Goal: Task Accomplishment & Management: Use online tool/utility

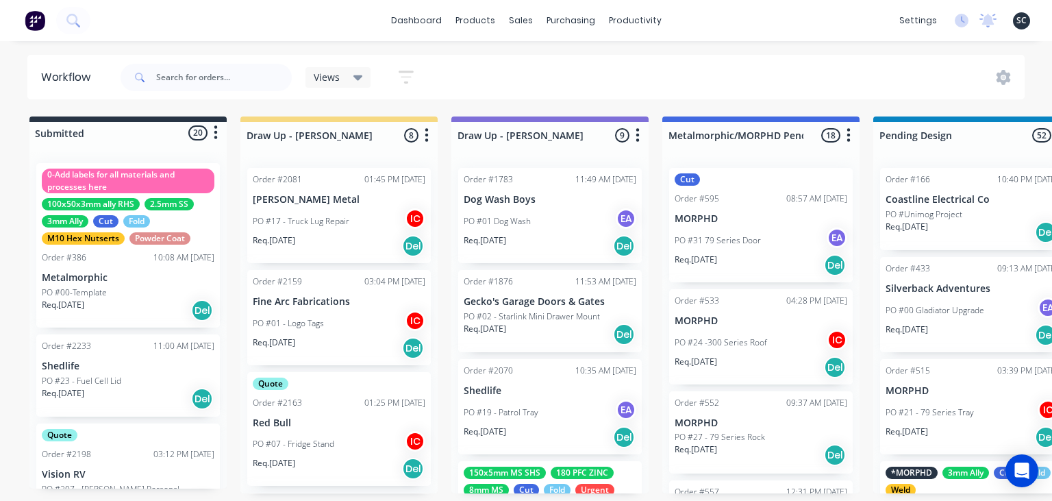
scroll to position [0, 4101]
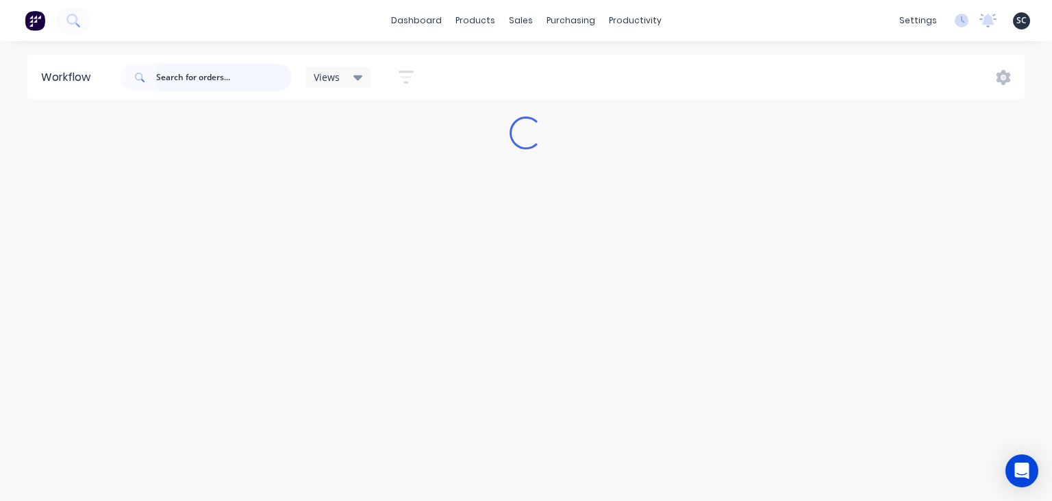
click at [226, 78] on input "text" at bounding box center [224, 77] width 136 height 27
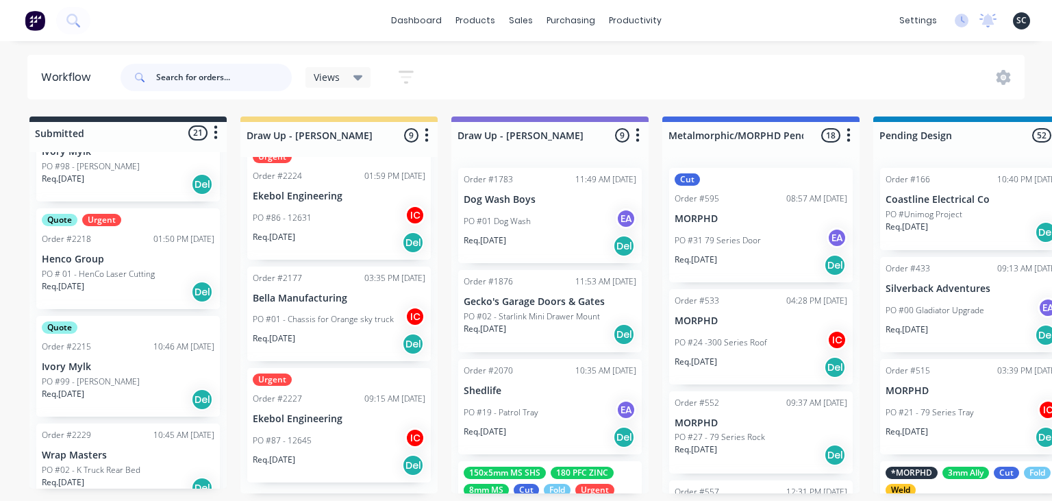
scroll to position [552, 0]
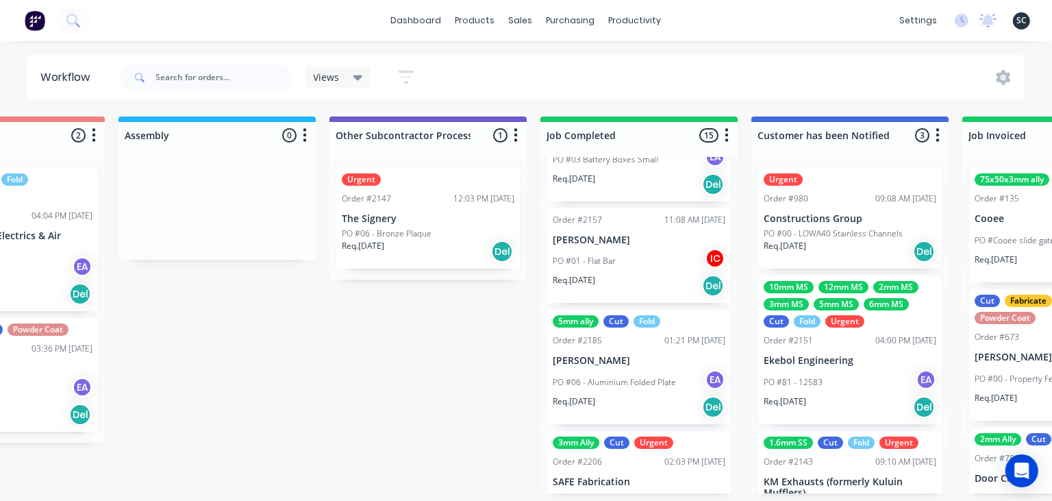
scroll to position [1529, 0]
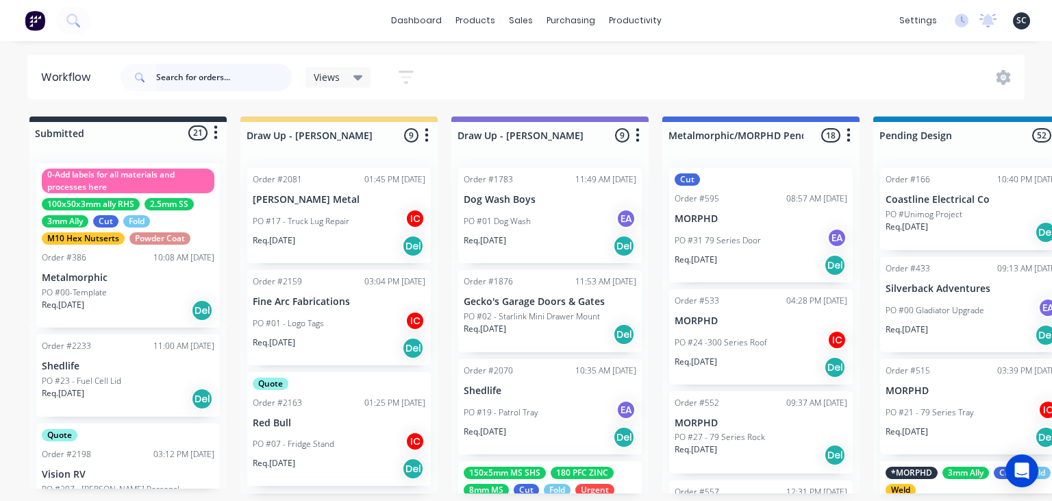
scroll to position [1529, 0]
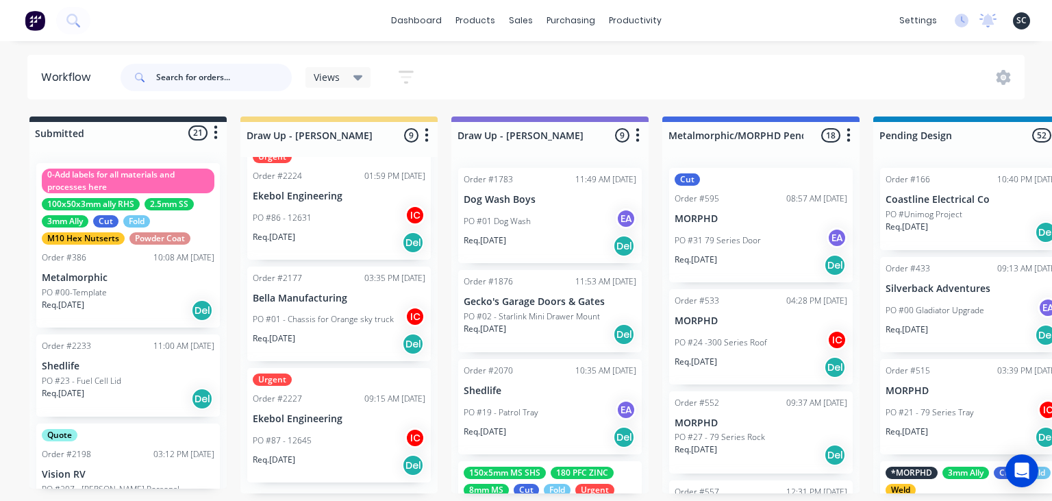
click at [186, 81] on input "text" at bounding box center [224, 77] width 136 height 27
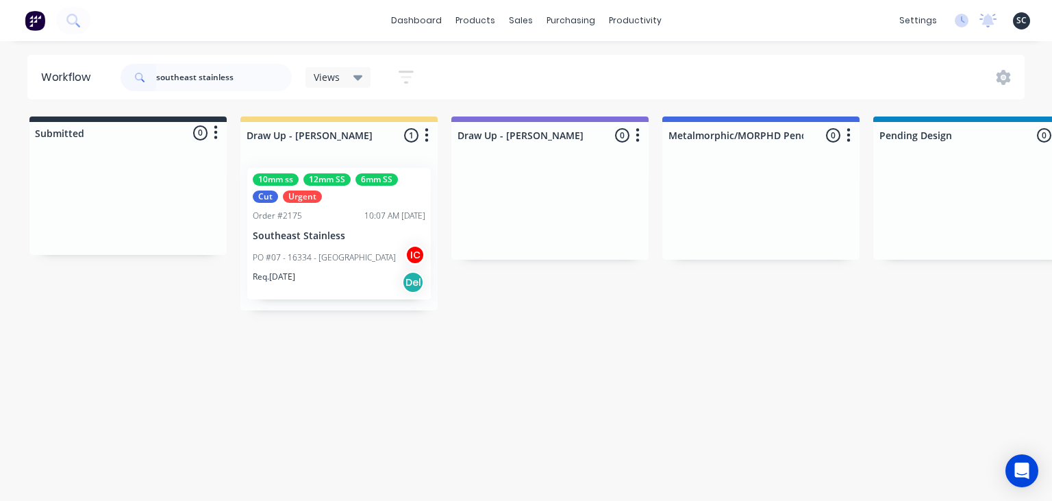
click at [330, 221] on div "Order #2175 10:07 AM 26/08/25" at bounding box center [339, 216] width 173 height 12
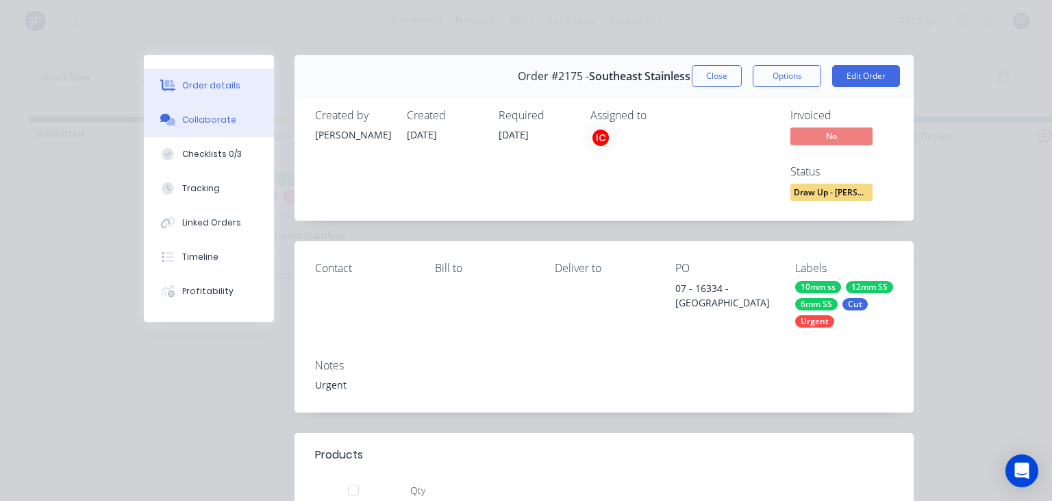
click at [212, 122] on div "Collaborate" at bounding box center [209, 120] width 54 height 12
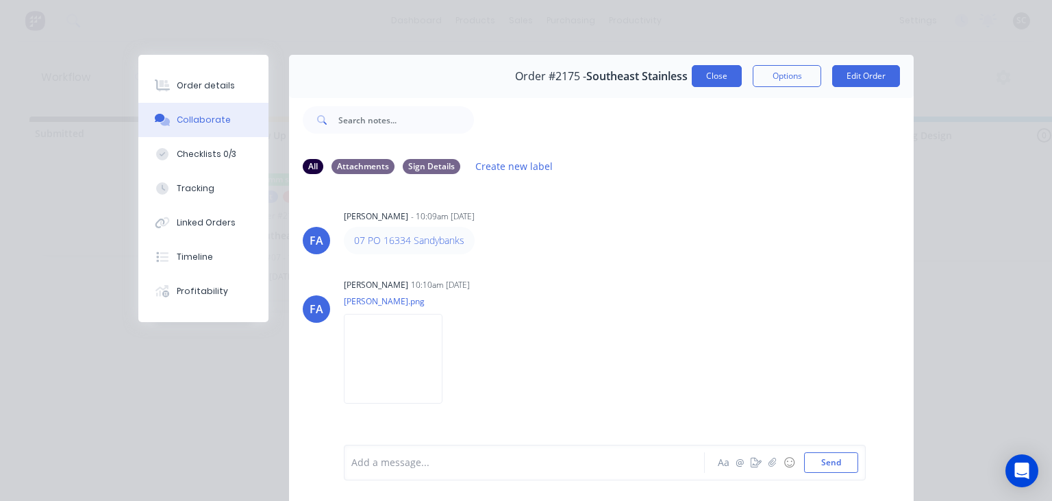
click at [722, 77] on button "Close" at bounding box center [717, 76] width 50 height 22
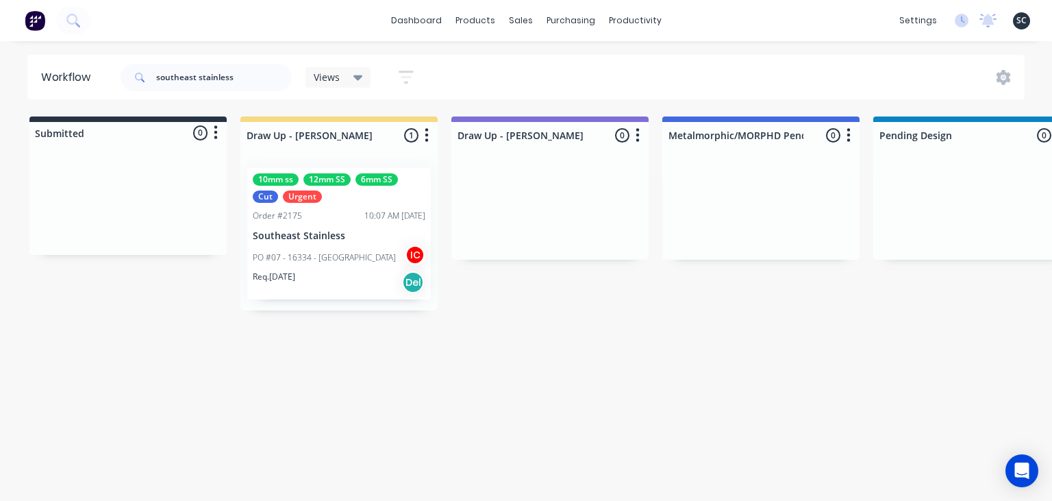
click at [357, 260] on p "PO #07 - 16334 - [GEOGRAPHIC_DATA]" at bounding box center [324, 257] width 143 height 12
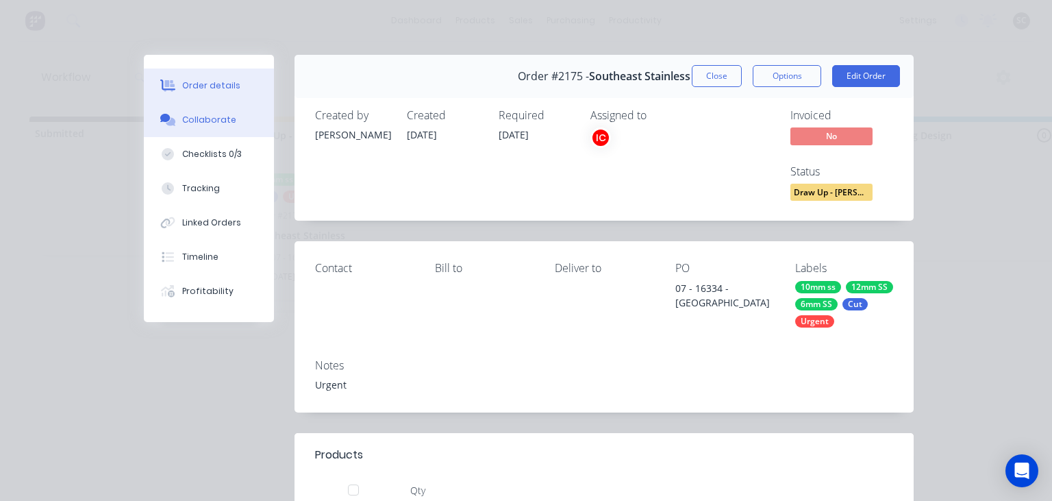
click at [216, 121] on div "Collaborate" at bounding box center [209, 120] width 54 height 12
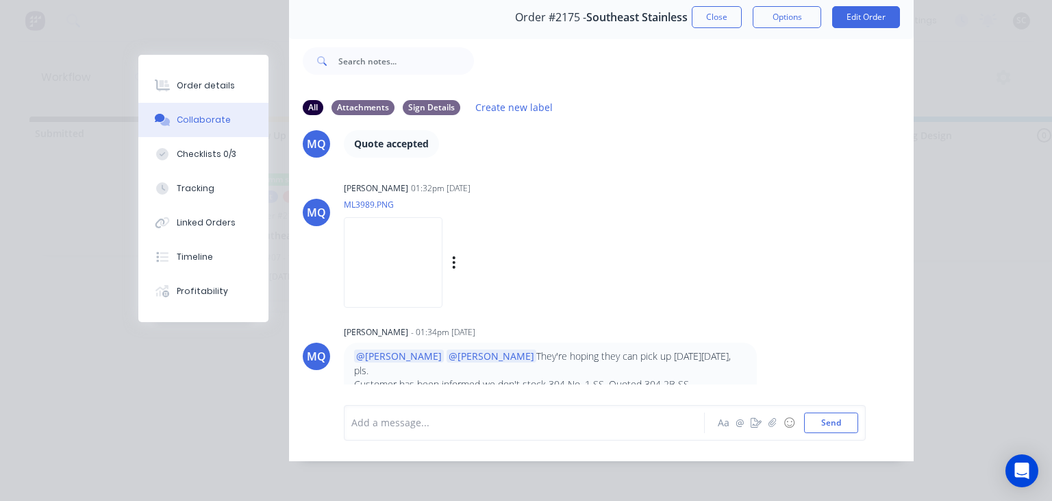
scroll to position [61, 0]
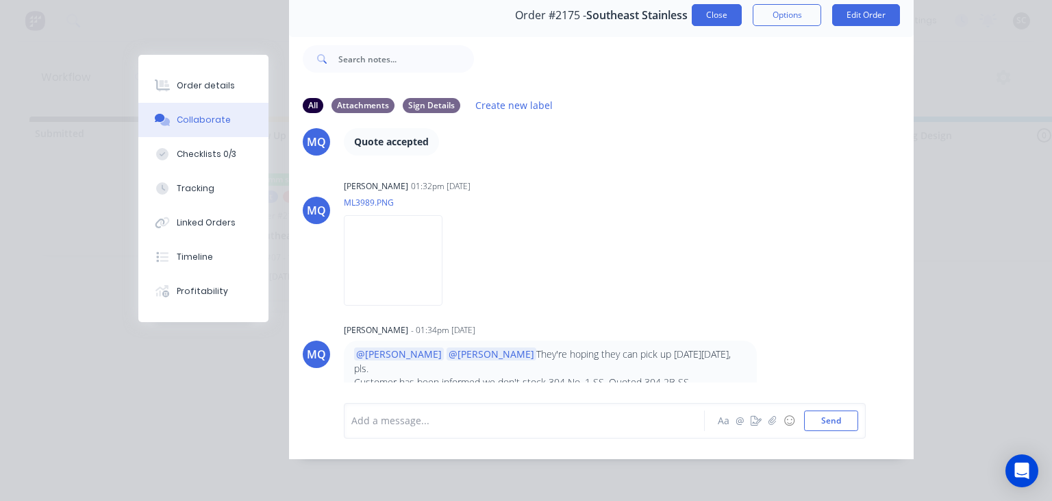
click at [710, 14] on button "Close" at bounding box center [717, 15] width 50 height 22
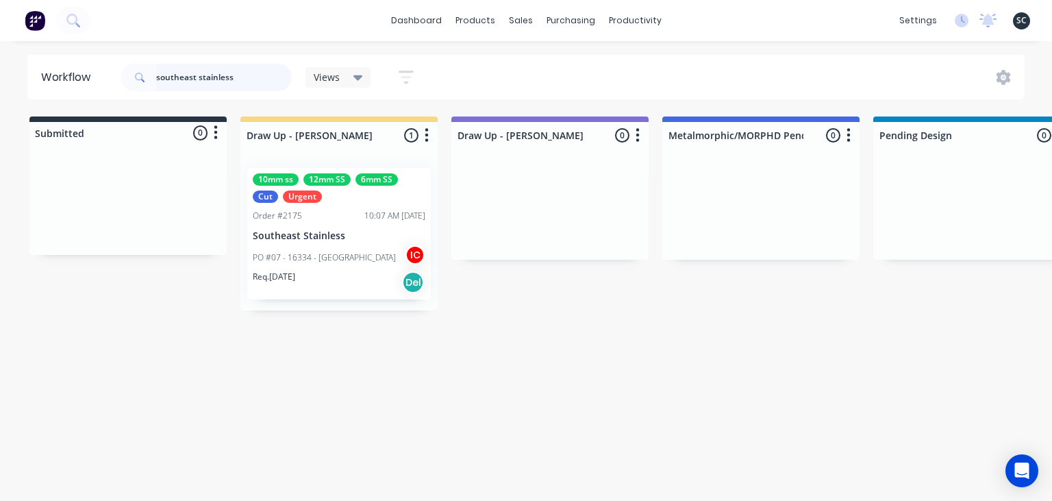
drag, startPoint x: 108, startPoint y: 81, endPoint x: 0, endPoint y: 85, distance: 108.3
click at [156, 85] on input "southeast stainless" at bounding box center [224, 77] width 136 height 27
type input "s"
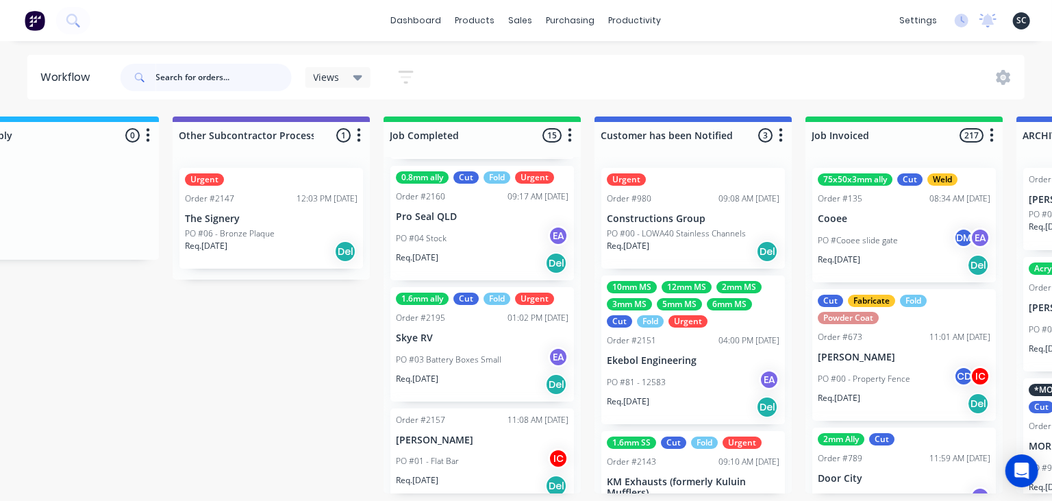
scroll to position [977, 0]
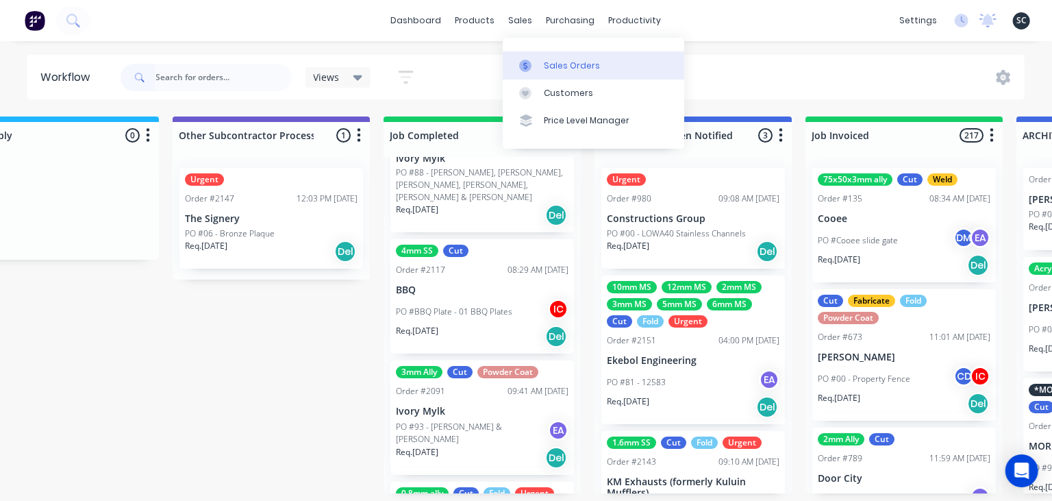
click at [562, 64] on div "Sales Orders" at bounding box center [572, 66] width 56 height 12
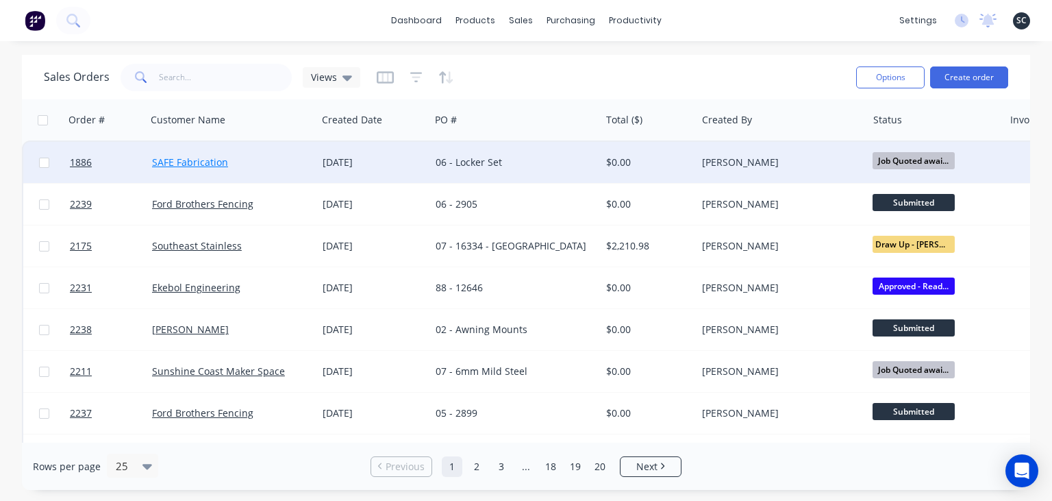
click at [214, 166] on link "SAFE Fabrication" at bounding box center [190, 161] width 76 height 13
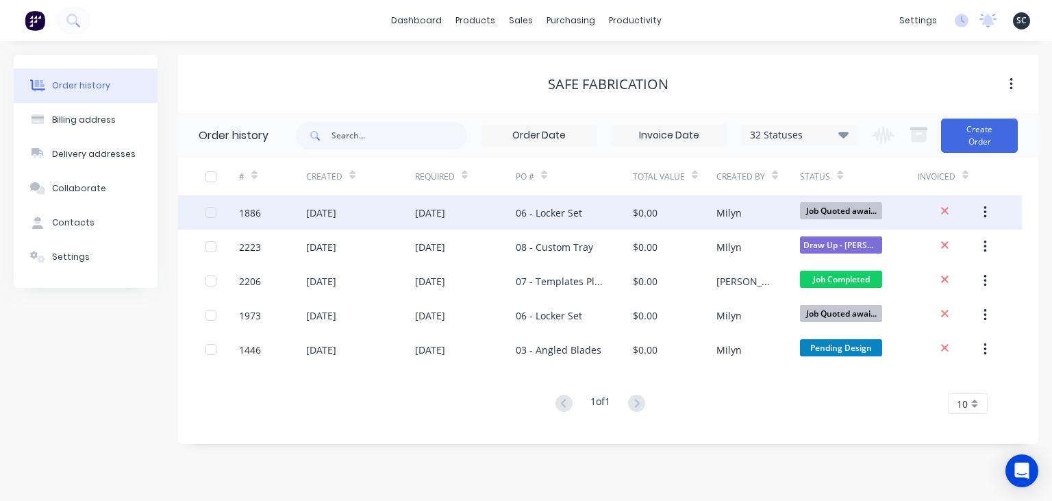
click at [507, 216] on div "02 Jul 2025" at bounding box center [465, 212] width 101 height 34
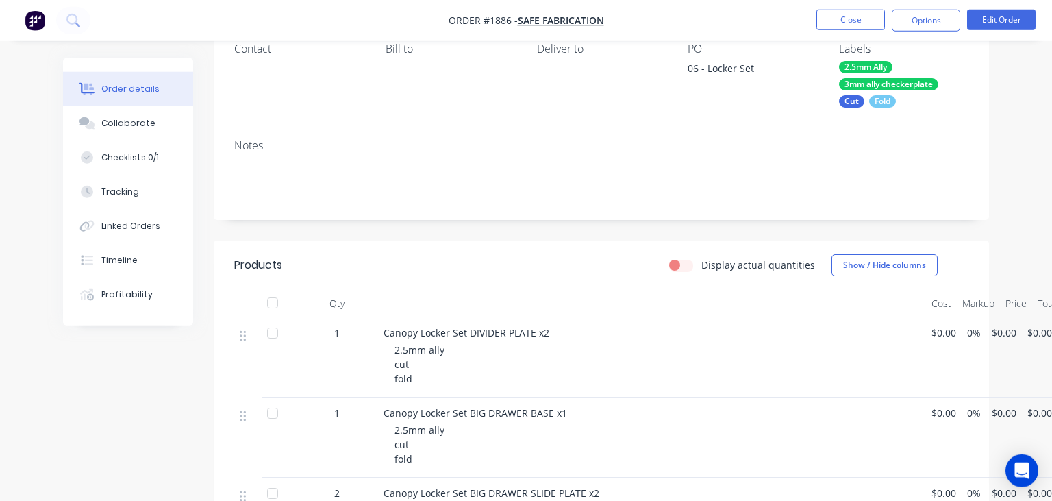
scroll to position [145, 0]
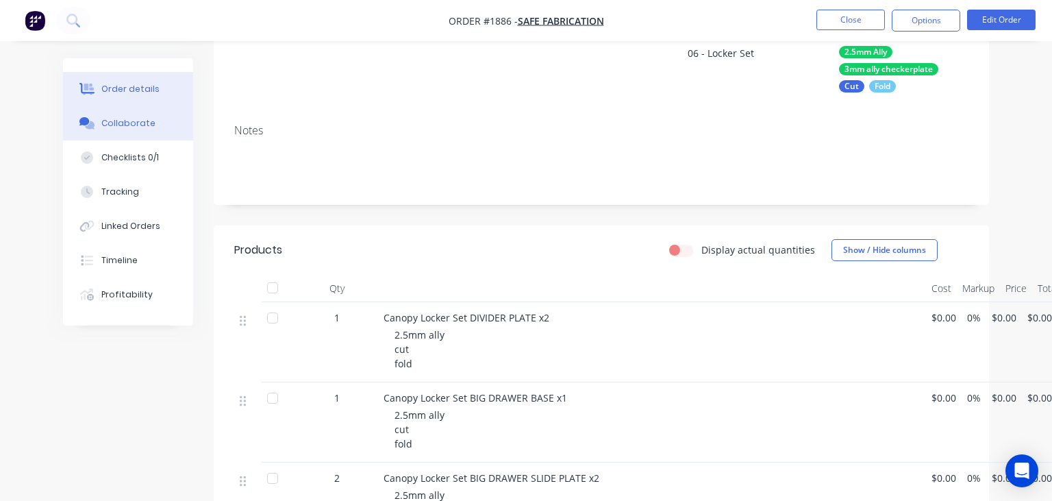
click at [128, 131] on button "Collaborate" at bounding box center [128, 123] width 130 height 34
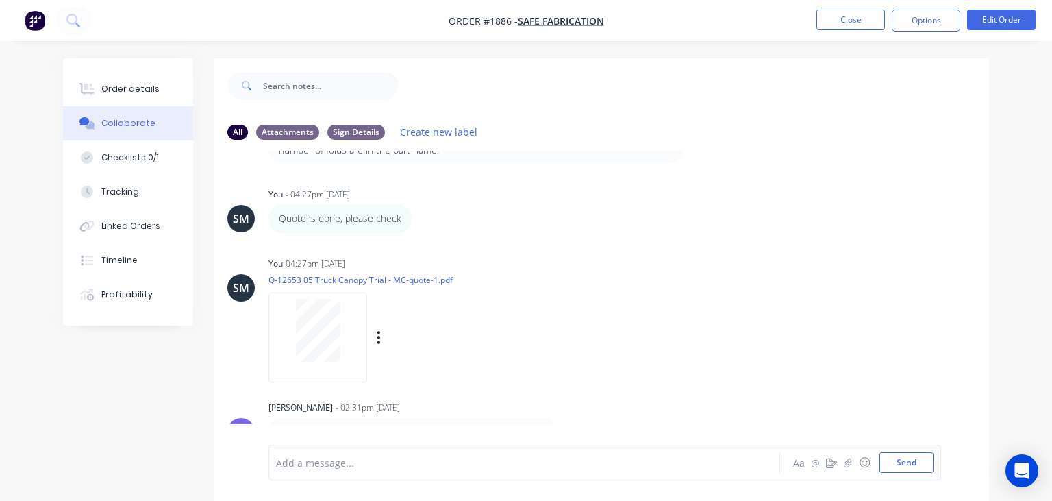
scroll to position [20, 0]
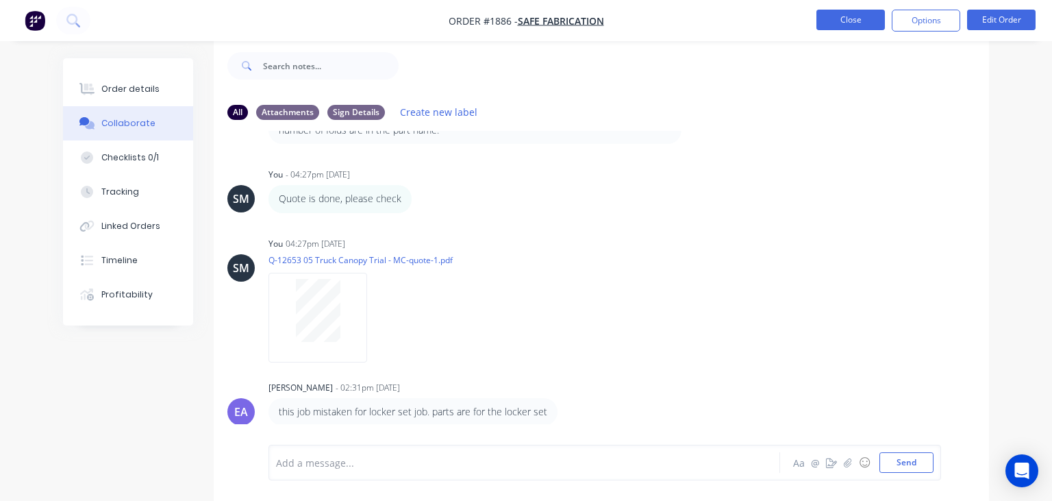
click at [851, 25] on button "Close" at bounding box center [850, 20] width 68 height 21
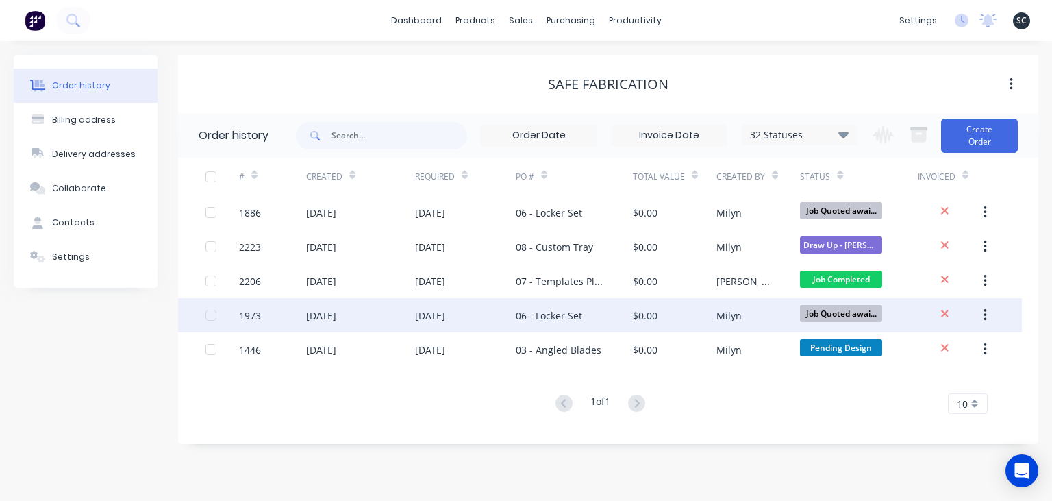
click at [629, 324] on div "06 - Locker Set" at bounding box center [574, 315] width 117 height 34
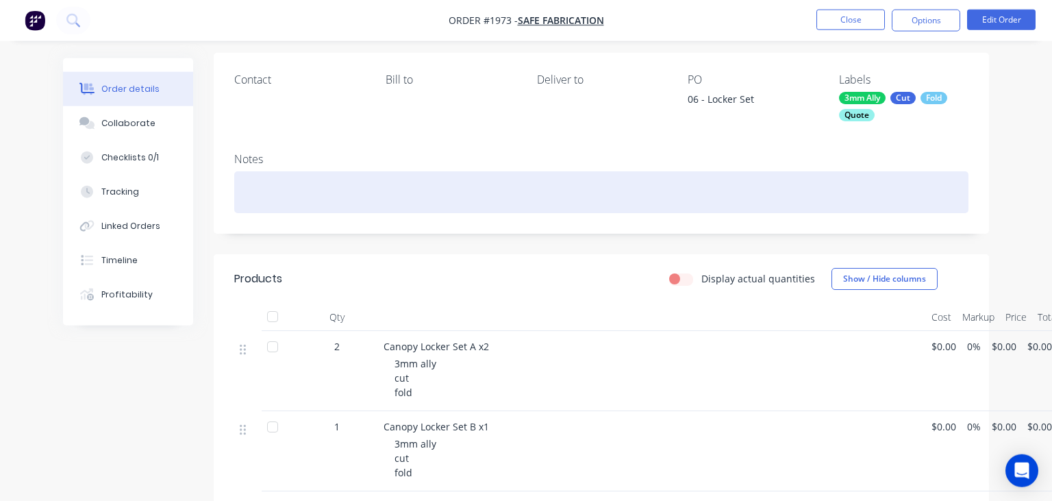
scroll to position [216, 0]
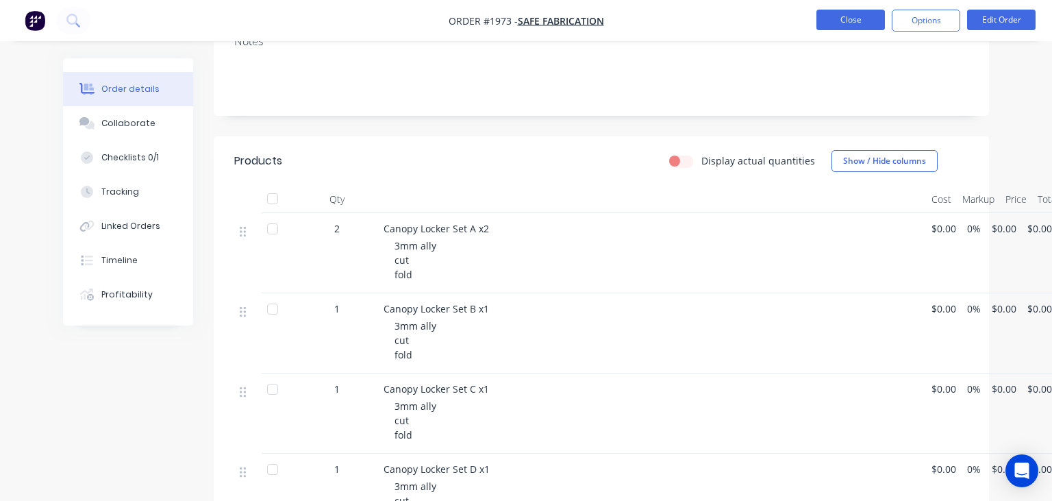
click at [838, 23] on button "Close" at bounding box center [850, 20] width 68 height 21
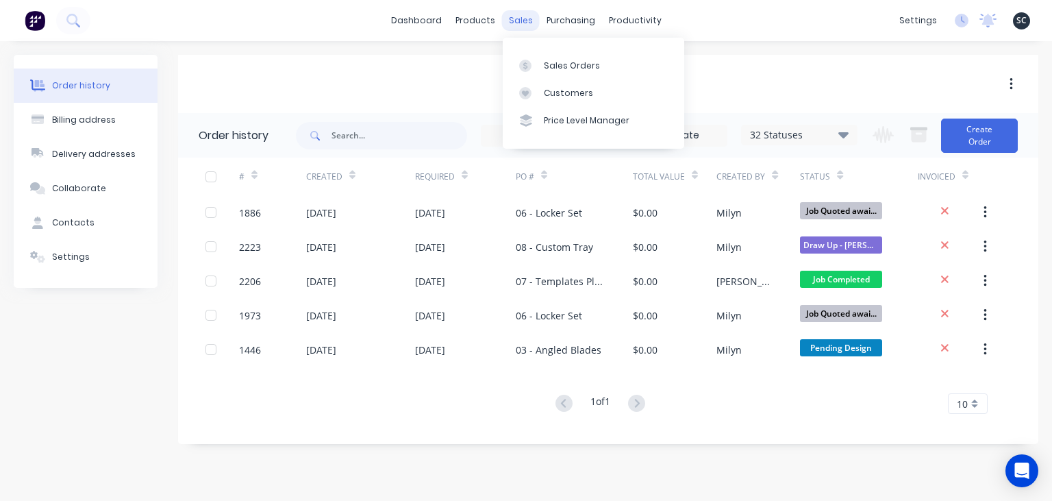
click at [521, 23] on div "sales" at bounding box center [521, 20] width 38 height 21
click at [572, 57] on link "Sales Orders" at bounding box center [593, 64] width 181 height 27
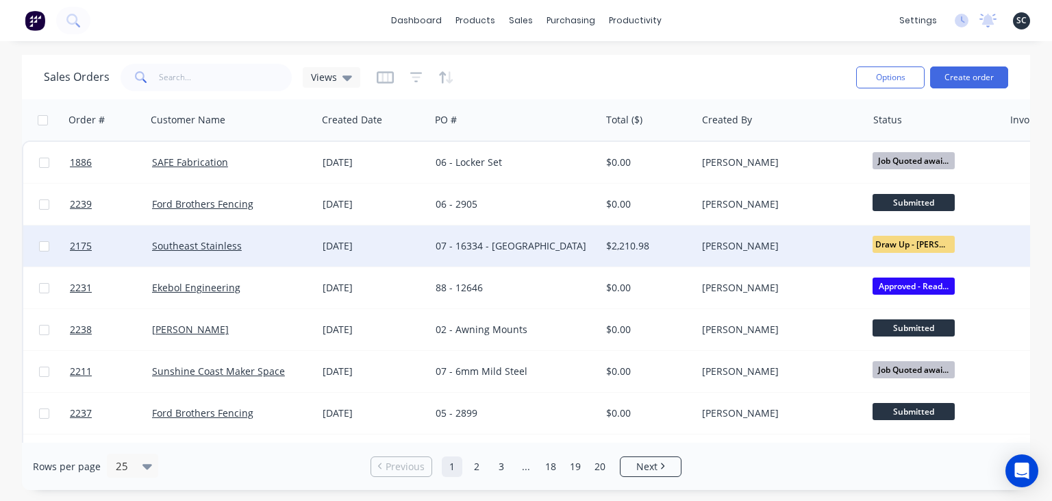
click at [563, 249] on div "07 - 16334 - [GEOGRAPHIC_DATA]" at bounding box center [511, 246] width 151 height 14
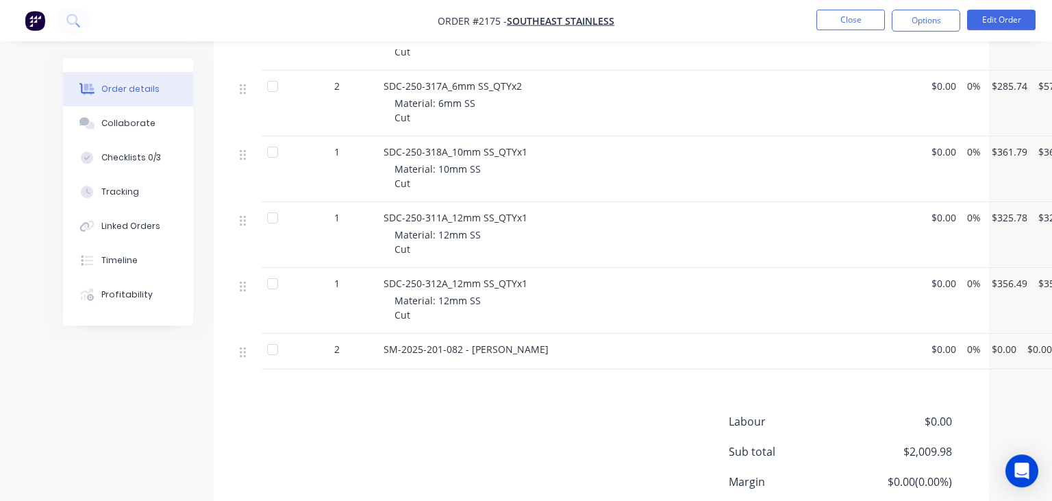
scroll to position [434, 0]
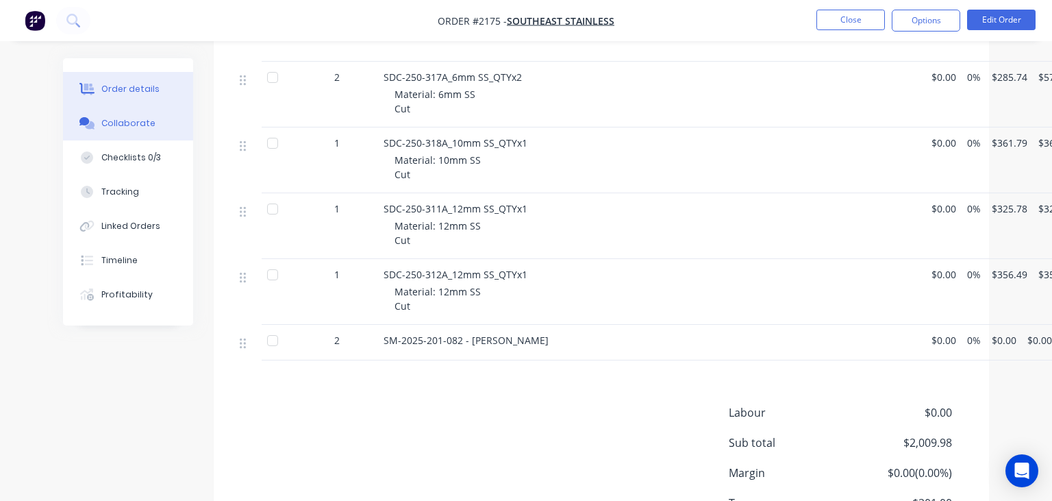
click at [137, 124] on div "Collaborate" at bounding box center [128, 123] width 54 height 12
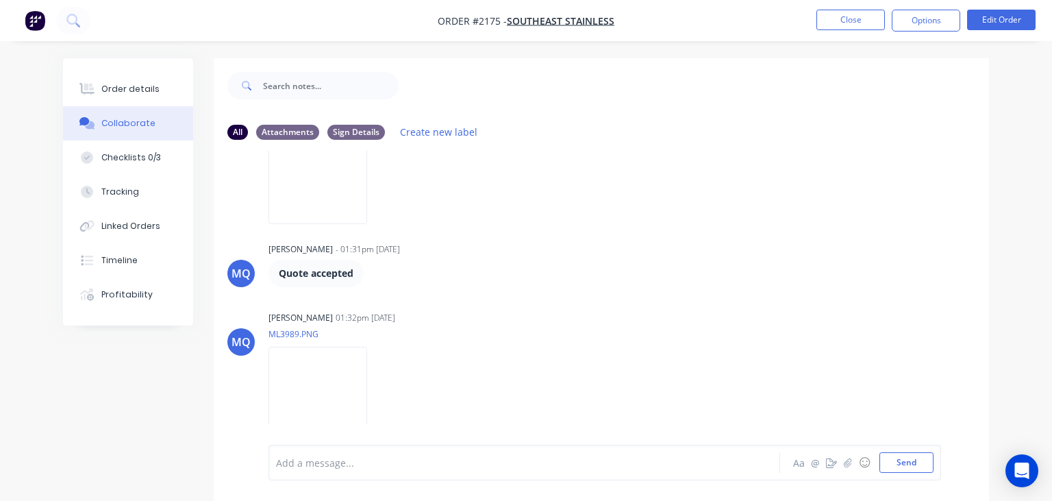
scroll to position [1722, 0]
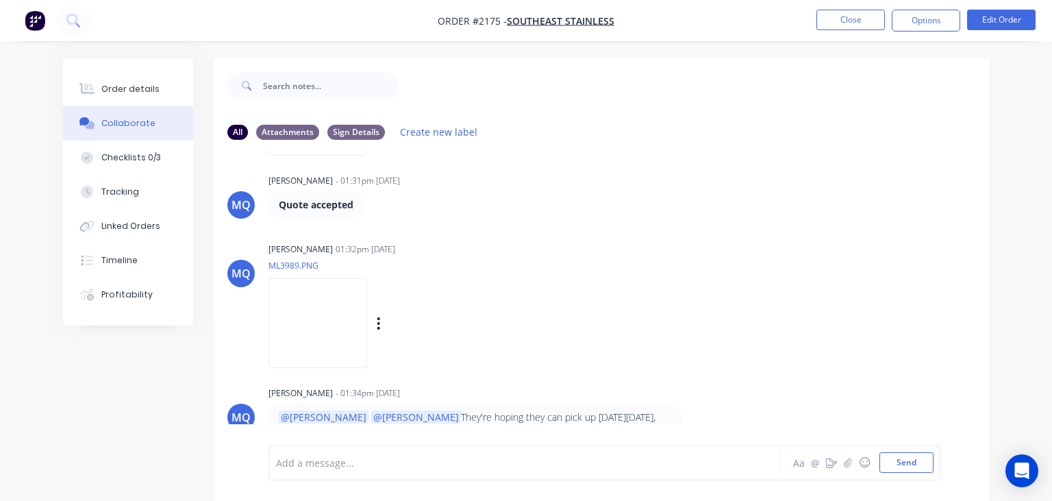
click at [367, 329] on img at bounding box center [317, 323] width 99 height 90
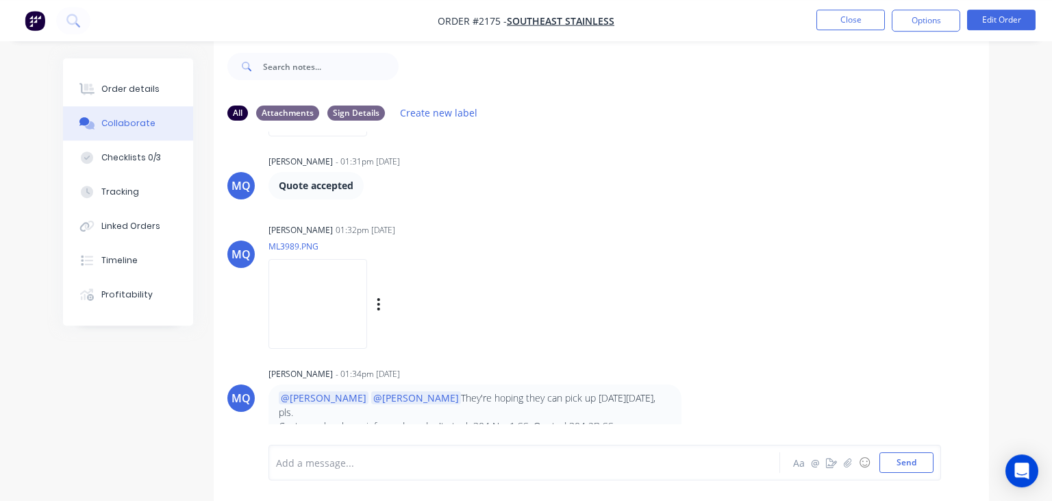
scroll to position [20, 0]
click at [845, 21] on button "Close" at bounding box center [850, 20] width 68 height 21
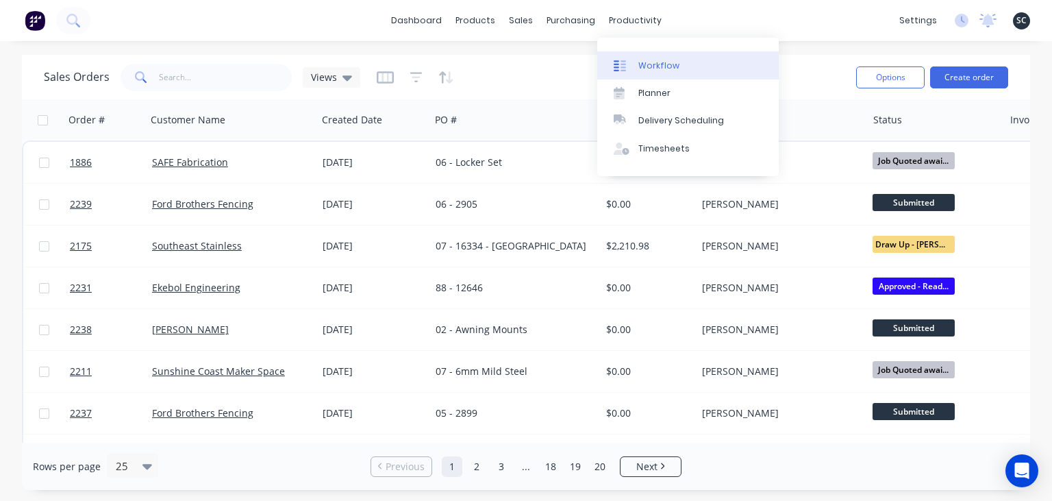
click at [660, 62] on div "Workflow" at bounding box center [658, 66] width 41 height 12
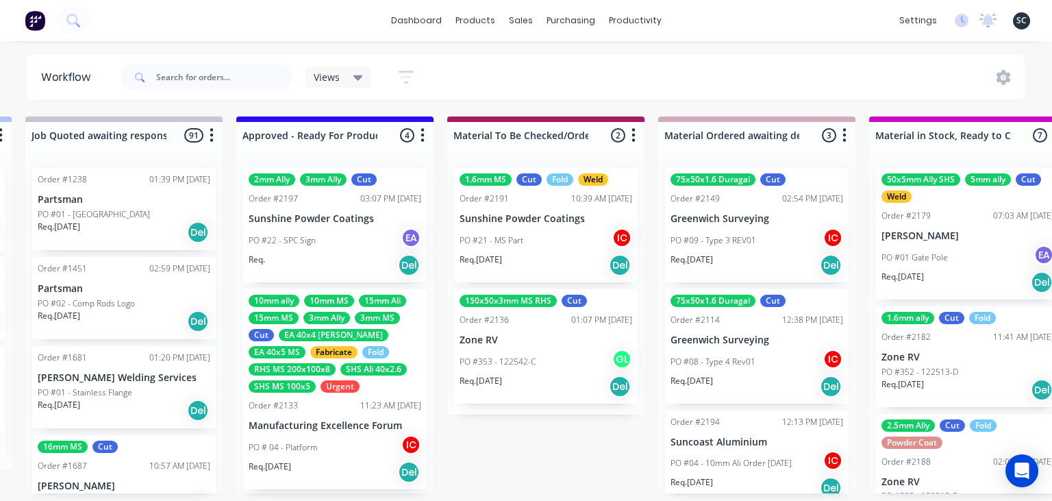
scroll to position [294, 0]
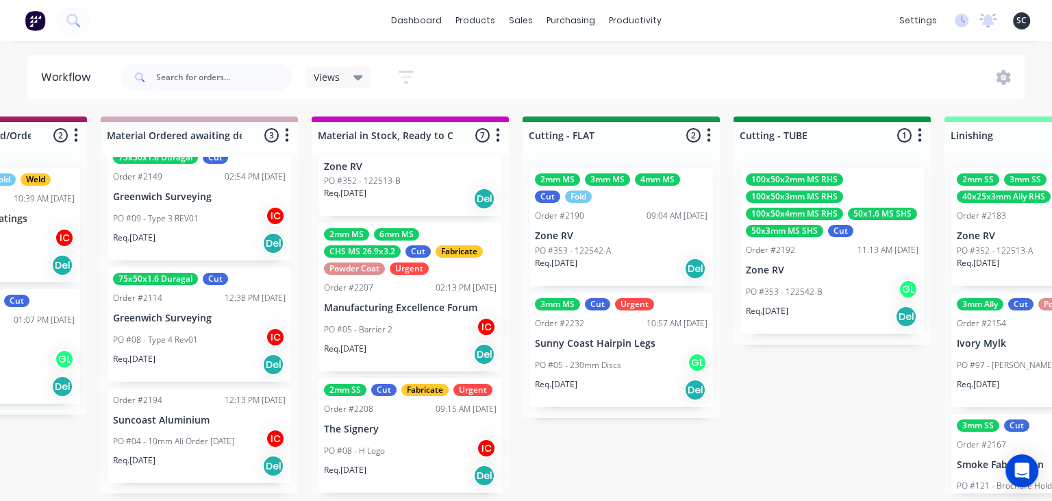
scroll to position [584, 0]
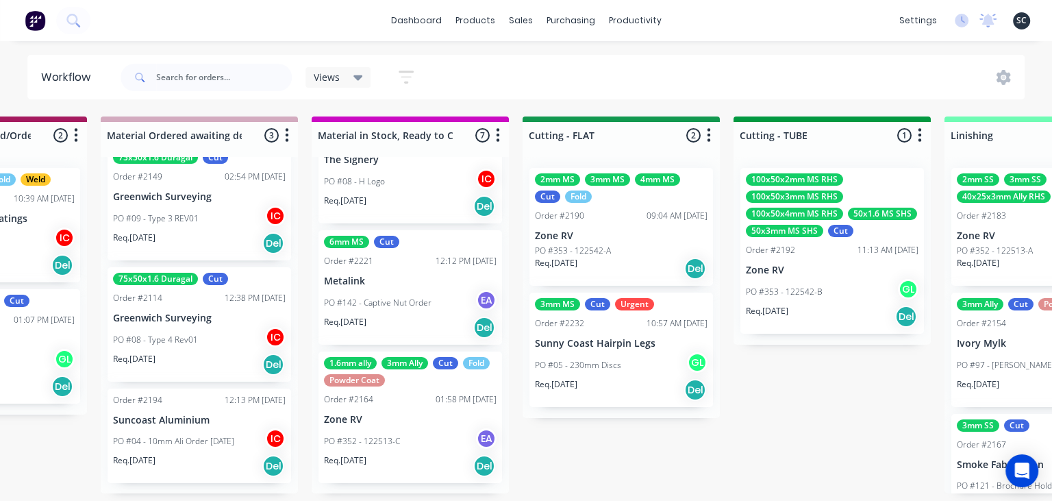
click at [616, 454] on div "Submitted 21 Status colour #273444 hex #273444 Save Cancel Summaries Total orde…" at bounding box center [683, 304] width 5462 height 377
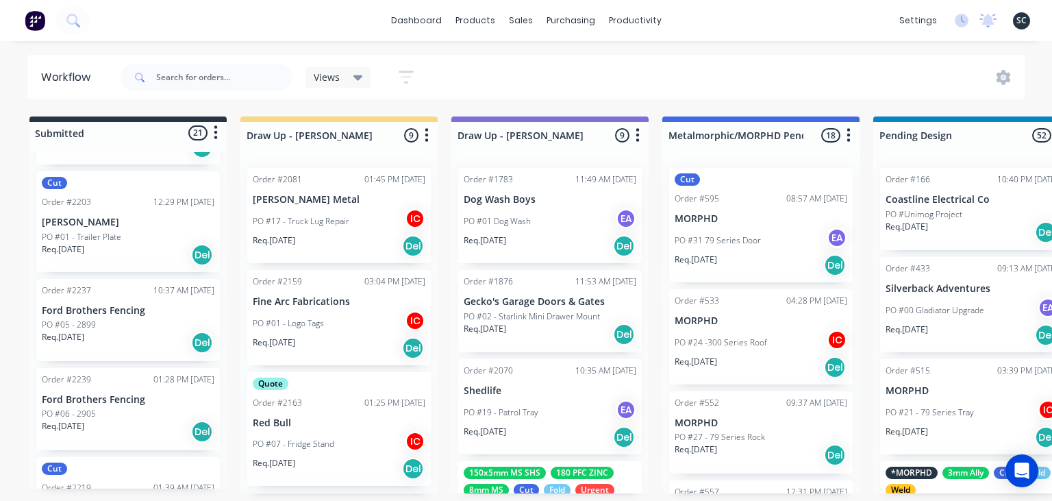
scroll to position [1863, 0]
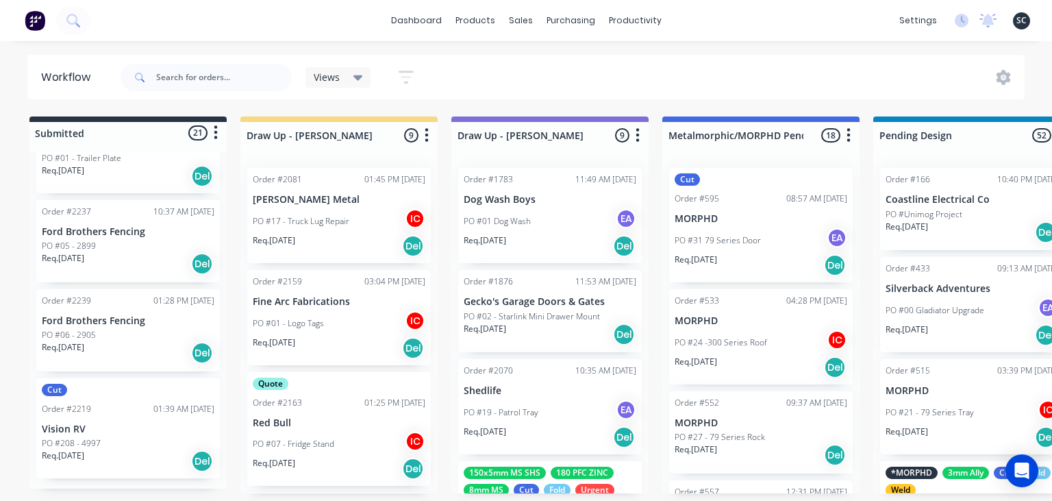
click at [130, 258] on div "Req. 18/09/25 Del" at bounding box center [128, 263] width 173 height 23
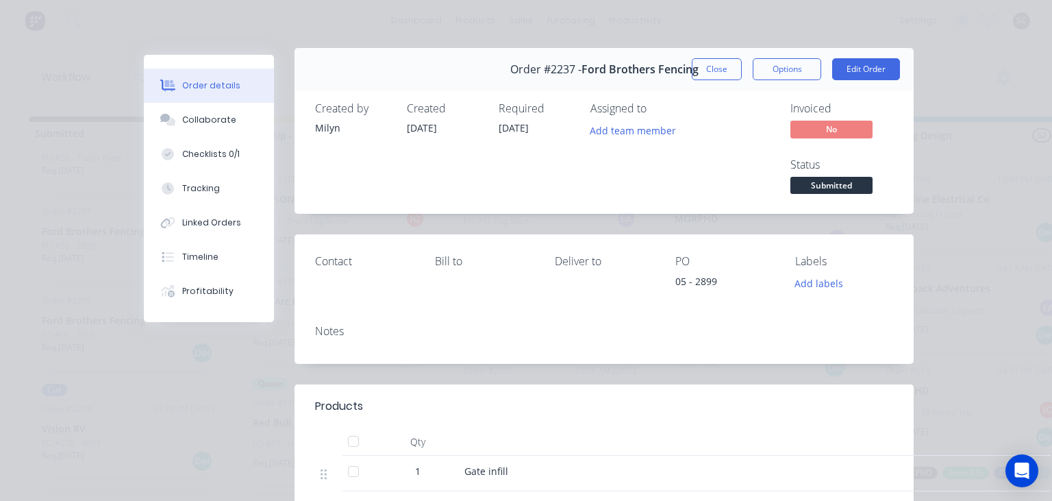
scroll to position [0, 0]
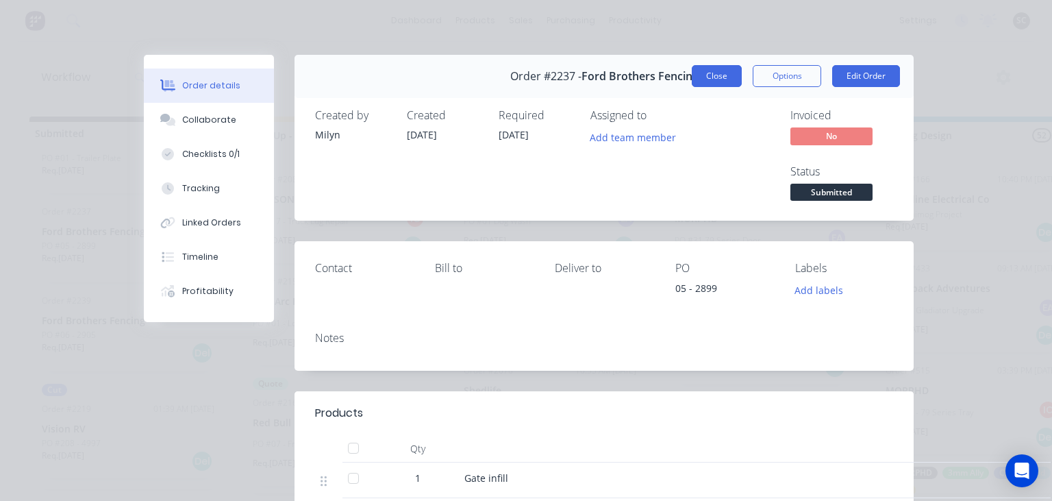
click at [725, 73] on button "Close" at bounding box center [717, 76] width 50 height 22
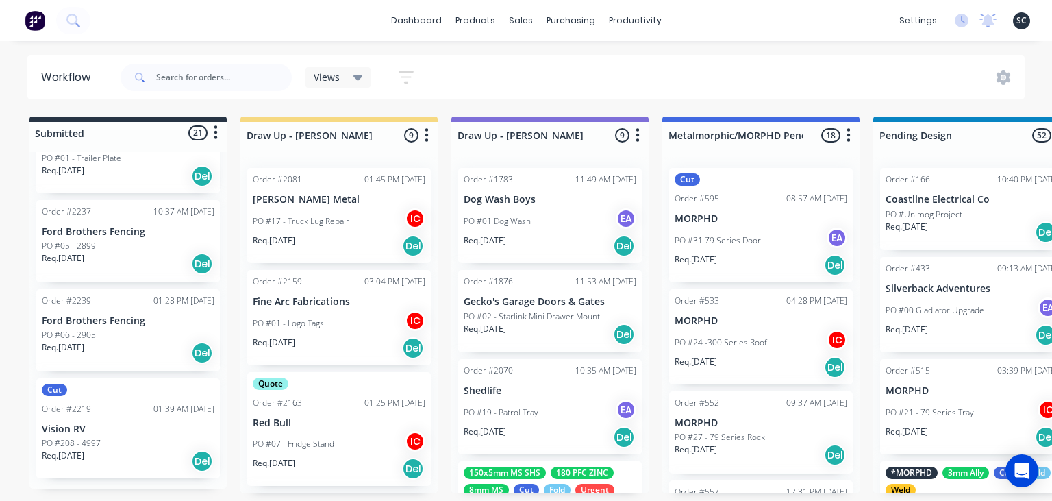
click at [92, 339] on p "PO #06 - 2905" at bounding box center [69, 335] width 54 height 12
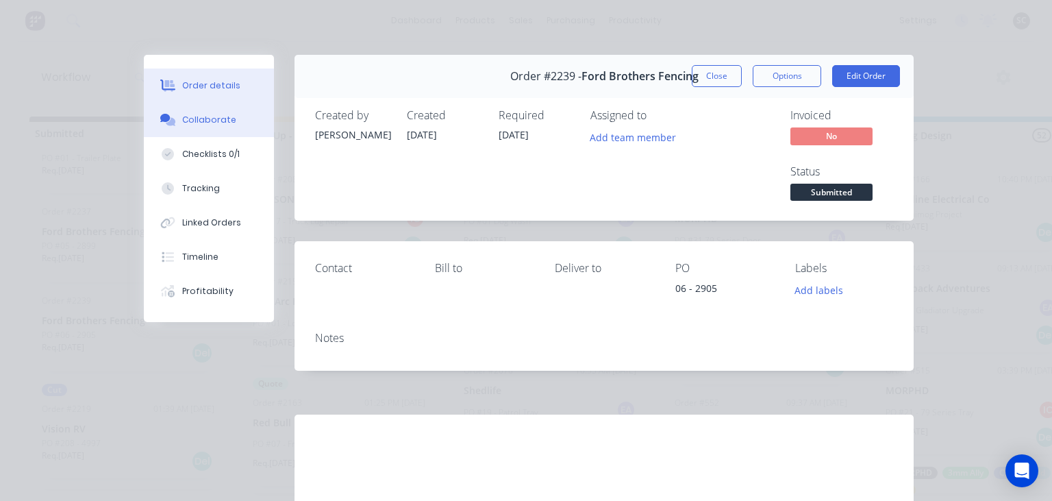
click at [181, 121] on button "Collaborate" at bounding box center [209, 120] width 130 height 34
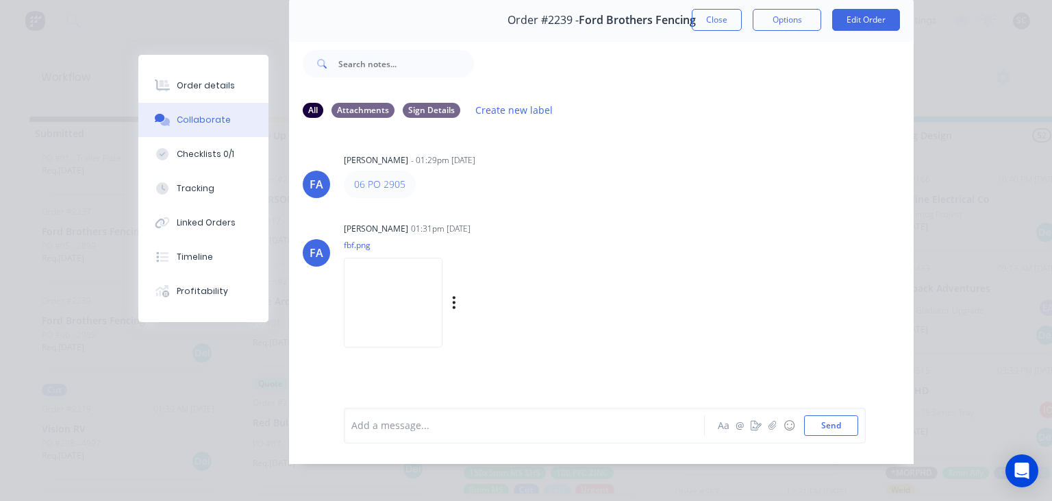
scroll to position [61, 0]
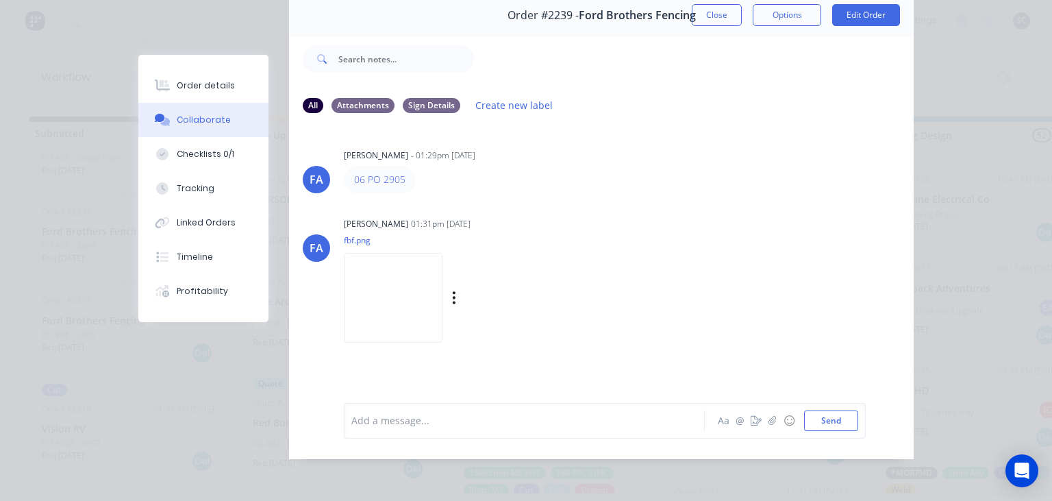
click at [391, 277] on img at bounding box center [393, 298] width 99 height 90
click at [673, 215] on div "Francis Adrian Candido 01:31pm 04/09/25 fbf.png Labels Download" at bounding box center [516, 275] width 344 height 123
click at [705, 25] on button "Close" at bounding box center [717, 15] width 50 height 22
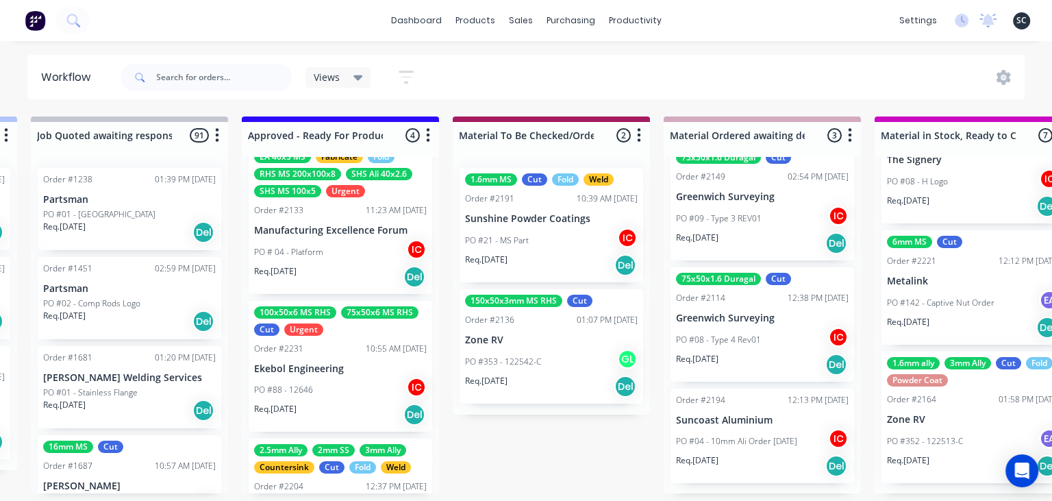
scroll to position [294, 0]
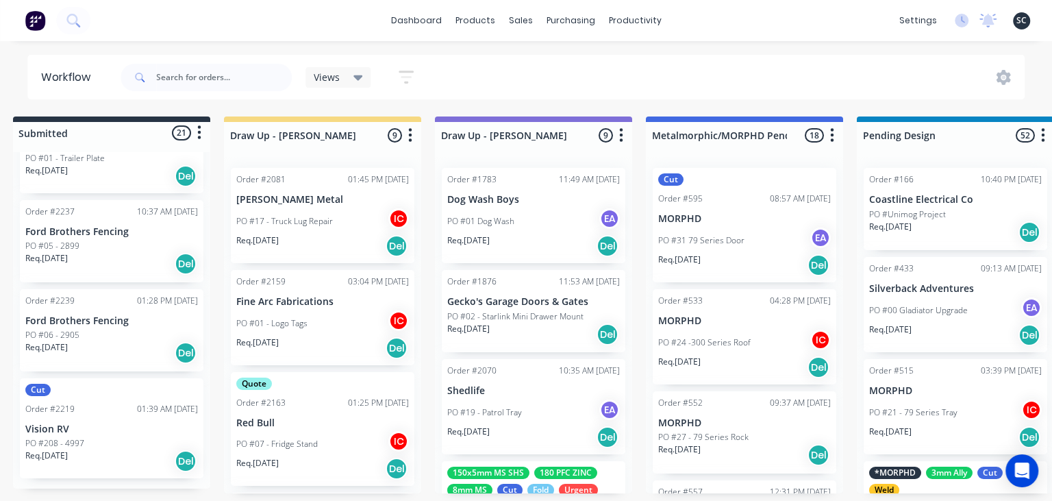
scroll to position [0, 0]
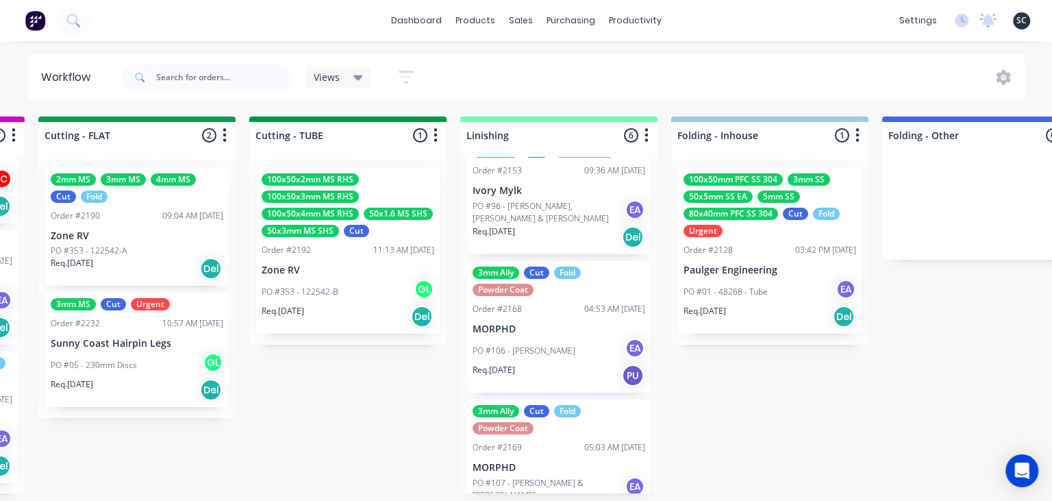
scroll to position [442, 0]
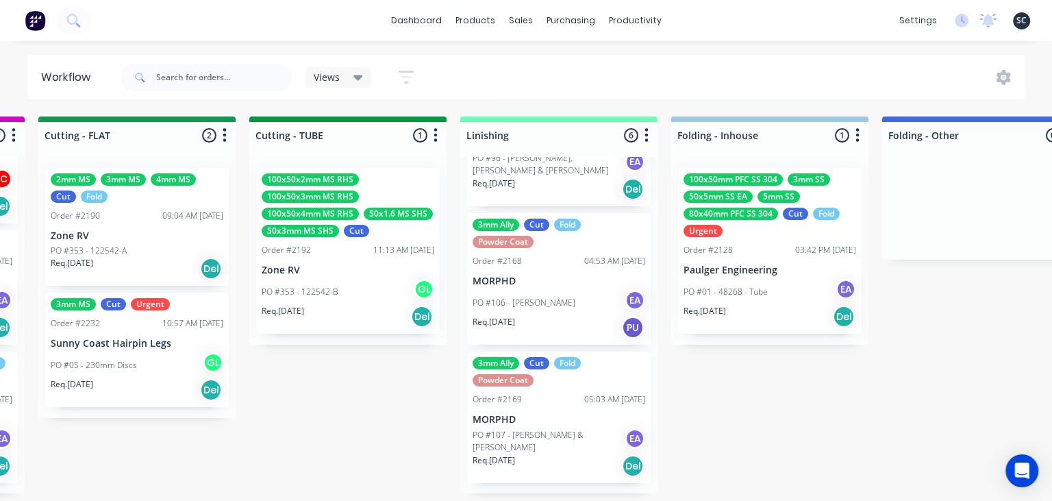
click at [816, 410] on div "Submitted 21 Status colour #273444 hex #273444 Save Cancel Summaries Total orde…" at bounding box center [198, 304] width 5462 height 377
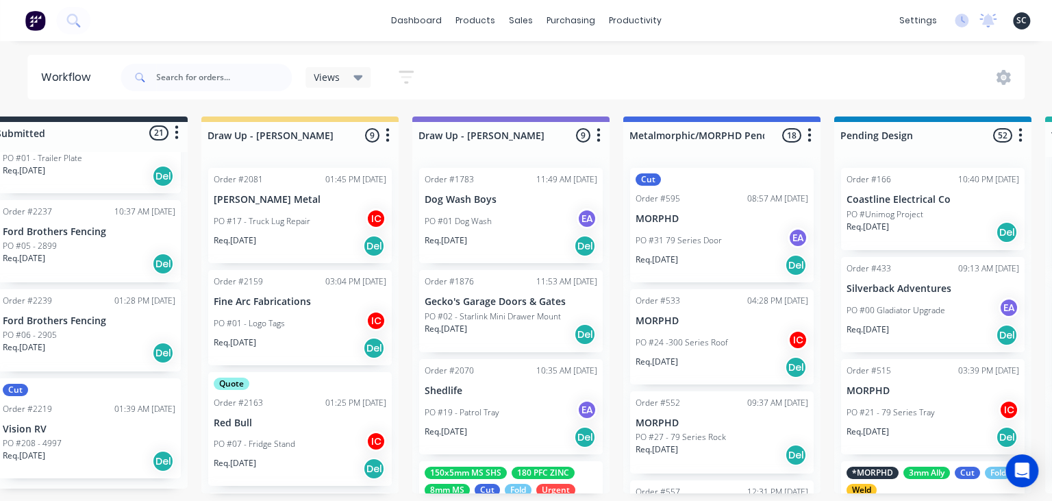
scroll to position [0, 0]
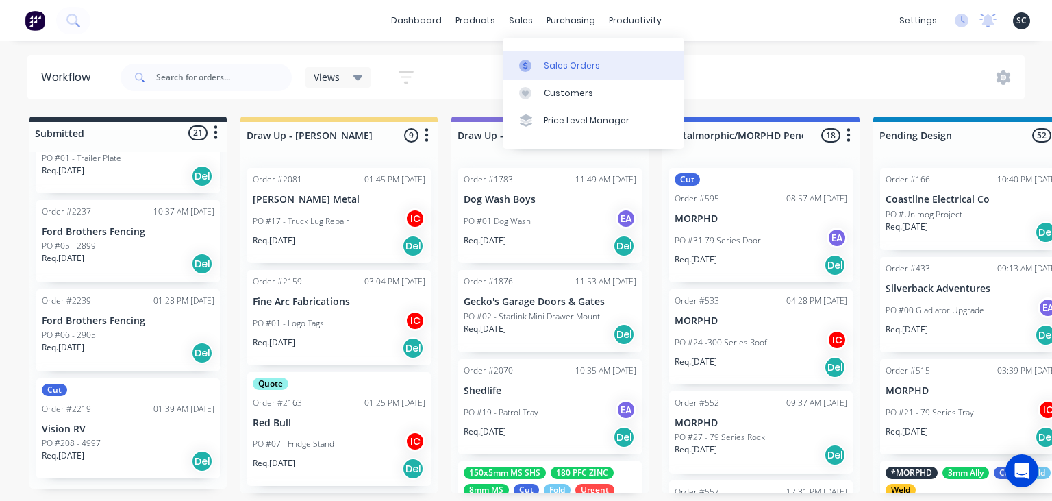
click at [574, 62] on div "Sales Orders" at bounding box center [572, 66] width 56 height 12
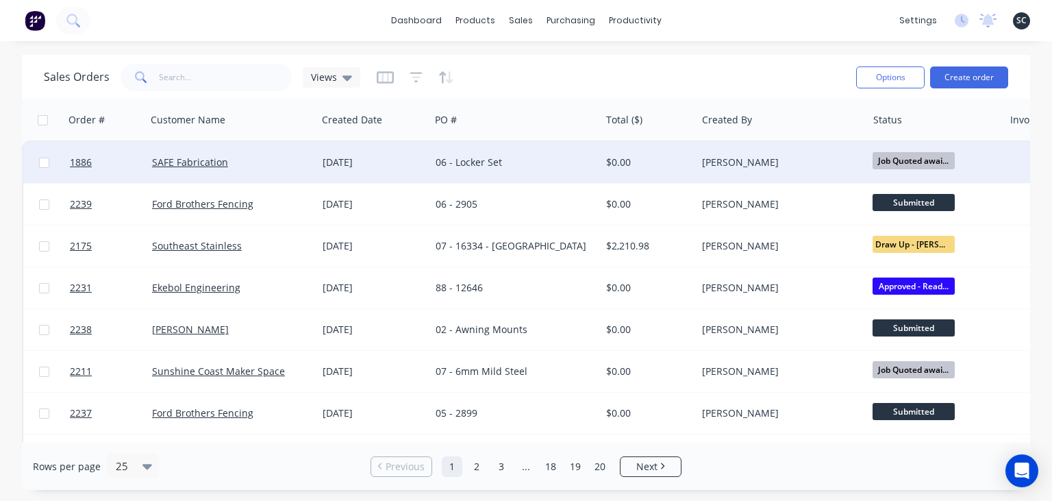
click at [497, 168] on div "06 - Locker Set" at bounding box center [511, 162] width 151 height 14
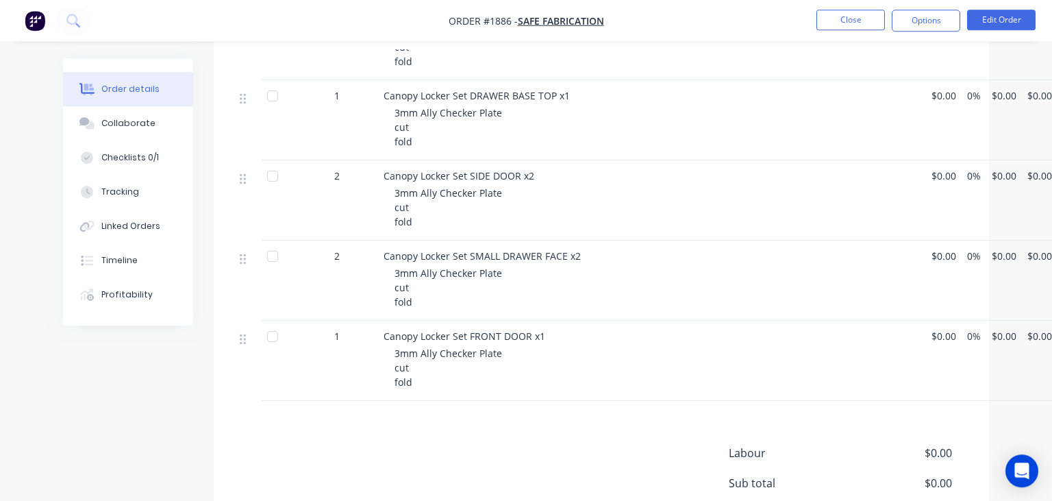
scroll to position [1244, 0]
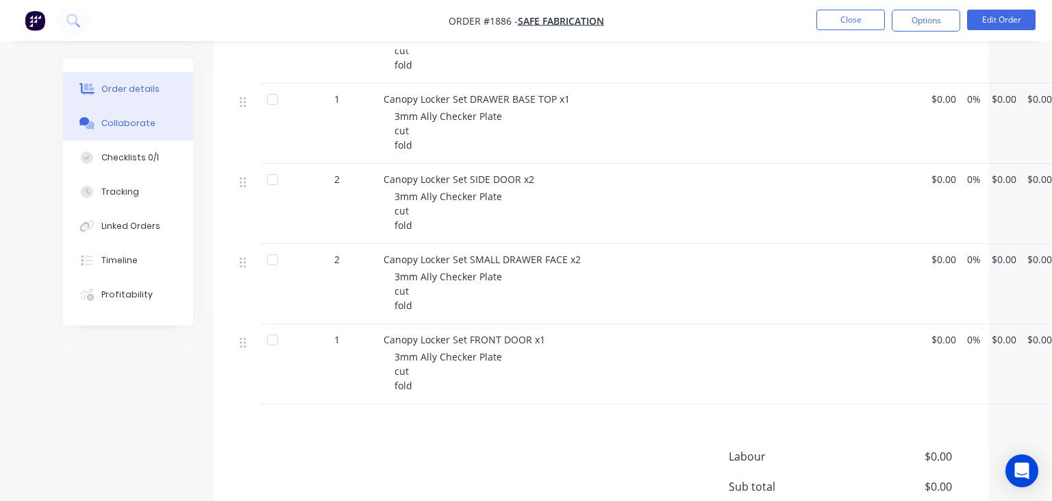
click at [127, 128] on div "Collaborate" at bounding box center [128, 123] width 54 height 12
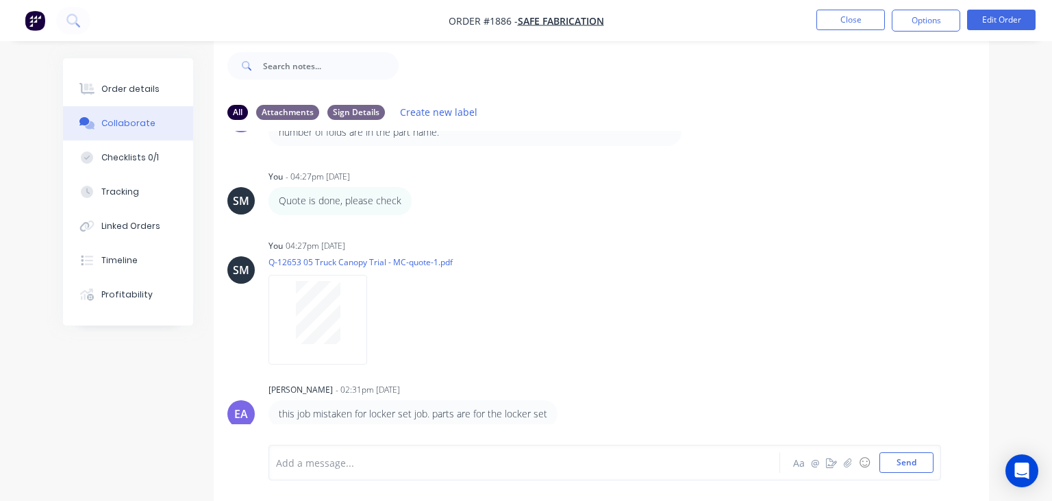
scroll to position [282, 0]
click at [858, 26] on button "Close" at bounding box center [850, 20] width 68 height 21
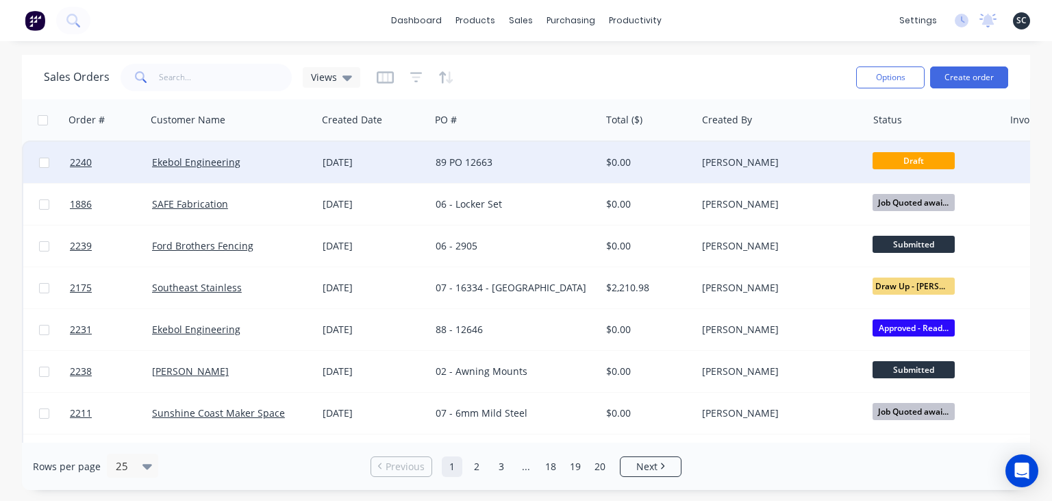
click at [386, 166] on div "04 Sep 2025" at bounding box center [374, 162] width 102 height 14
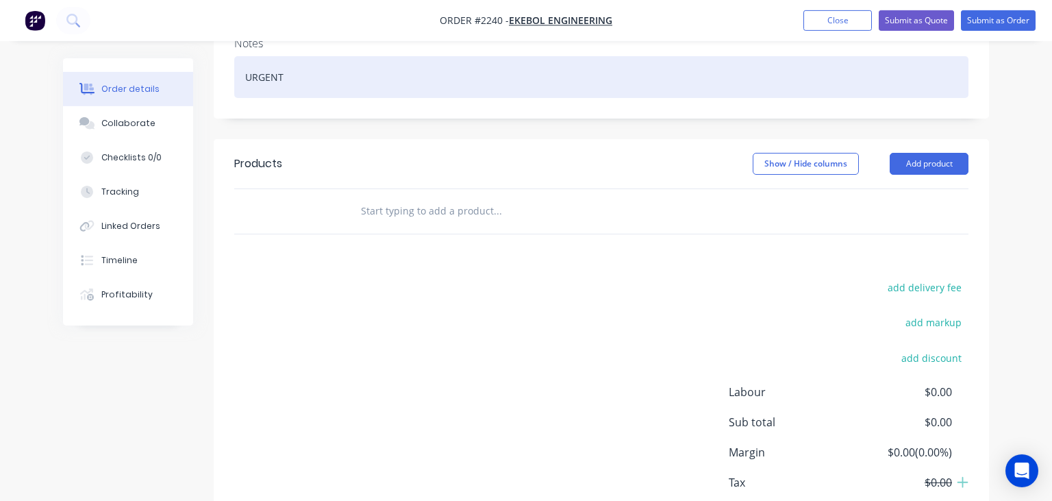
scroll to position [216, 0]
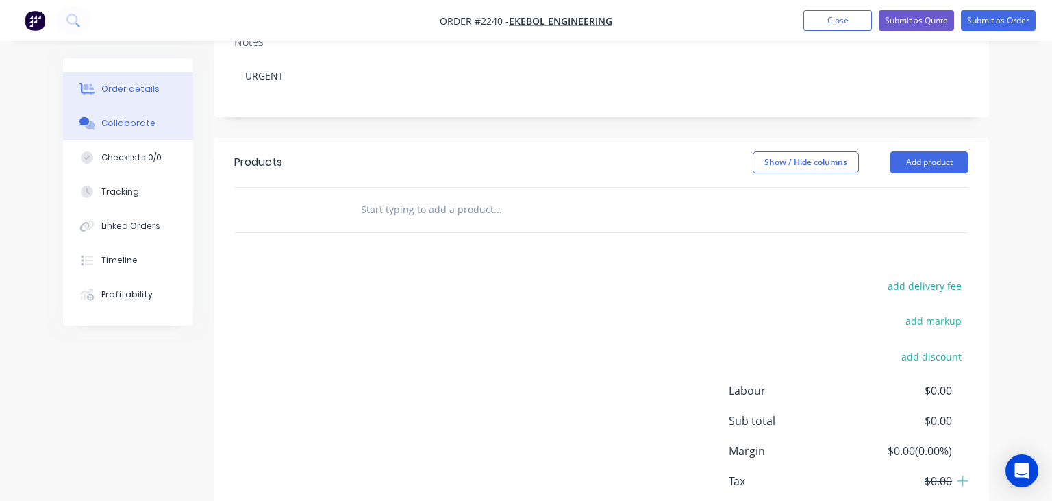
click at [144, 130] on button "Collaborate" at bounding box center [128, 123] width 130 height 34
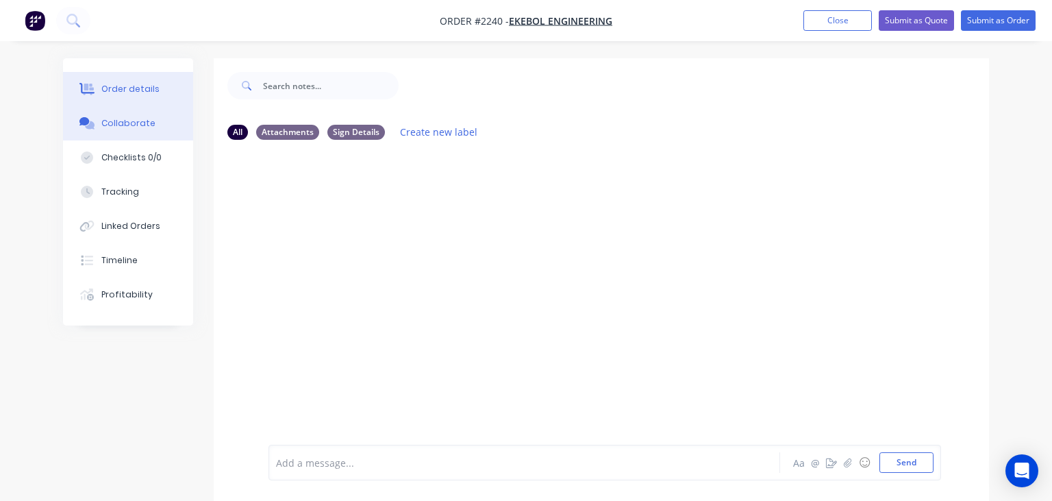
click at [119, 92] on div "Order details" at bounding box center [130, 89] width 58 height 12
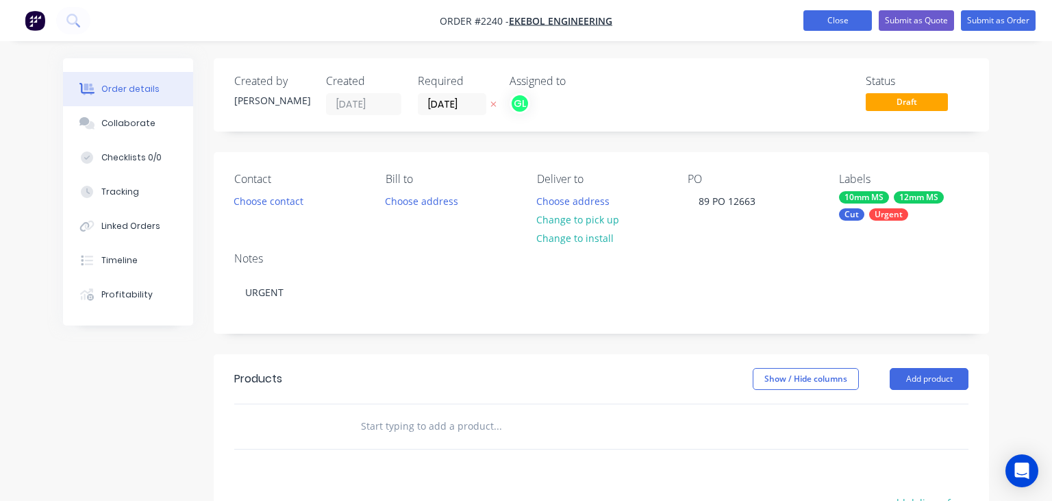
click at [807, 18] on button "Close" at bounding box center [837, 20] width 68 height 21
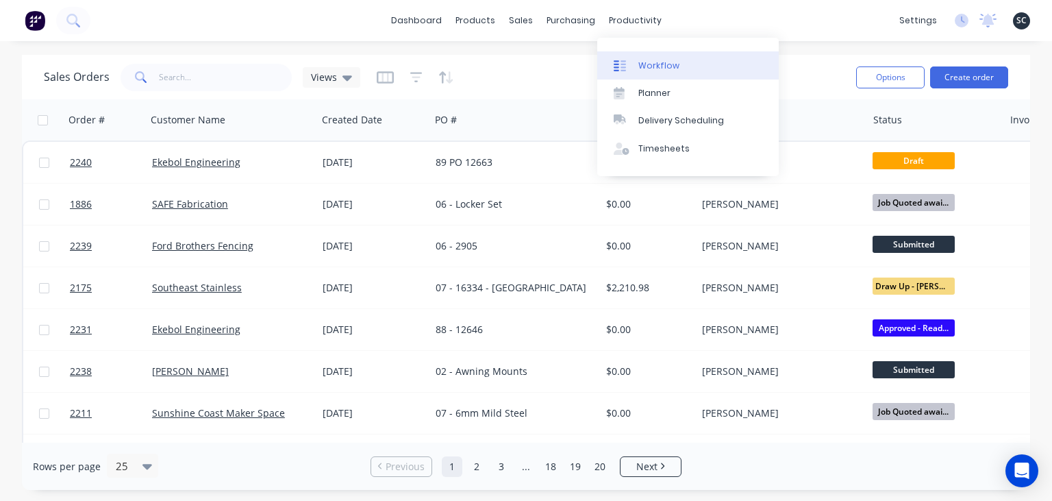
click at [679, 59] on link "Workflow" at bounding box center [687, 64] width 181 height 27
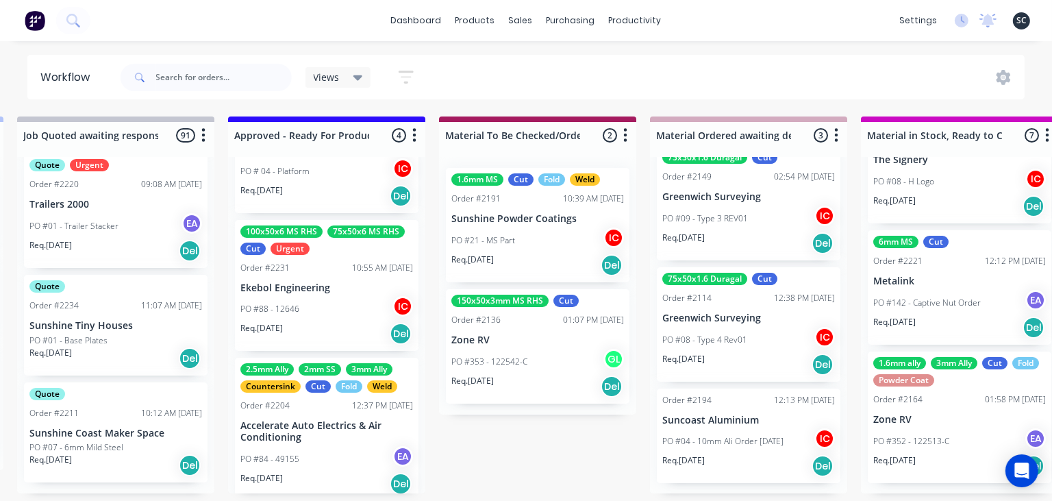
scroll to position [294, 0]
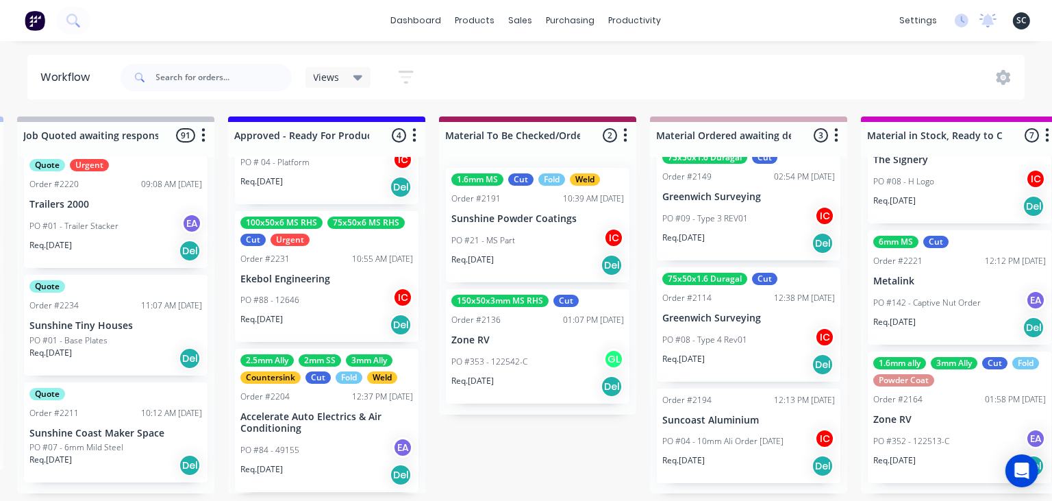
scroll to position [287, 0]
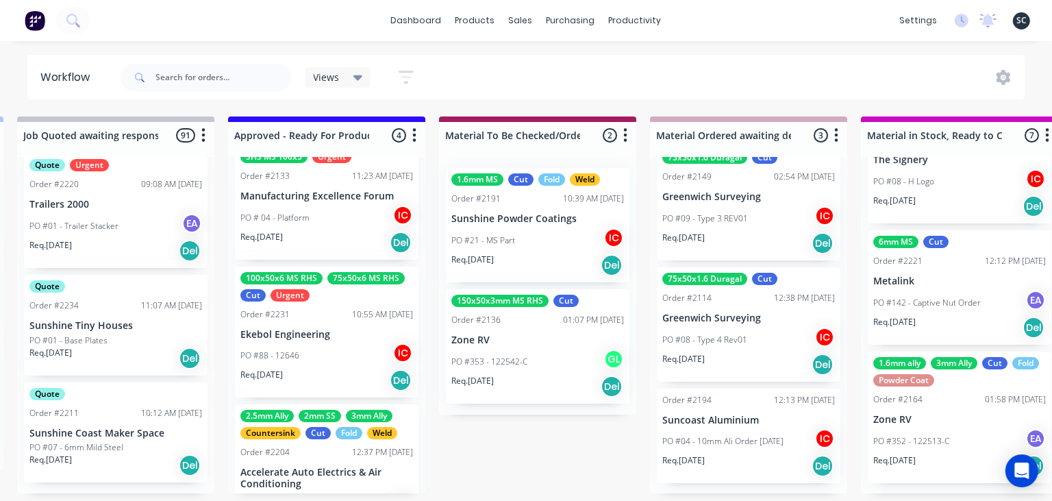
scroll to position [260, 0]
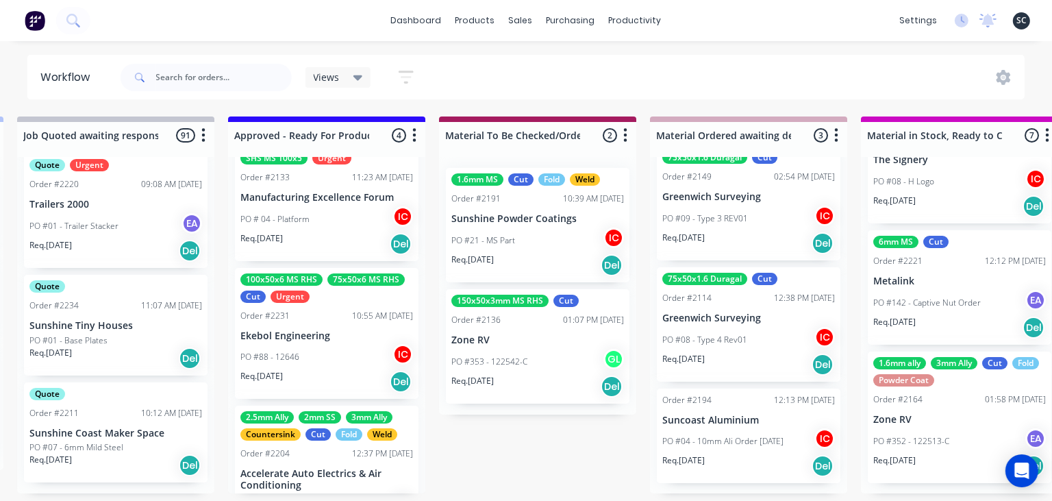
scroll to position [238, 0]
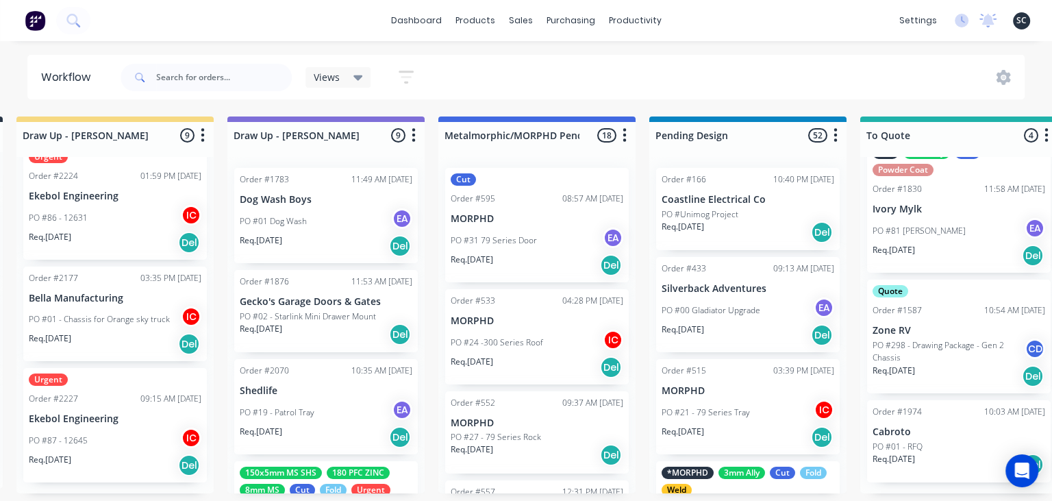
scroll to position [0, 0]
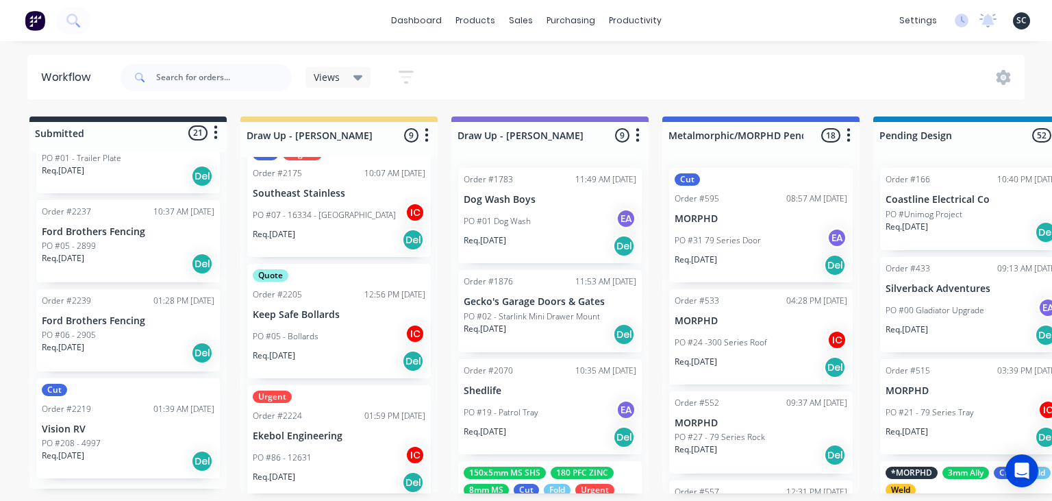
scroll to position [473, 0]
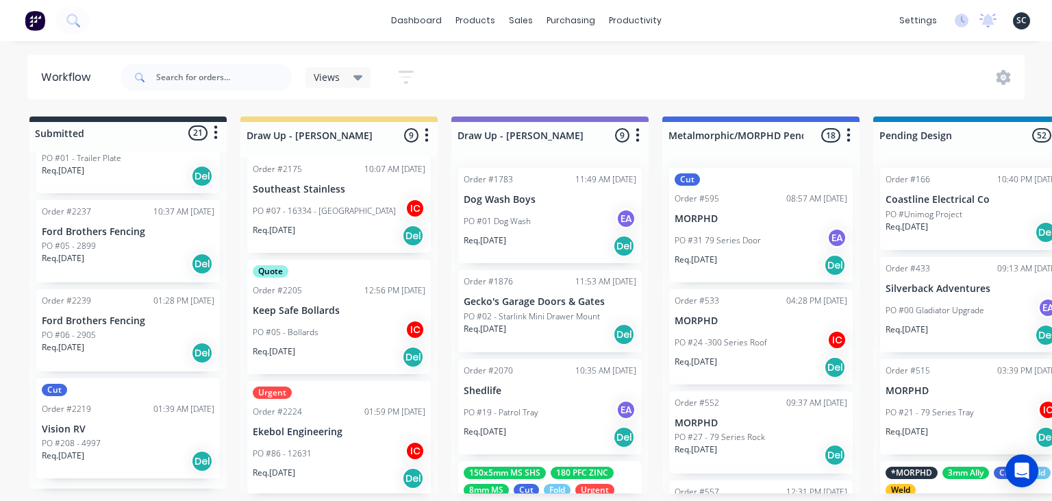
click at [336, 195] on p "Southeast Stainless" at bounding box center [339, 190] width 173 height 12
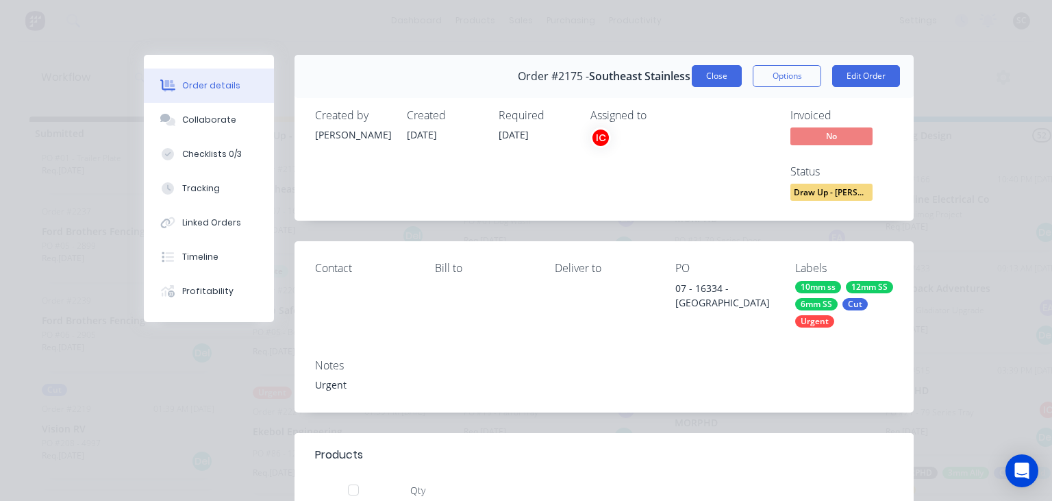
click at [705, 81] on button "Close" at bounding box center [717, 76] width 50 height 22
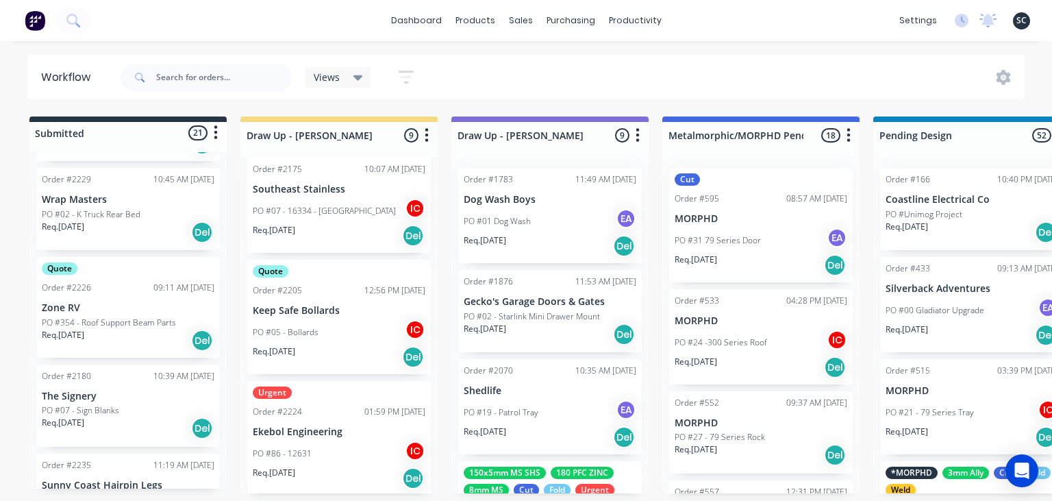
scroll to position [809, 0]
click at [455, 47] on div "dashboard products sales purchasing productivity dashboard products Product Cat…" at bounding box center [526, 209] width 1052 height 418
click at [679, 42] on div "dashboard products sales purchasing productivity dashboard products Product Cat…" at bounding box center [526, 209] width 1052 height 418
click at [664, 51] on div "dashboard products sales purchasing productivity dashboard products Product Cat…" at bounding box center [526, 209] width 1052 height 418
click at [710, 45] on div "dashboard products sales purchasing productivity dashboard products Product Cat…" at bounding box center [526, 209] width 1052 height 418
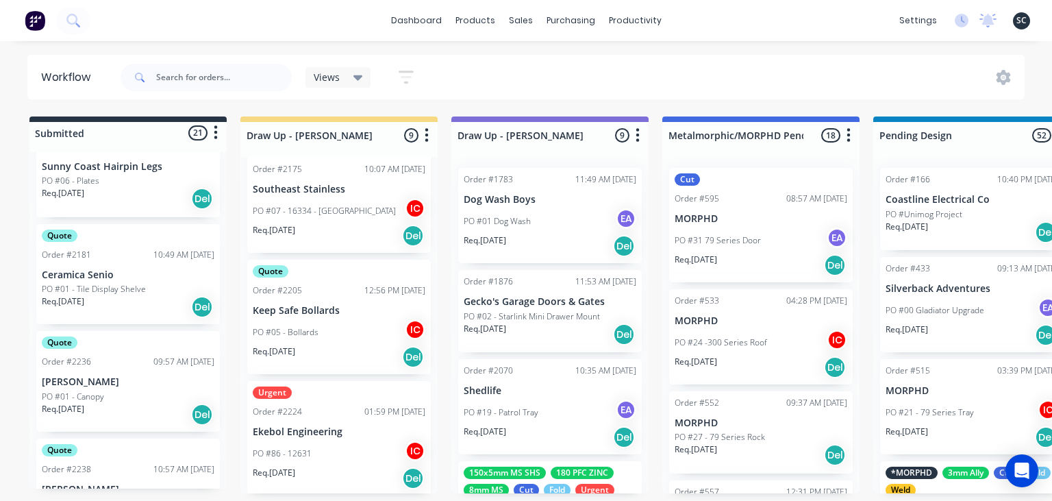
scroll to position [1125, 0]
click at [794, 42] on div "dashboard products sales purchasing productivity dashboard products Product Cat…" at bounding box center [526, 209] width 1052 height 418
click at [626, 45] on div "dashboard products sales purchasing productivity dashboard products Product Cat…" at bounding box center [526, 209] width 1052 height 418
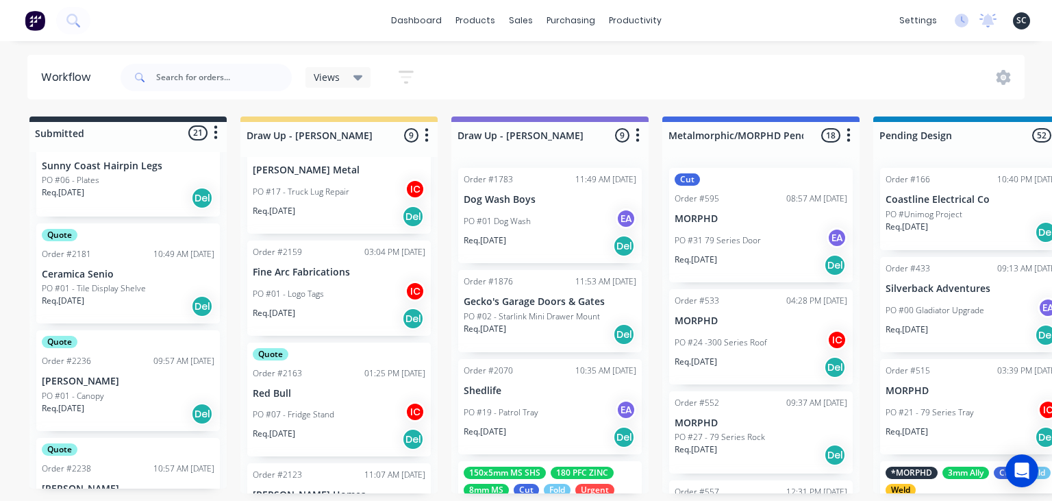
scroll to position [0, 0]
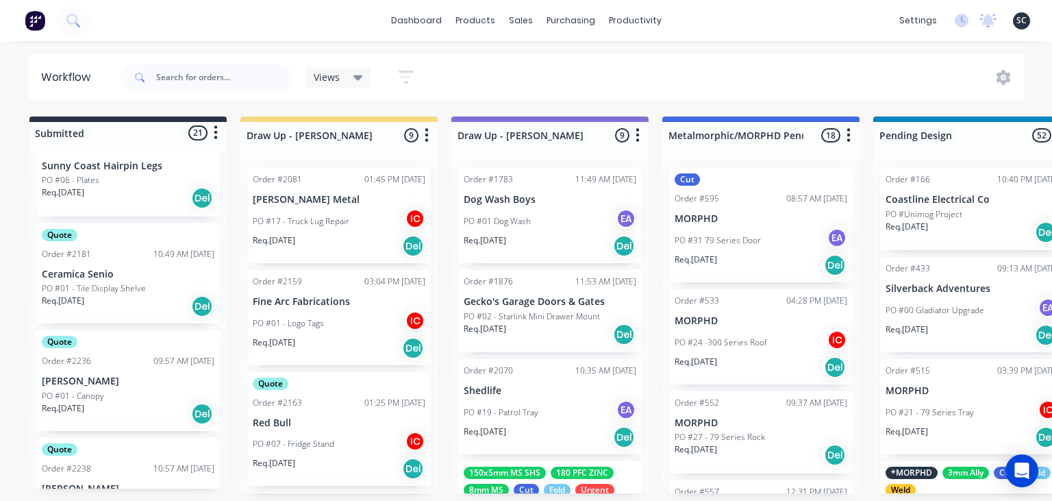
click at [538, 50] on div "dashboard products sales purchasing productivity dashboard products Product Cat…" at bounding box center [526, 209] width 1052 height 418
click at [589, 44] on div "dashboard products sales purchasing productivity dashboard products Product Cat…" at bounding box center [526, 209] width 1052 height 418
click at [629, 45] on div "dashboard products sales purchasing productivity dashboard products Product Cat…" at bounding box center [526, 209] width 1052 height 418
click at [646, 41] on div "dashboard products sales purchasing productivity dashboard products Product Cat…" at bounding box center [526, 209] width 1052 height 418
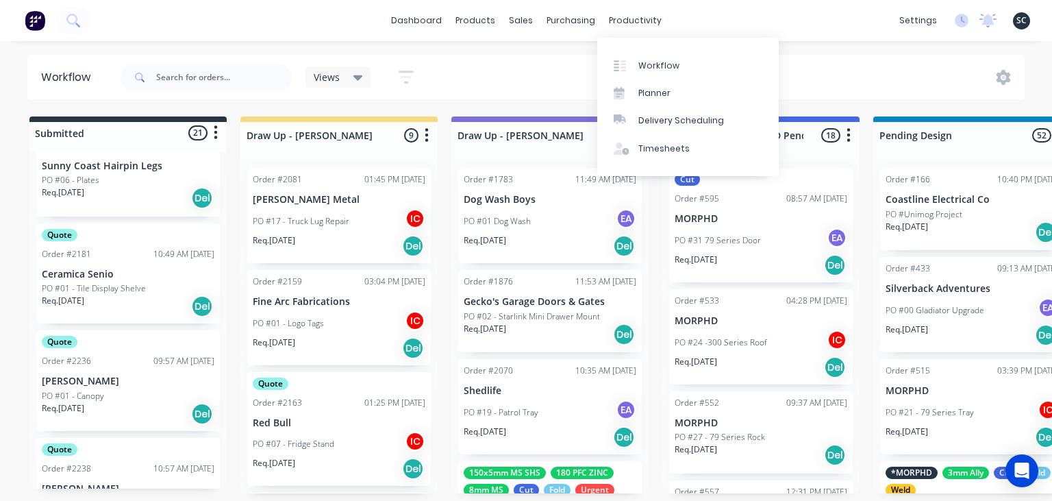
click at [825, 47] on div "dashboard products sales purchasing productivity dashboard products Product Cat…" at bounding box center [526, 209] width 1052 height 418
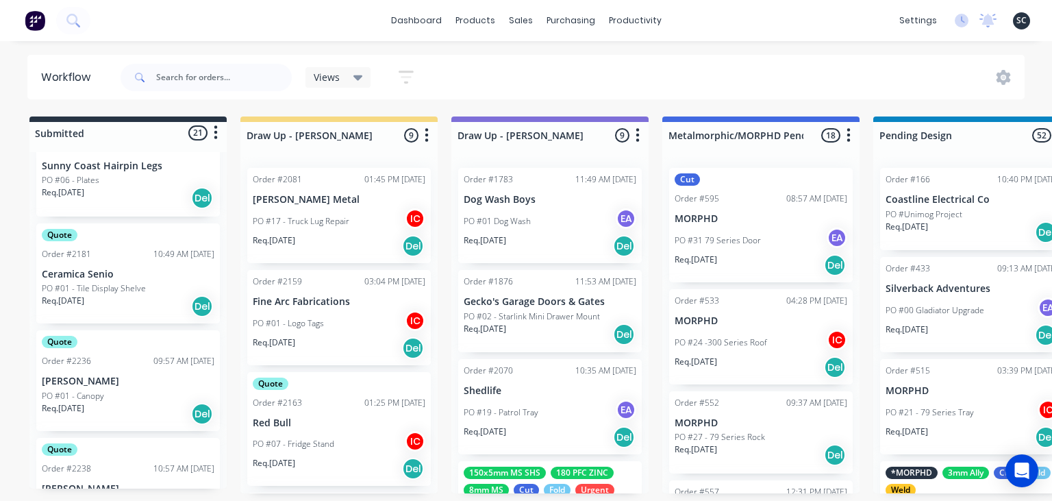
click at [575, 45] on div "dashboard products sales purchasing productivity dashboard products Product Cat…" at bounding box center [526, 209] width 1052 height 418
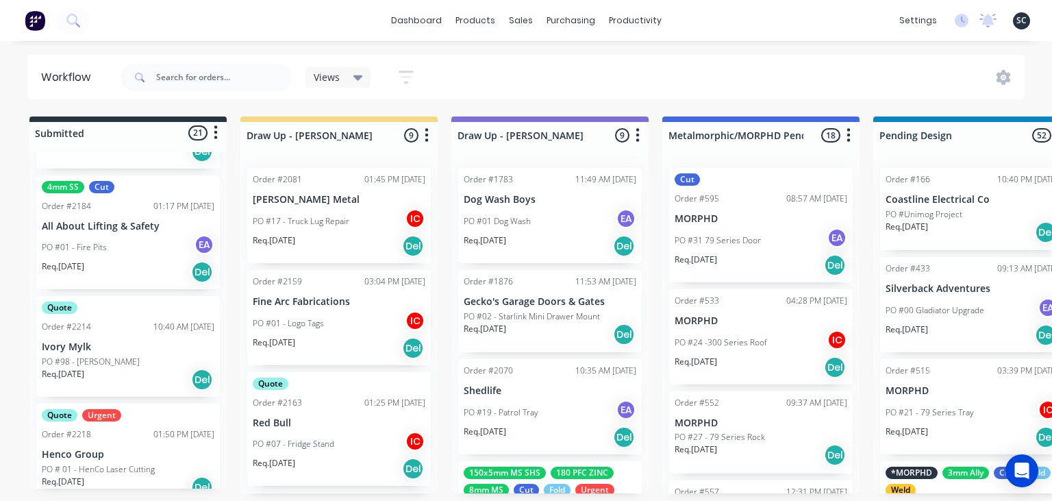
scroll to position [473, 0]
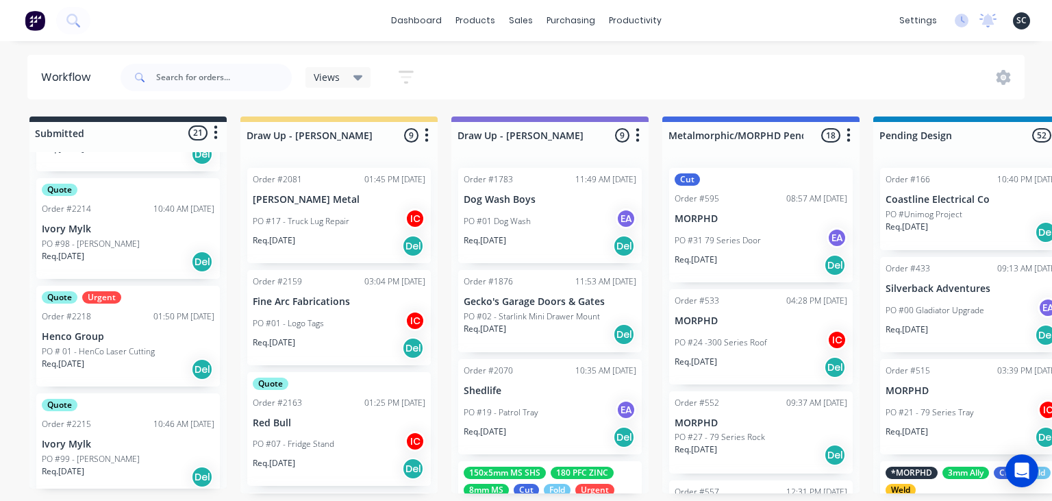
click at [131, 360] on div "Req. [DATE] Del" at bounding box center [128, 368] width 173 height 23
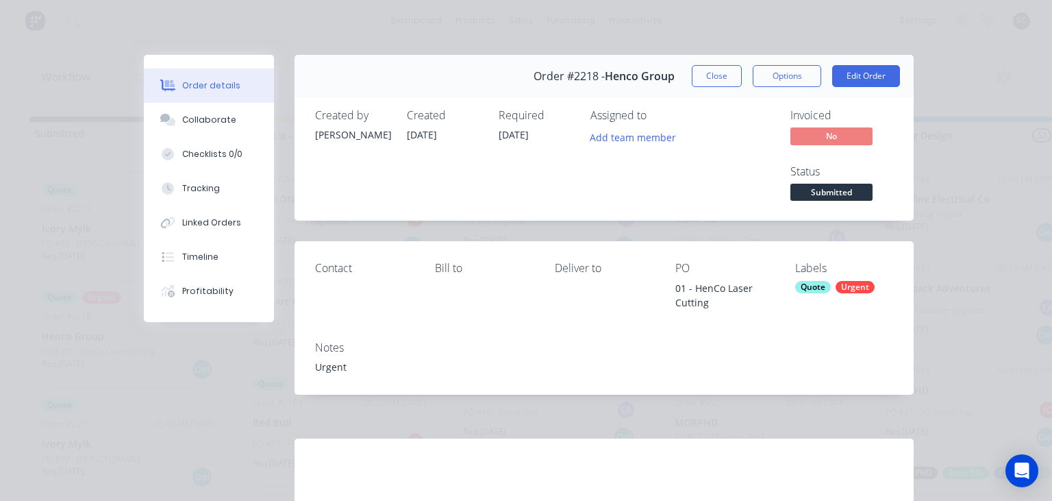
scroll to position [180, 0]
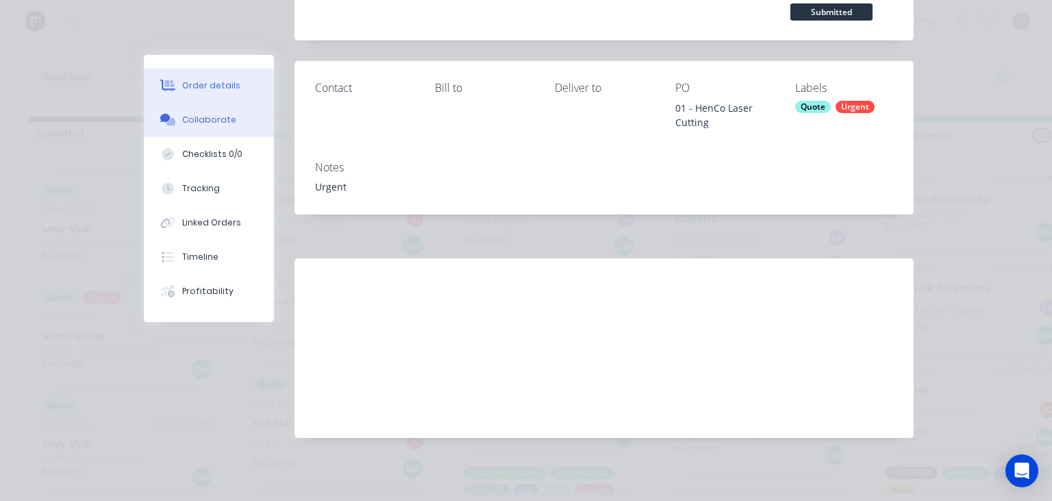
click at [220, 129] on button "Collaborate" at bounding box center [209, 120] width 130 height 34
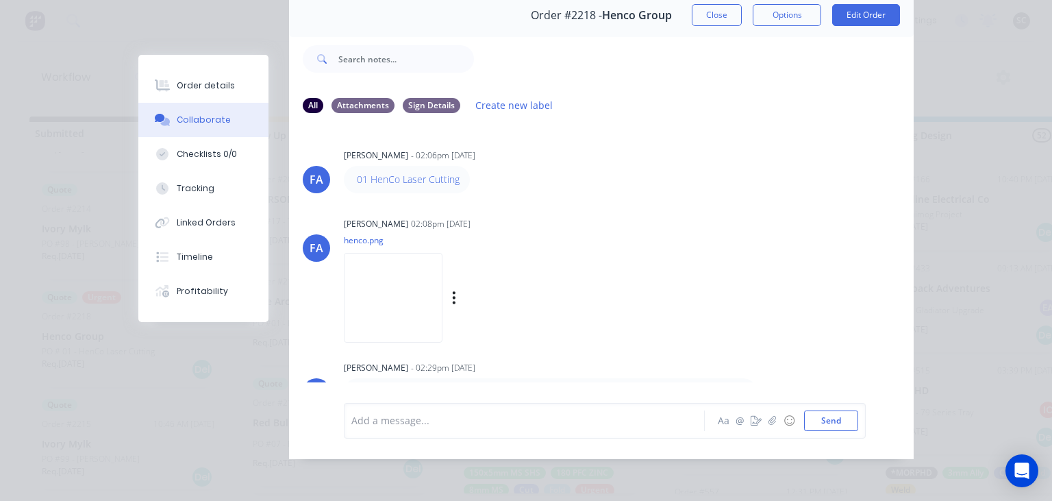
scroll to position [235, 0]
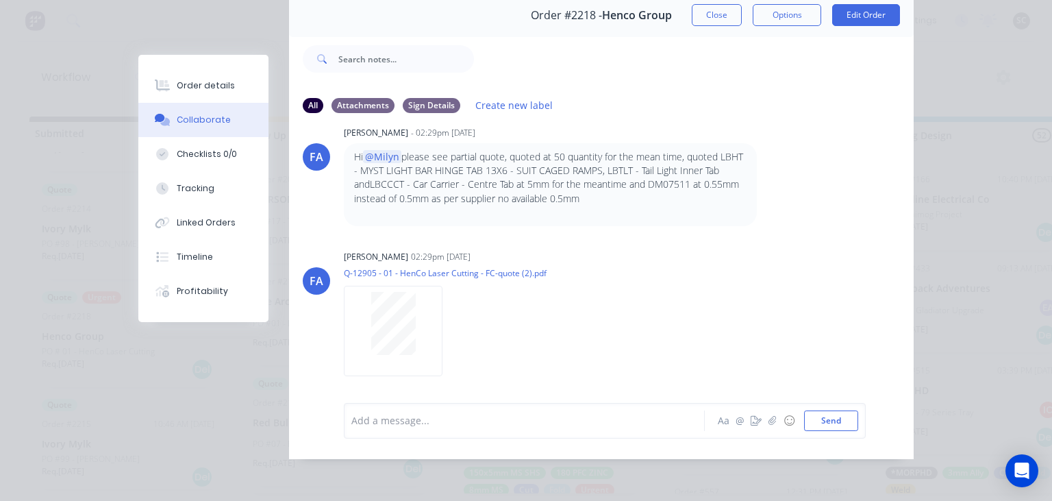
click at [829, 231] on div "[PERSON_NAME] [PERSON_NAME] - 02:06pm [DATE] 01 HenCo Laser Cutting [PERSON_NAM…" at bounding box center [601, 254] width 625 height 258
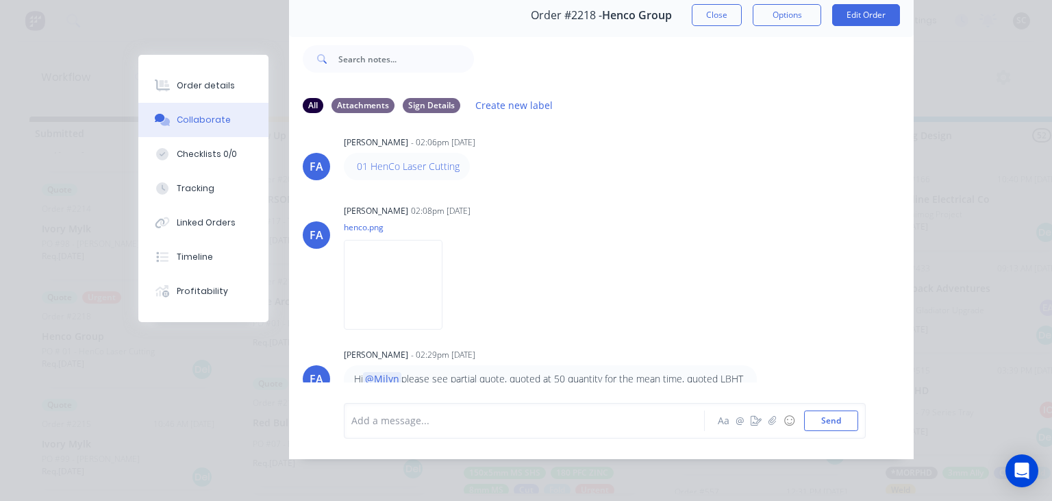
scroll to position [0, 0]
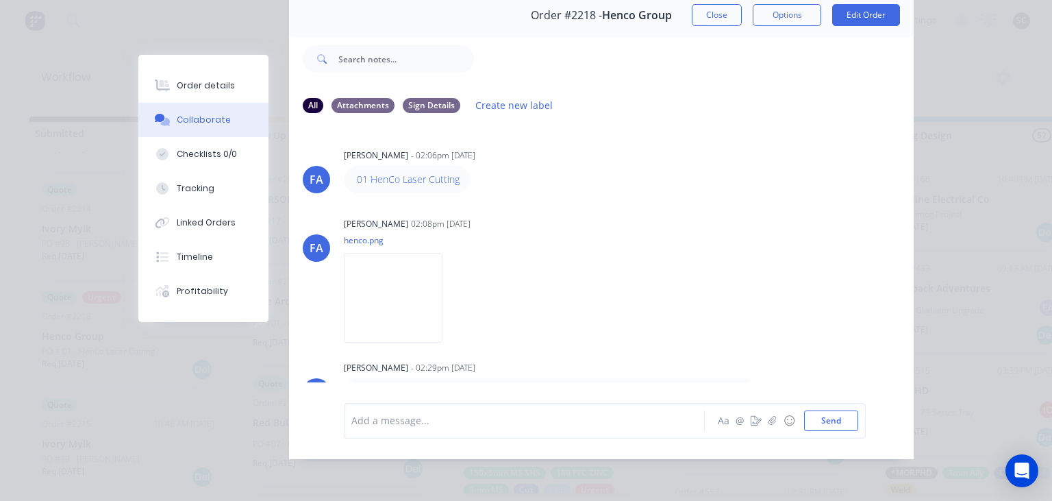
click at [817, 161] on div "[PERSON_NAME] [PERSON_NAME] - 02:06pm [DATE] 01 HenCo Laser Cutting" at bounding box center [601, 169] width 625 height 48
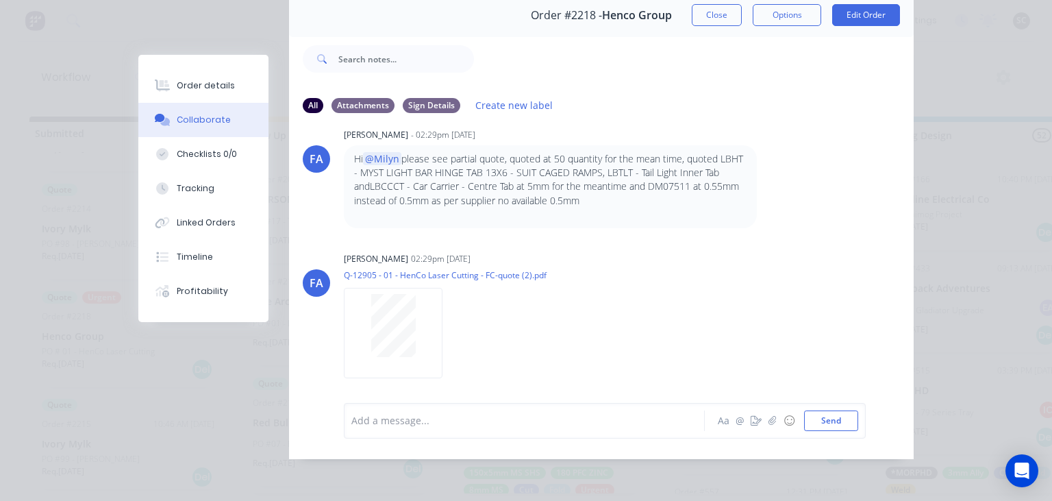
scroll to position [235, 0]
click at [870, 290] on div "[PERSON_NAME] [PERSON_NAME] 02:29pm [DATE] Q-12905 - 01 - HenCo Laser Cutting -…" at bounding box center [601, 308] width 625 height 123
click at [871, 252] on div "[PERSON_NAME] [PERSON_NAME] 02:29pm [DATE] Q-12905 - 01 - HenCo Laser Cutting -…" at bounding box center [601, 308] width 625 height 123
click at [813, 151] on div "[PERSON_NAME] [PERSON_NAME] - 02:29pm [DATE] Hi @Milyn please see partial quote…" at bounding box center [601, 174] width 625 height 103
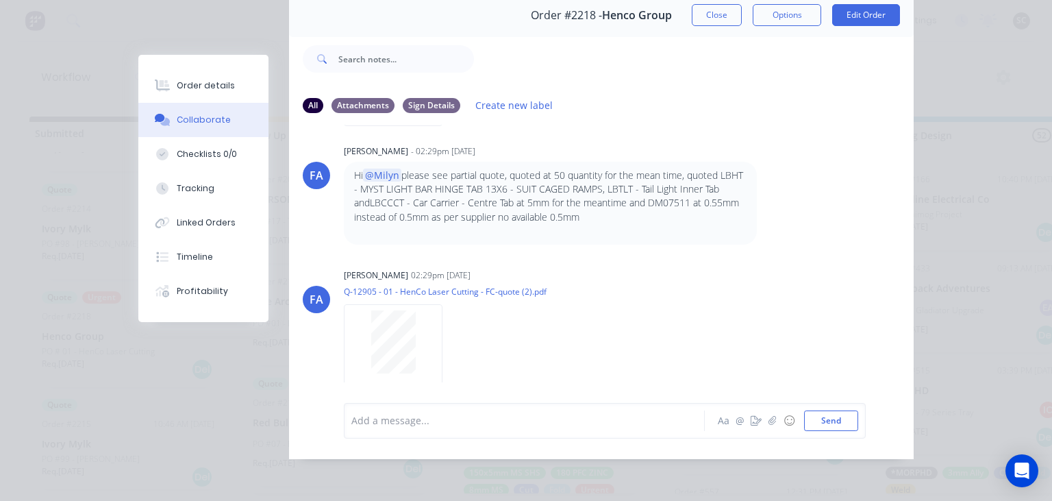
scroll to position [219, 0]
click at [859, 250] on div "[PERSON_NAME] [PERSON_NAME] - 02:06pm [DATE] 01 HenCo Laser Cutting [PERSON_NAM…" at bounding box center [601, 254] width 625 height 258
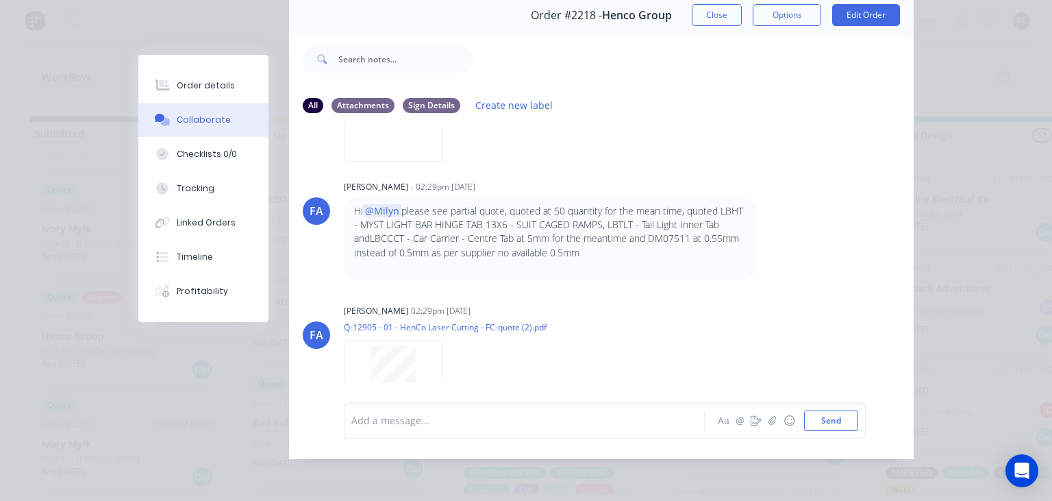
scroll to position [235, 0]
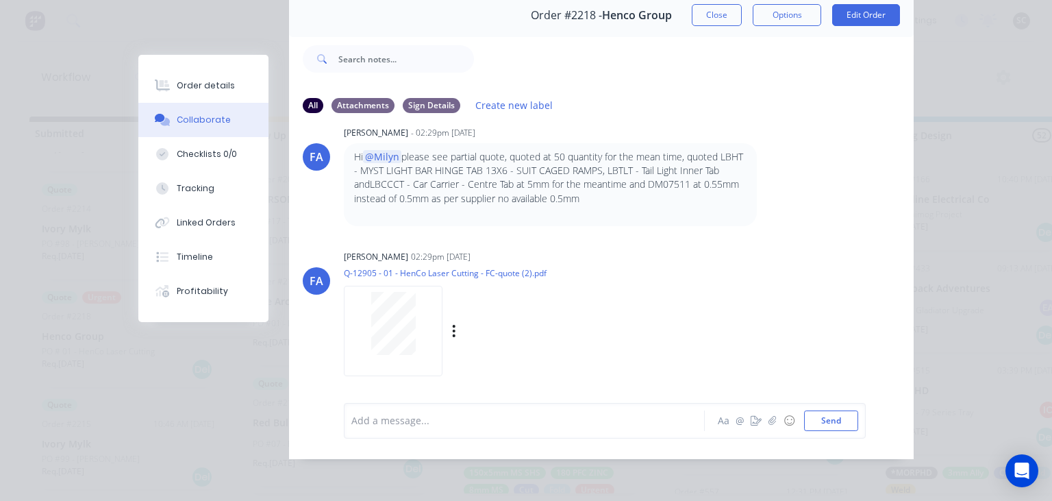
click at [862, 262] on div "[PERSON_NAME] [PERSON_NAME] 02:29pm [DATE] Q-12905 - 01 - HenCo Laser Cutting -…" at bounding box center [601, 308] width 625 height 123
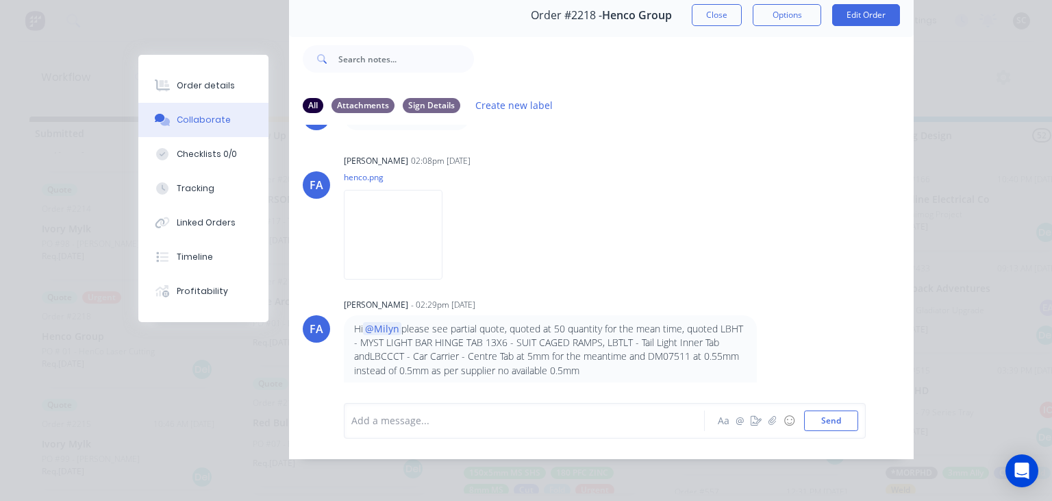
scroll to position [0, 0]
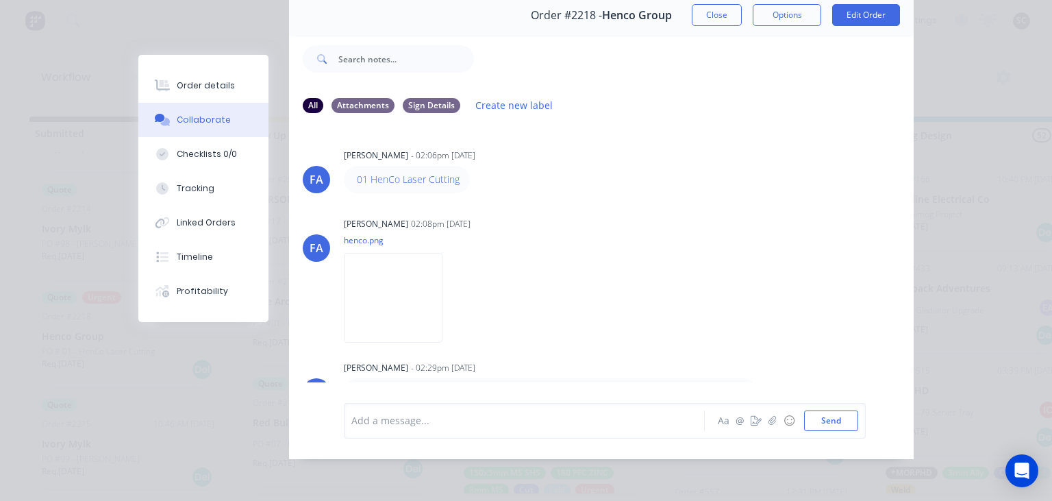
click at [853, 194] on div "FA Francis Adrian Candido - 02:06pm 01/09/25 01 HenCo Laser Cutting FA Francis …" at bounding box center [601, 254] width 625 height 258
click at [790, 175] on div "FA Francis Adrian Candido - 02:06pm 01/09/25 01 HenCo Laser Cutting" at bounding box center [601, 169] width 625 height 48
click at [720, 20] on button "Close" at bounding box center [717, 15] width 50 height 22
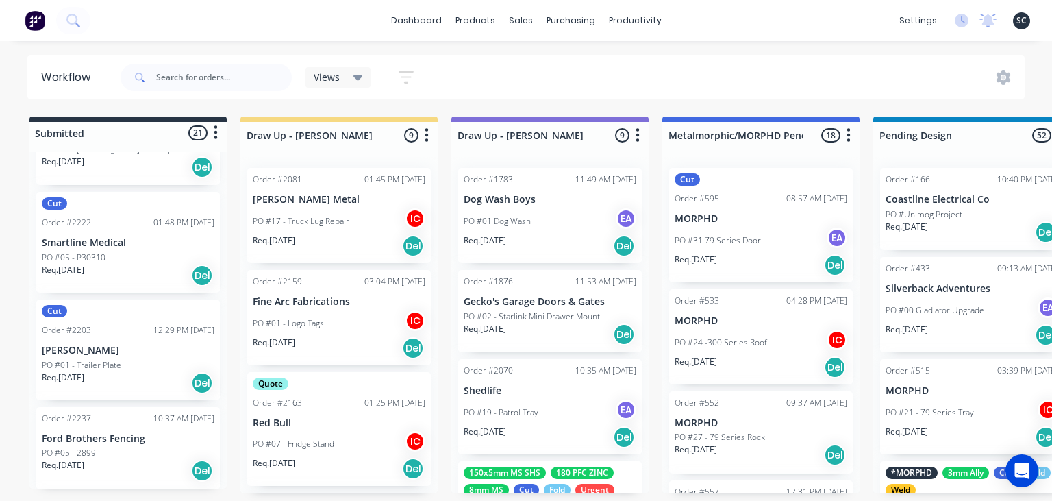
click at [271, 47] on div "dashboard products sales purchasing productivity dashboard products Product Cat…" at bounding box center [526, 209] width 1052 height 418
click at [436, 49] on div "dashboard products sales purchasing productivity dashboard products Product Cat…" at bounding box center [526, 209] width 1052 height 418
click at [388, 48] on div "dashboard products sales purchasing productivity dashboard products Product Cat…" at bounding box center [526, 209] width 1052 height 418
click at [523, 46] on div "dashboard products sales purchasing productivity dashboard products Product Cat…" at bounding box center [526, 209] width 1052 height 418
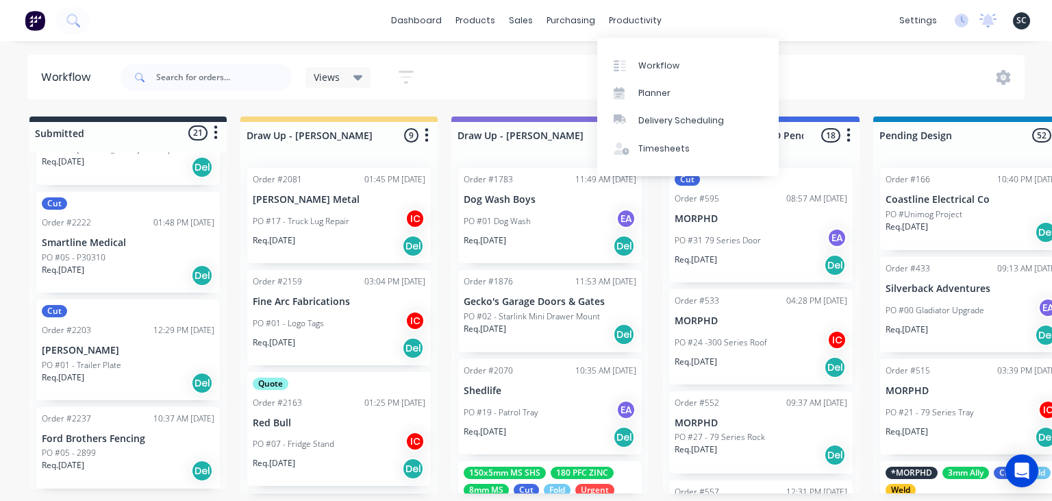
click at [822, 44] on div "dashboard products sales purchasing productivity dashboard products Product Cat…" at bounding box center [526, 209] width 1052 height 418
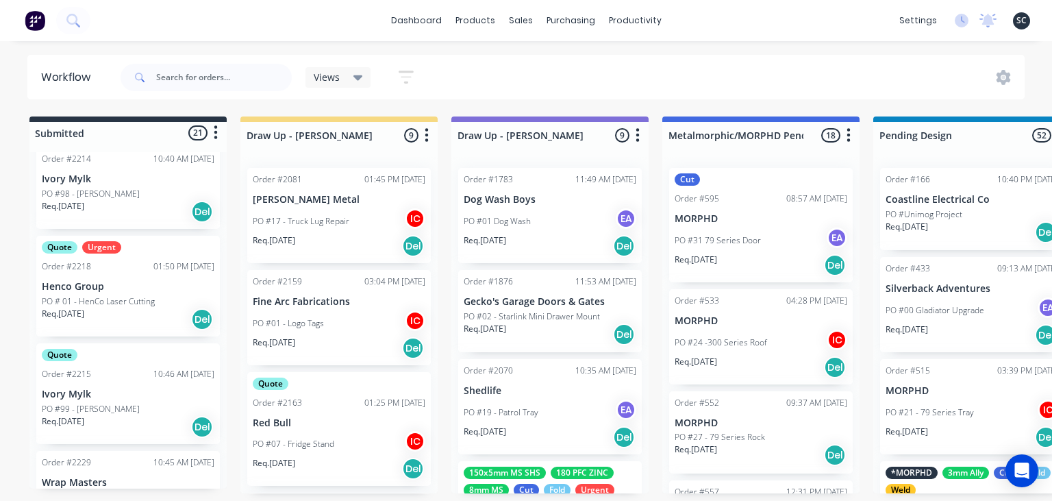
scroll to position [473, 0]
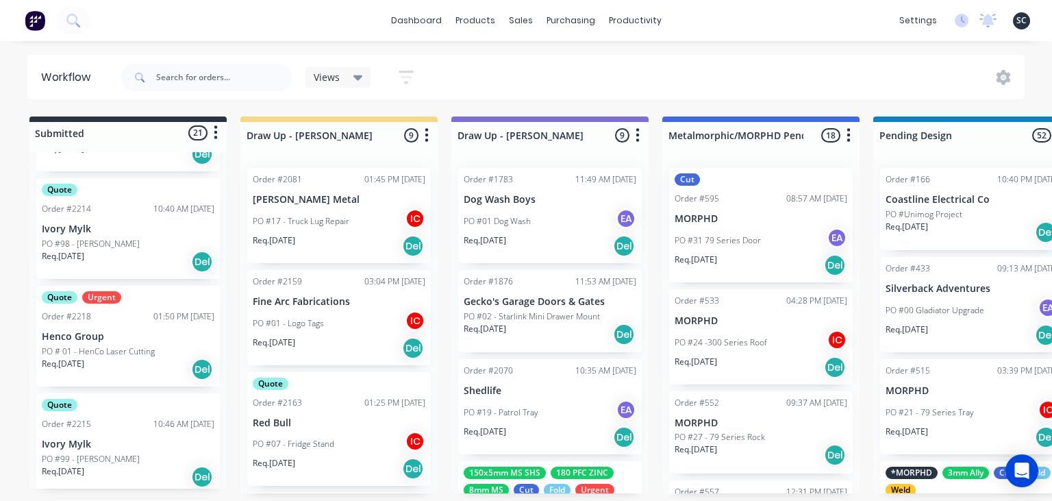
click at [124, 344] on div "Quote Urgent Order #2218 01:50 PM 01/09/25 Henco Group PO # 01 - HenCo Laser Cu…" at bounding box center [128, 336] width 184 height 101
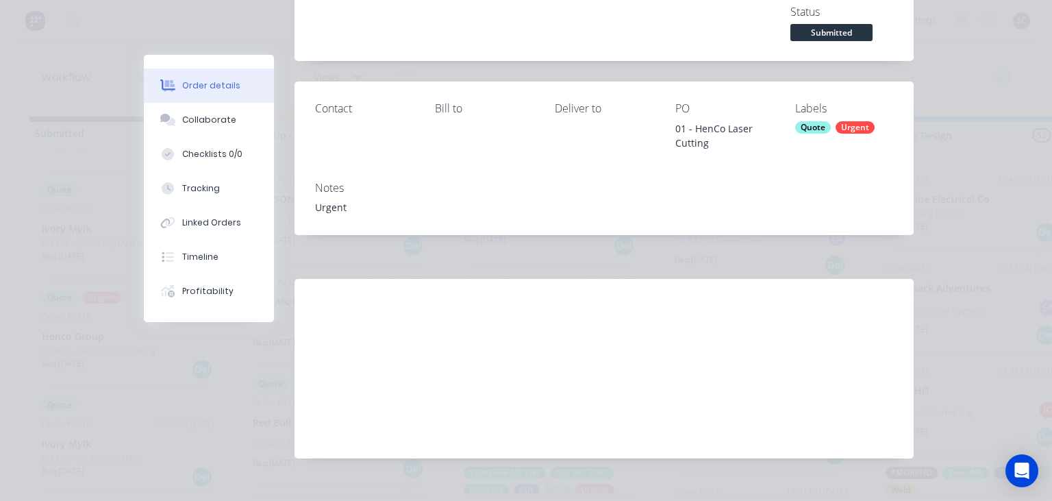
scroll to position [180, 0]
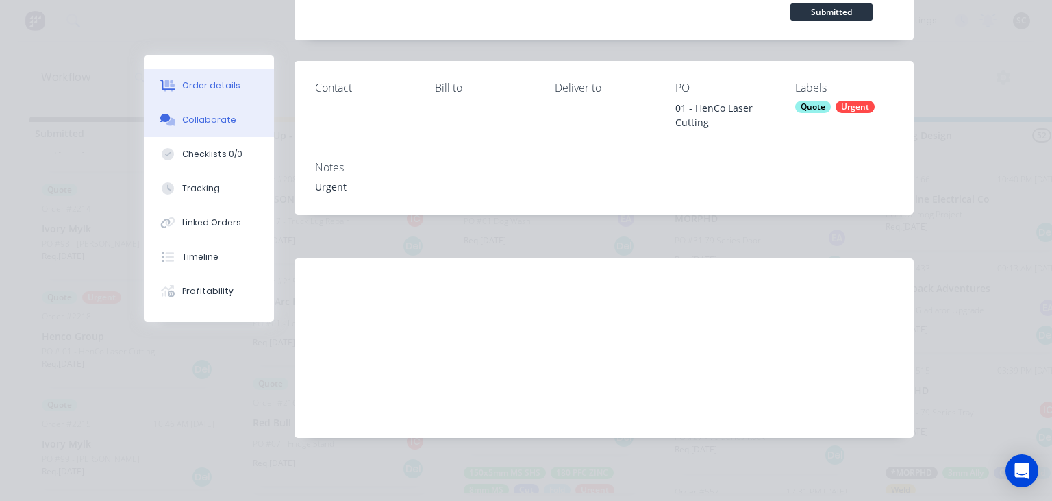
click at [212, 121] on div "Collaborate" at bounding box center [209, 120] width 54 height 12
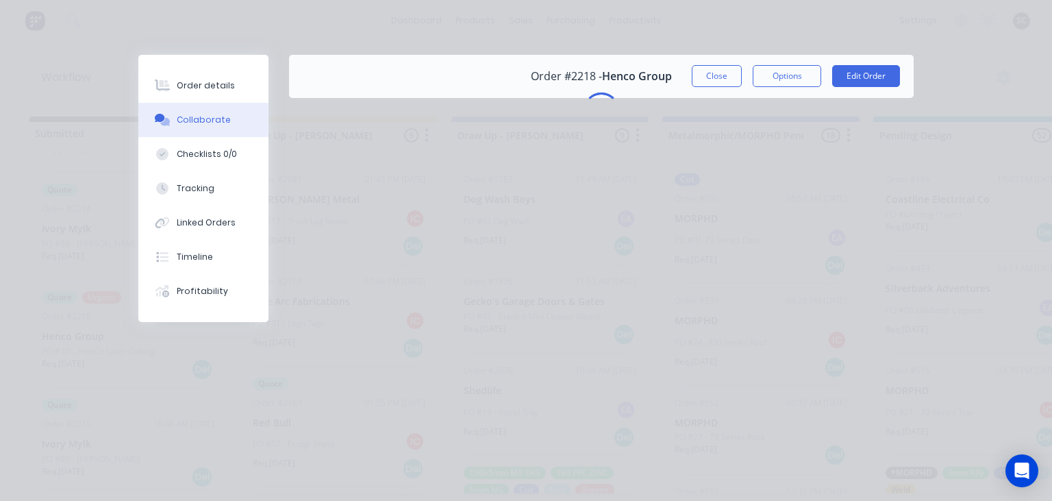
scroll to position [0, 0]
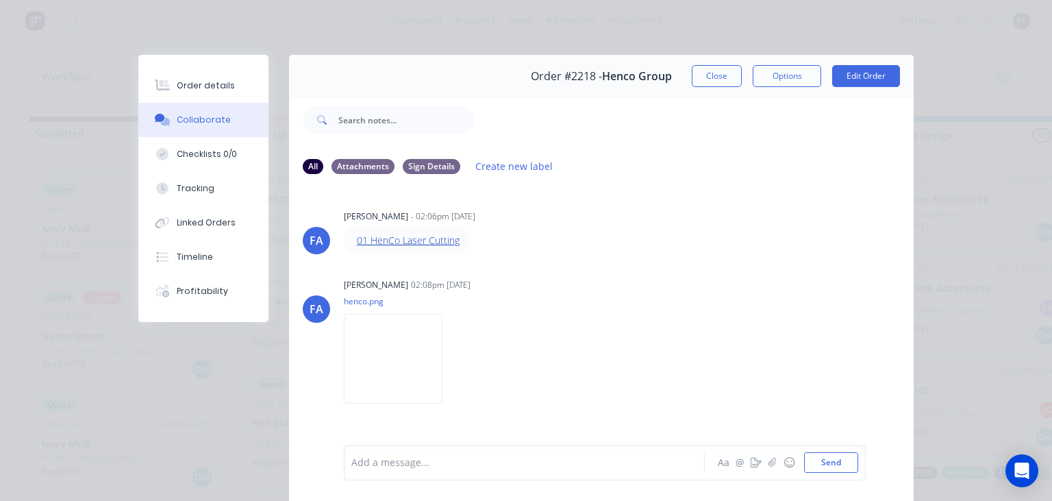
drag, startPoint x: 415, startPoint y: 244, endPoint x: 434, endPoint y: 244, distance: 19.2
click at [664, 275] on div "FA Francis Adrian Candido - 02:06pm 01/09/25 01 HenCo Laser Cutting FA Francis …" at bounding box center [601, 315] width 625 height 258
click at [709, 82] on button "Close" at bounding box center [717, 76] width 50 height 22
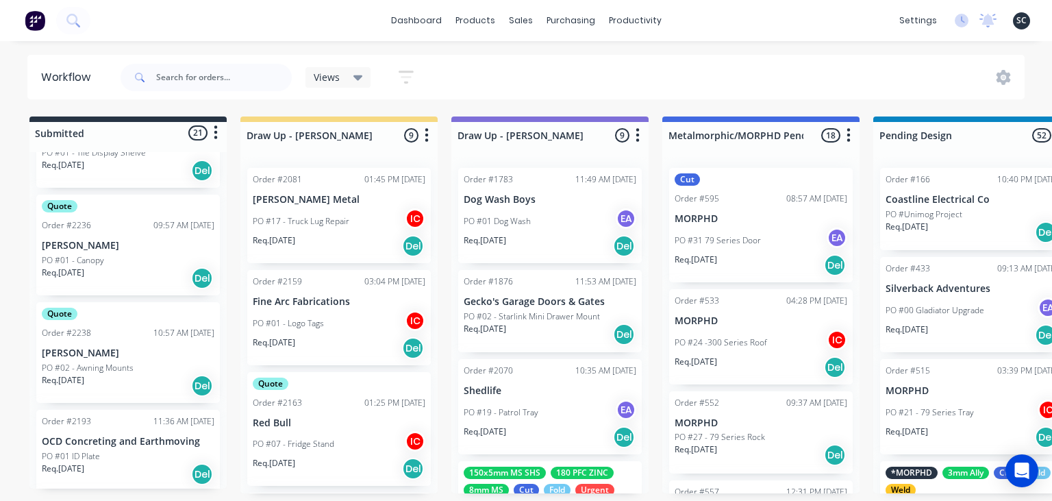
scroll to position [1262, 0]
click at [97, 366] on p "PO #02 - Awning Mounts" at bounding box center [88, 366] width 92 height 12
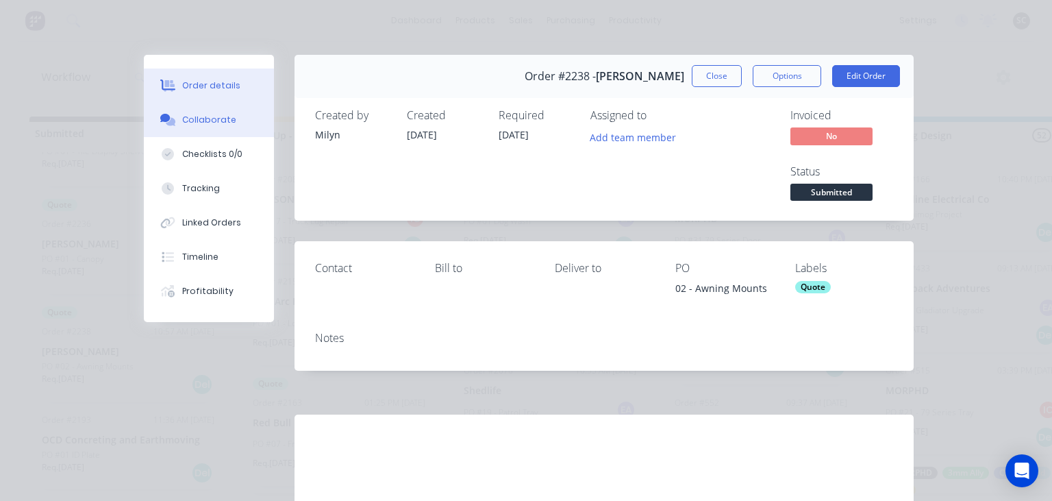
click at [228, 124] on div "Collaborate" at bounding box center [209, 120] width 54 height 12
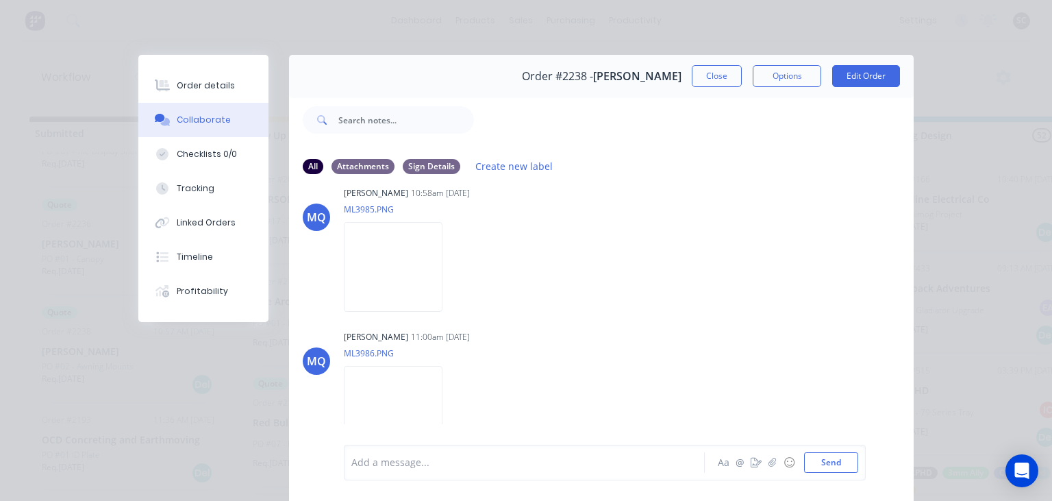
scroll to position [110, 0]
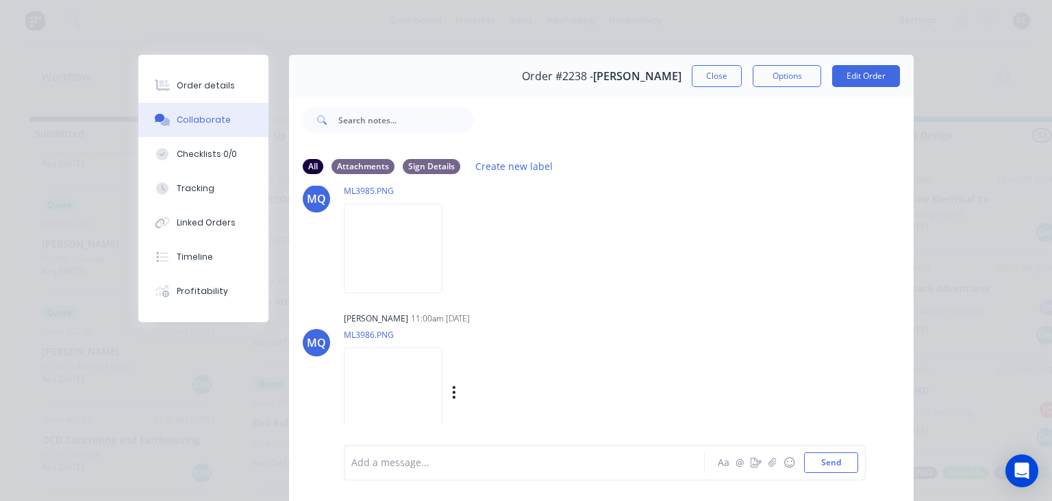
click at [442, 393] on img at bounding box center [393, 392] width 99 height 90
click at [424, 257] on img at bounding box center [393, 248] width 99 height 90
click at [424, 264] on img at bounding box center [393, 248] width 99 height 90
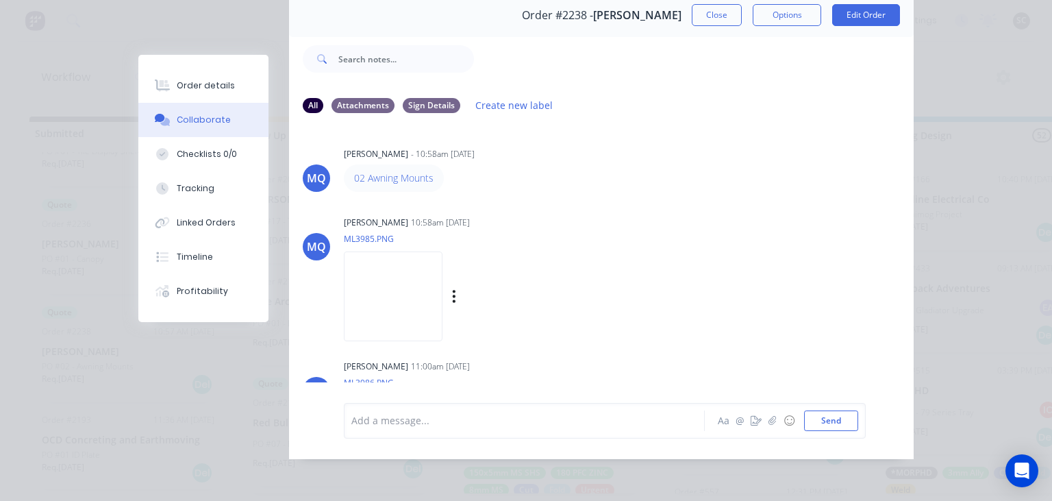
scroll to position [0, 0]
click at [705, 21] on button "Close" at bounding box center [717, 15] width 50 height 22
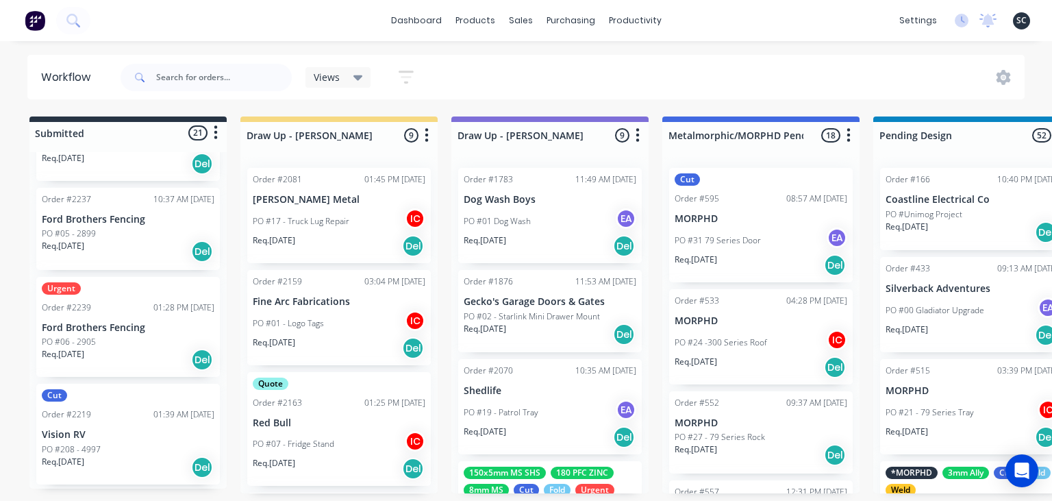
scroll to position [1882, 0]
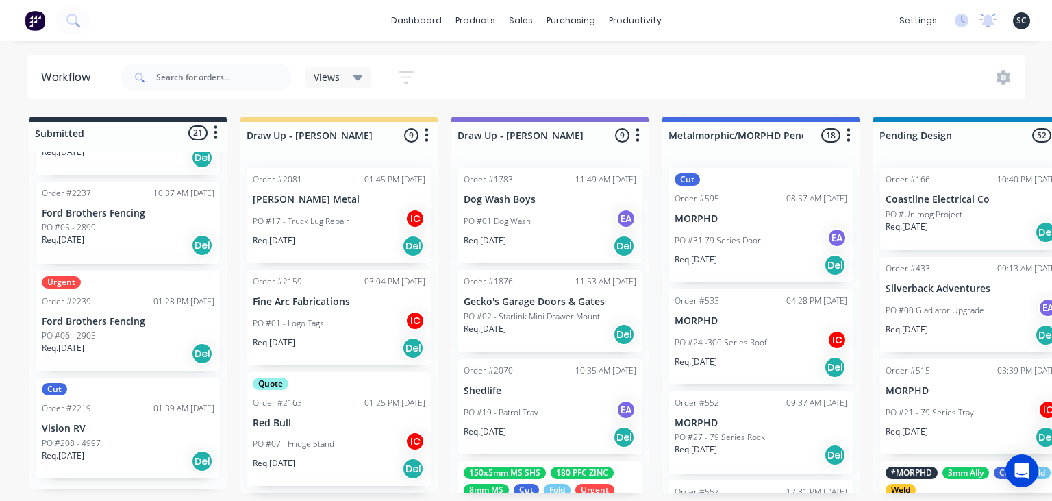
click at [97, 316] on p "Ford Brothers Fencing" at bounding box center [128, 322] width 173 height 12
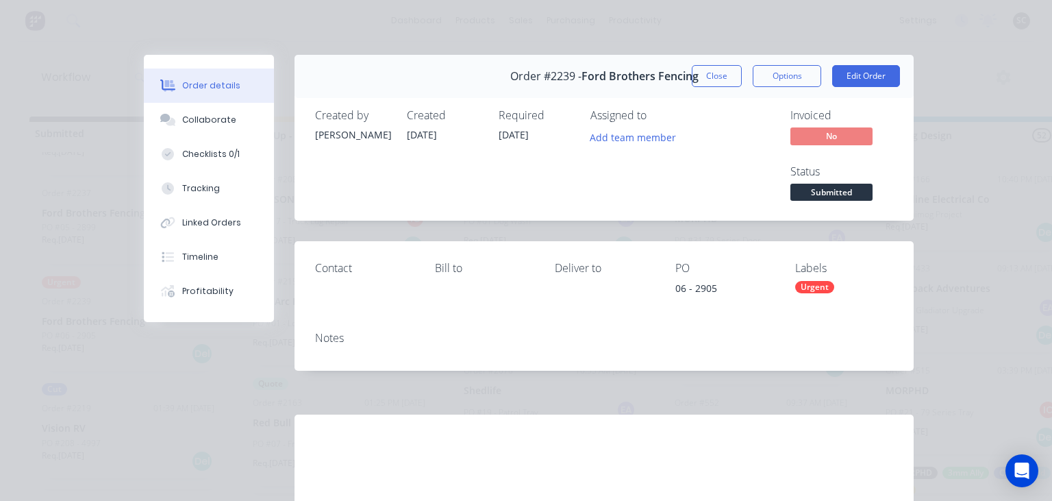
drag, startPoint x: 192, startPoint y: 125, endPoint x: 294, endPoint y: 155, distance: 106.9
click at [191, 125] on div "Collaborate" at bounding box center [209, 120] width 54 height 12
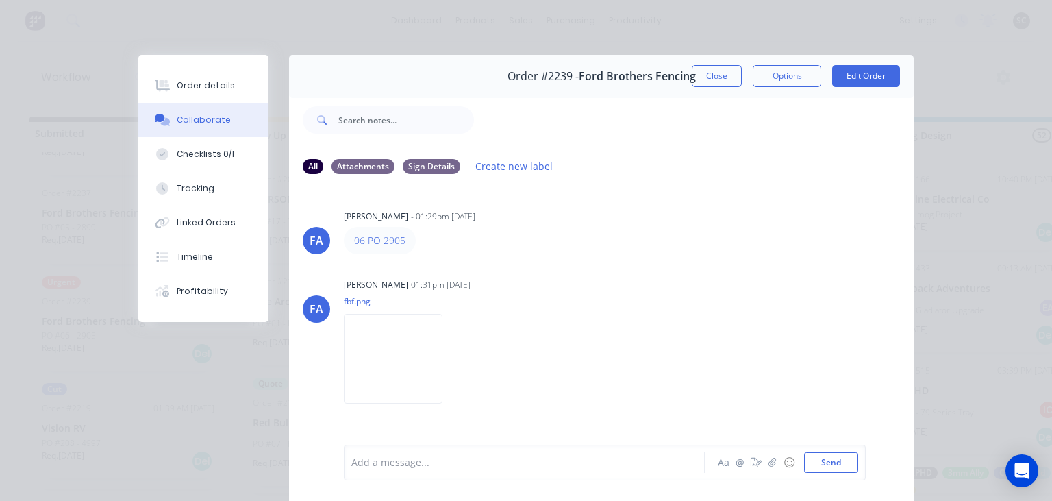
click at [551, 258] on div "FA Francis Adrian Candido - 01:29pm 04/09/25 06 PO 2905 FA Francis Adrian Candi…" at bounding box center [601, 315] width 625 height 258
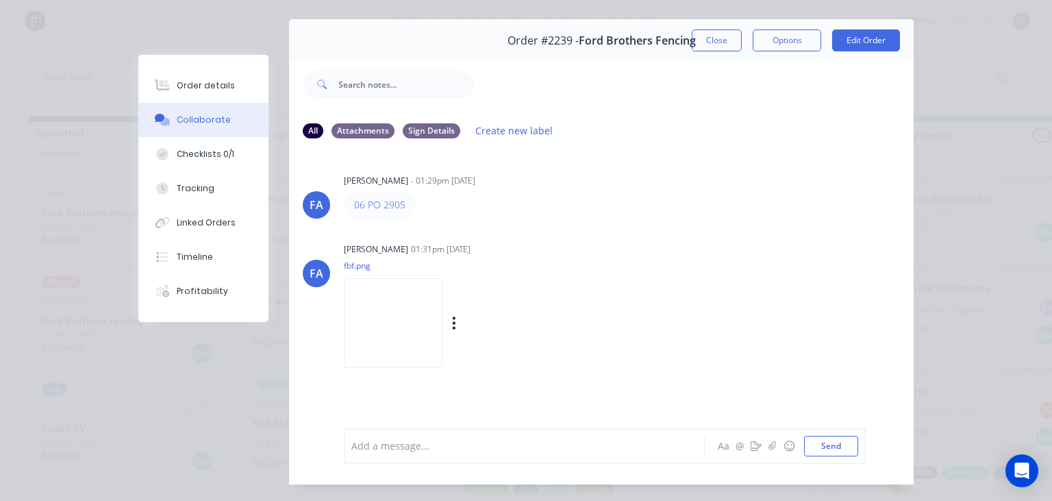
scroll to position [61, 0]
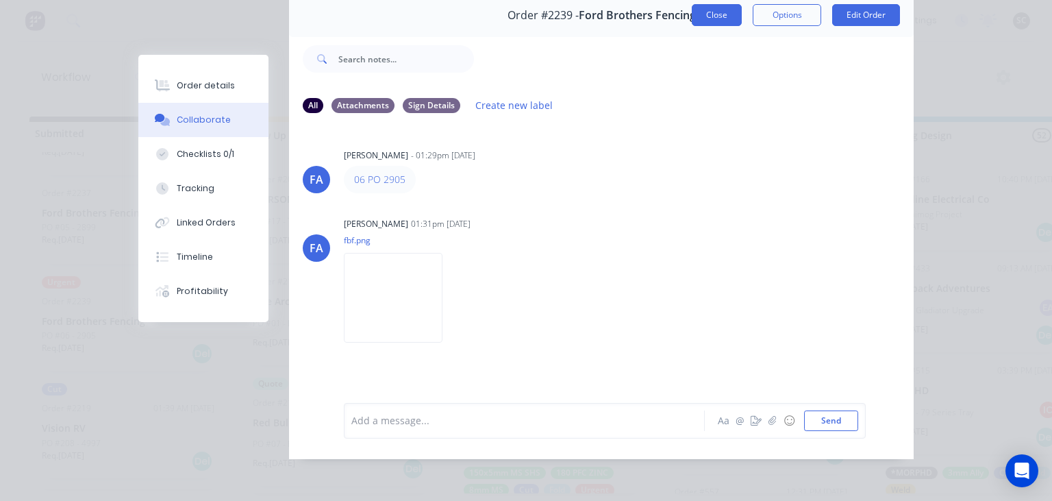
click at [714, 21] on button "Close" at bounding box center [717, 15] width 50 height 22
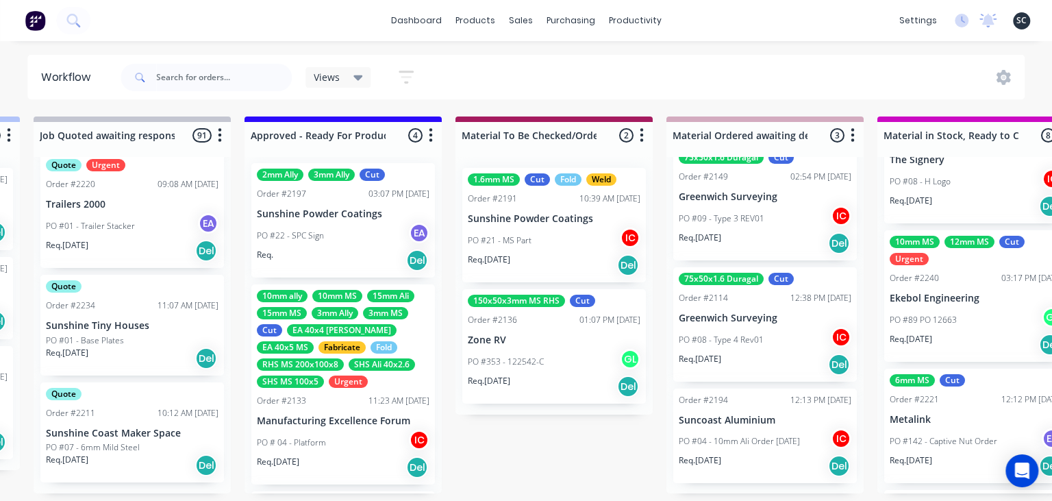
scroll to position [0, 0]
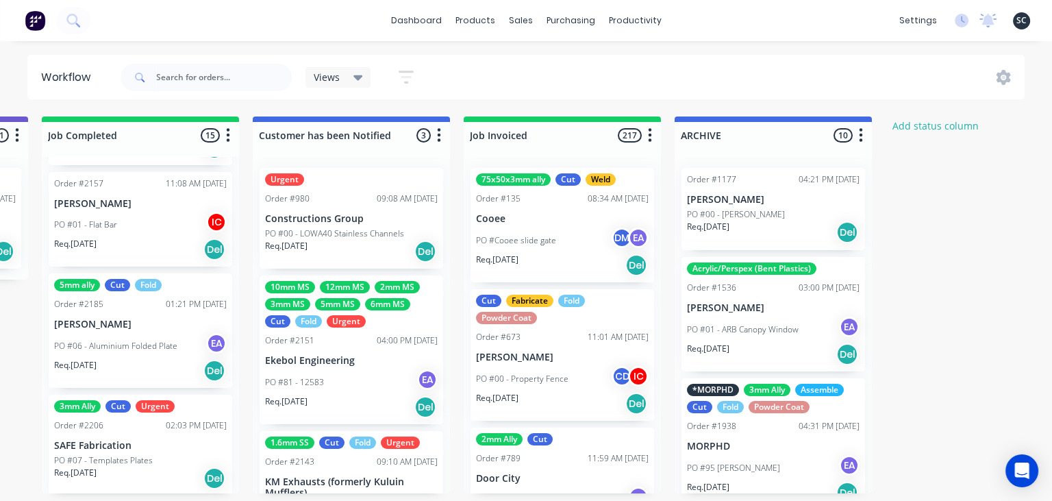
scroll to position [0, 4428]
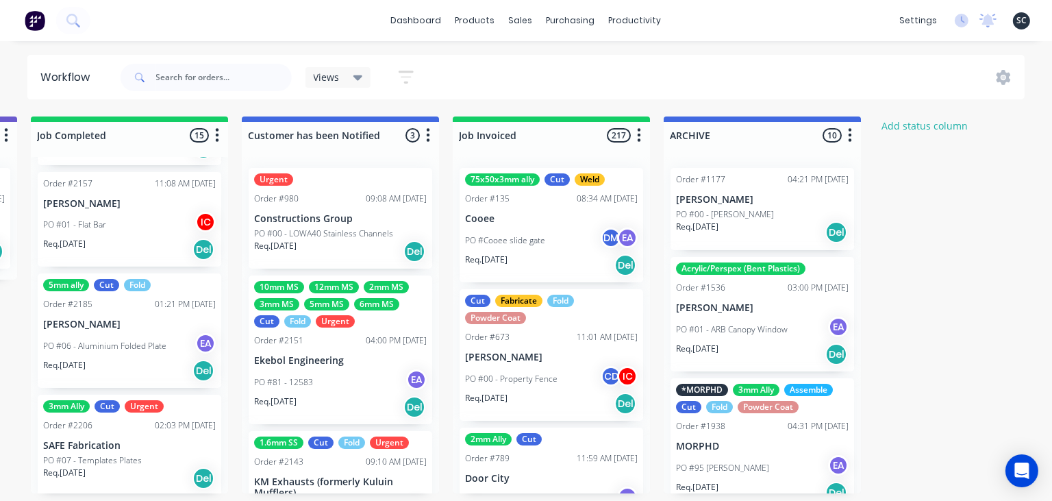
click at [336, 379] on div "PO #81 - 12583 EA" at bounding box center [340, 382] width 173 height 26
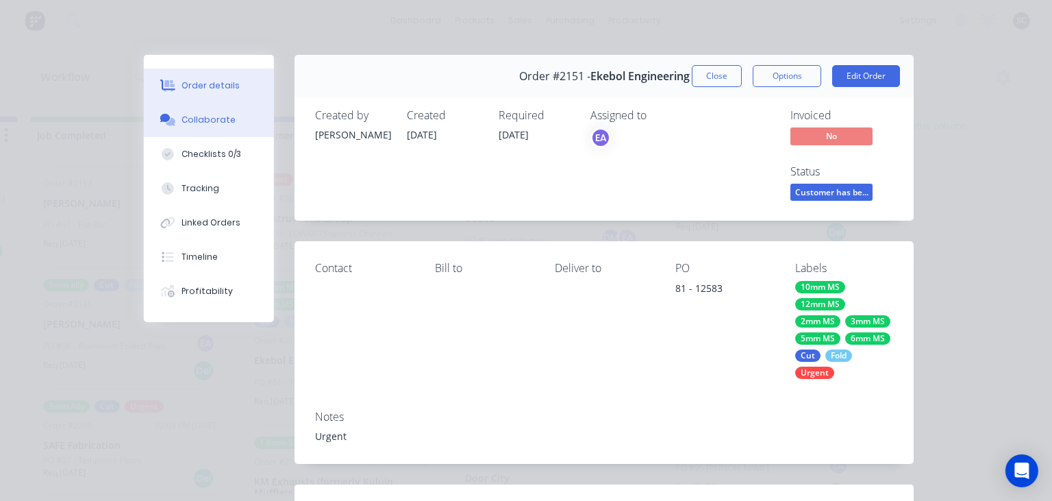
click at [210, 125] on div "Collaborate" at bounding box center [209, 120] width 54 height 12
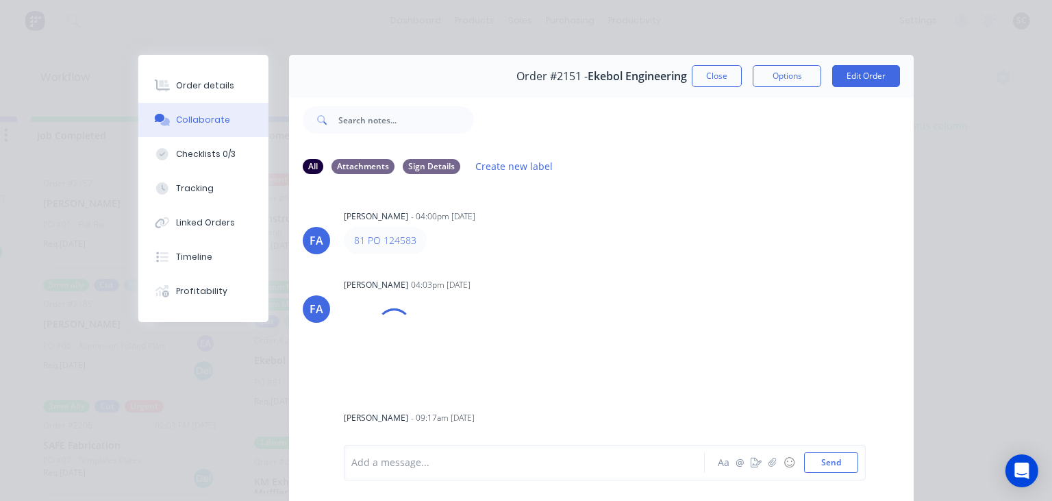
scroll to position [232, 0]
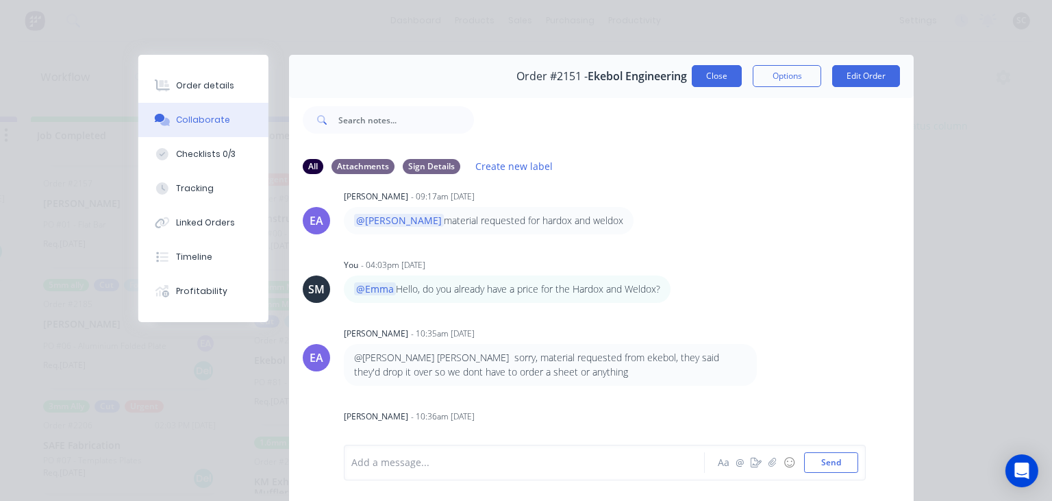
click at [712, 83] on button "Close" at bounding box center [717, 76] width 50 height 22
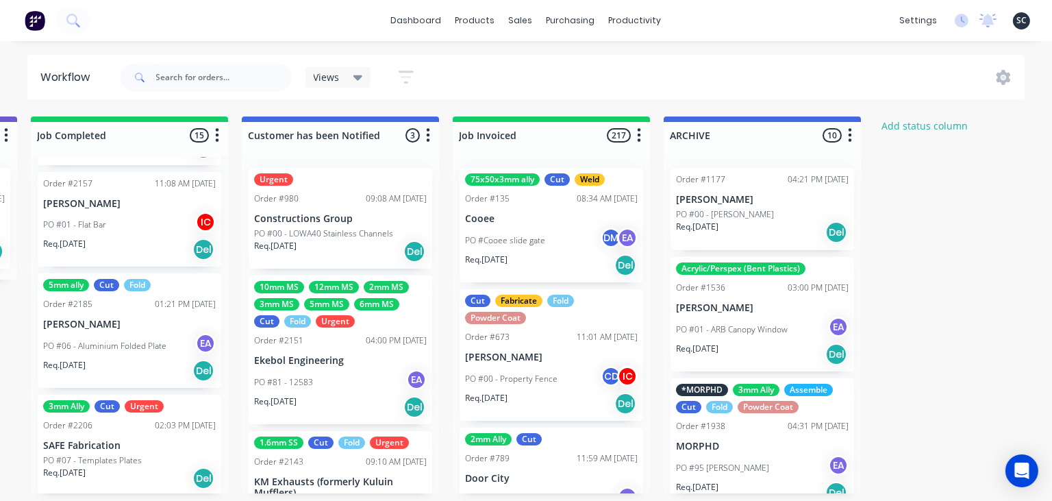
click at [348, 374] on div "PO #81 - 12583 EA" at bounding box center [340, 382] width 173 height 26
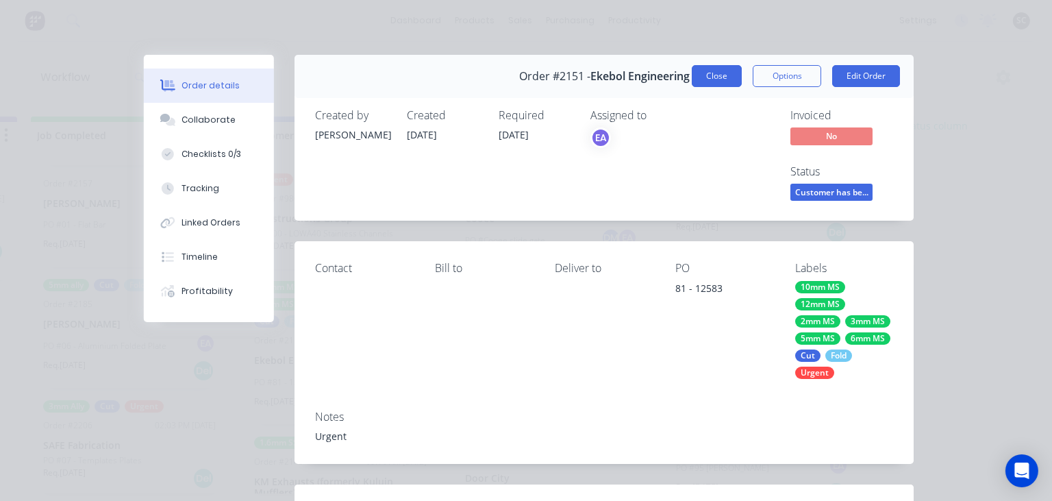
click at [723, 81] on button "Close" at bounding box center [717, 76] width 50 height 22
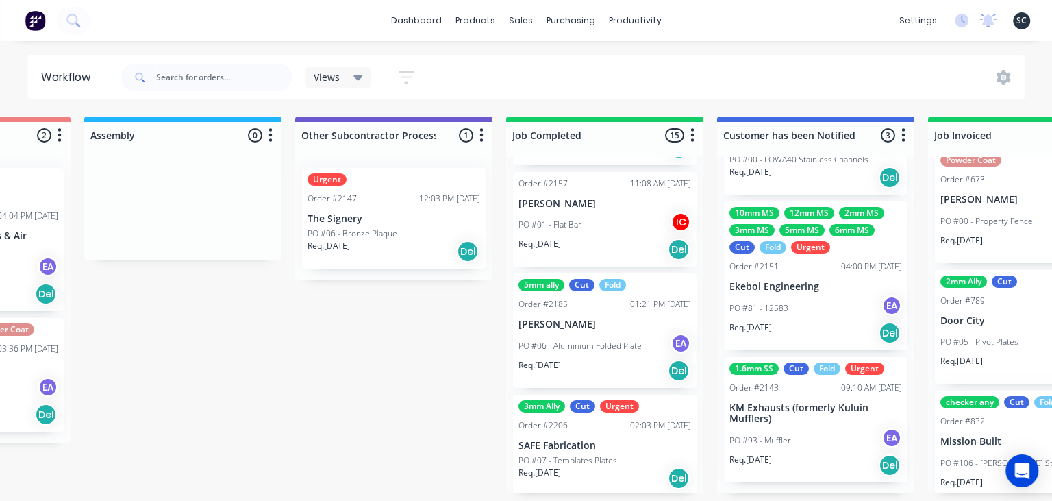
scroll to position [0, 3975]
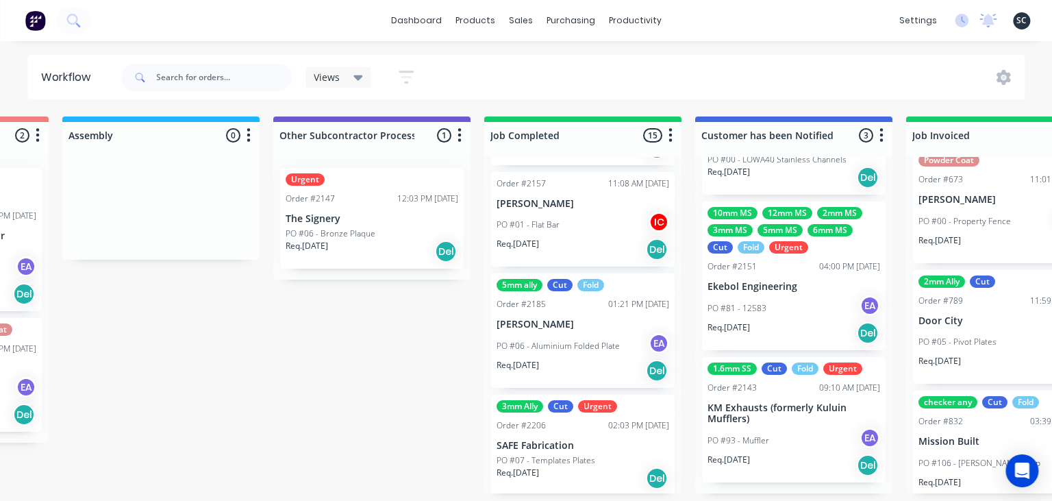
click at [808, 300] on div "PO #81 - 12583 EA" at bounding box center [793, 308] width 173 height 26
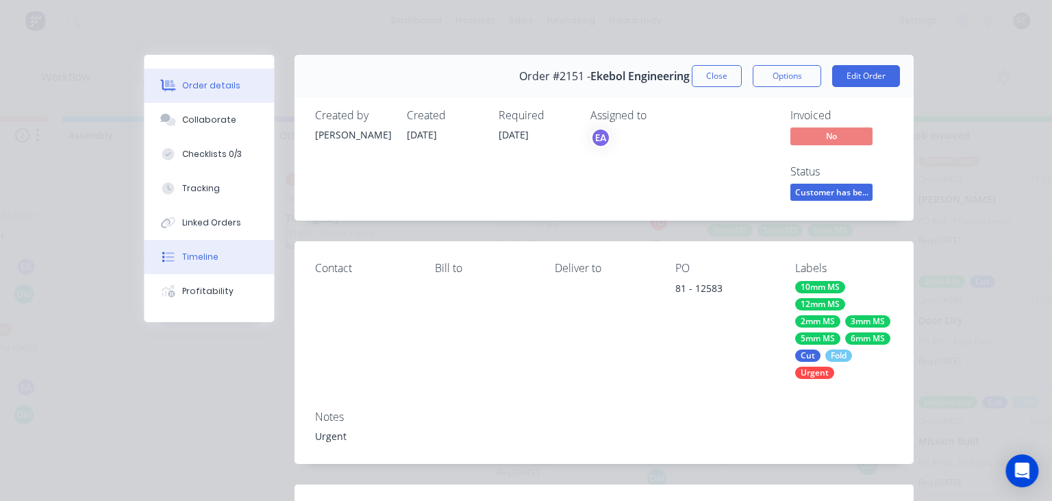
click at [194, 252] on div "Timeline" at bounding box center [200, 257] width 36 height 12
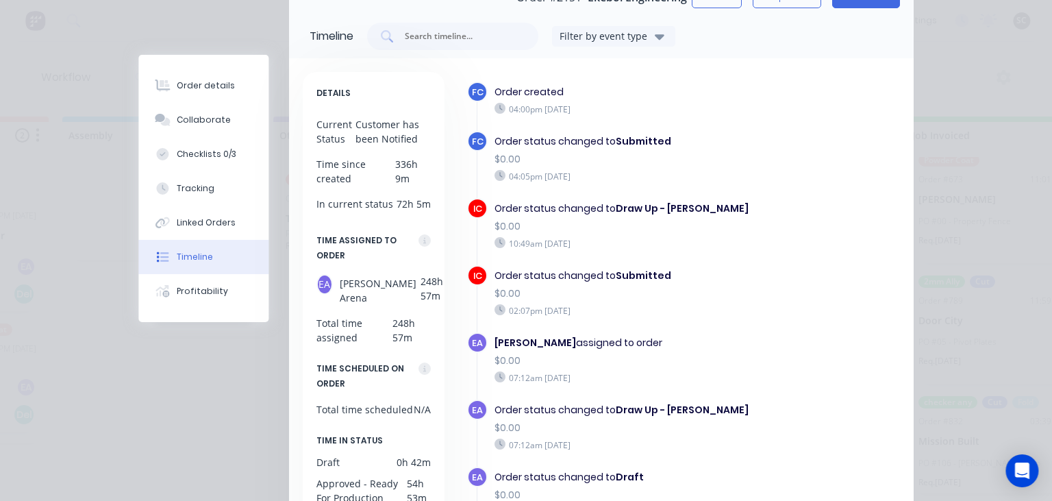
scroll to position [0, 0]
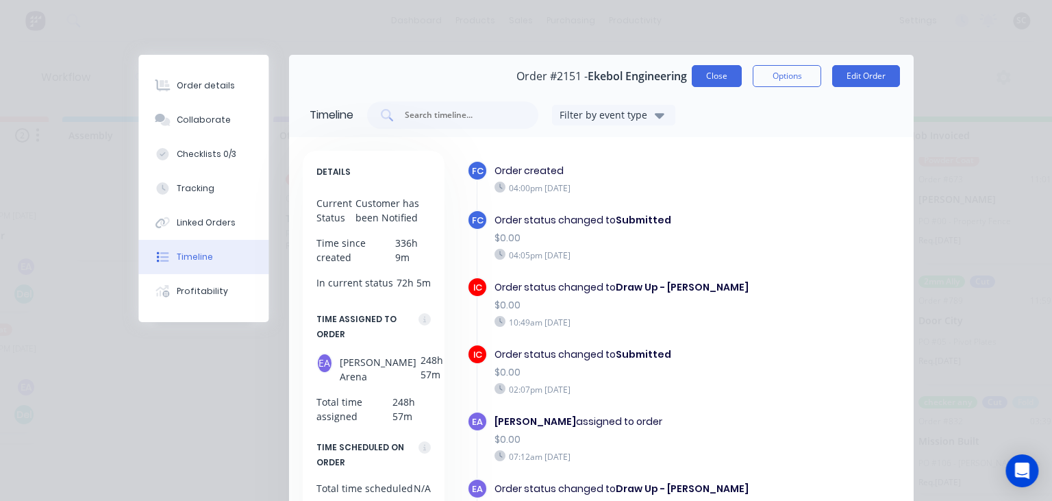
click at [717, 84] on button "Close" at bounding box center [717, 76] width 50 height 22
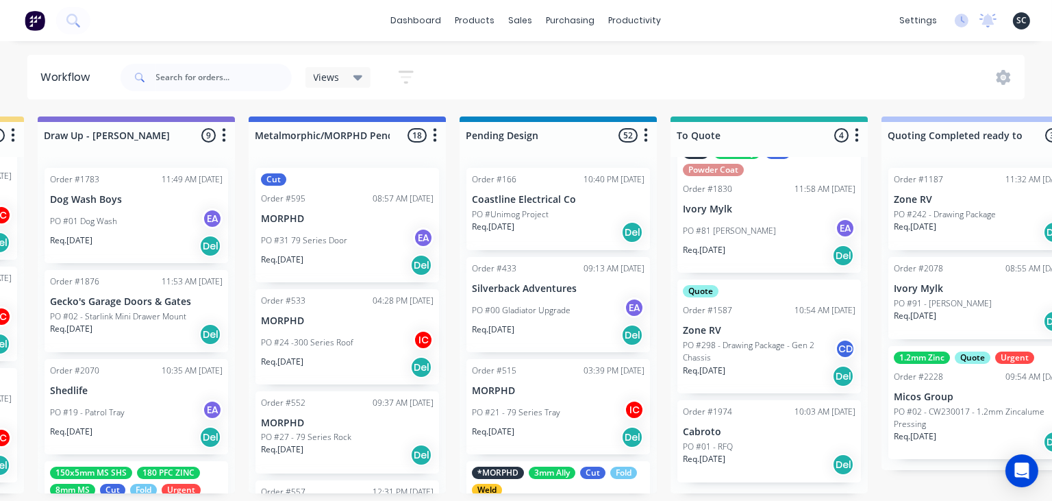
scroll to position [0, 425]
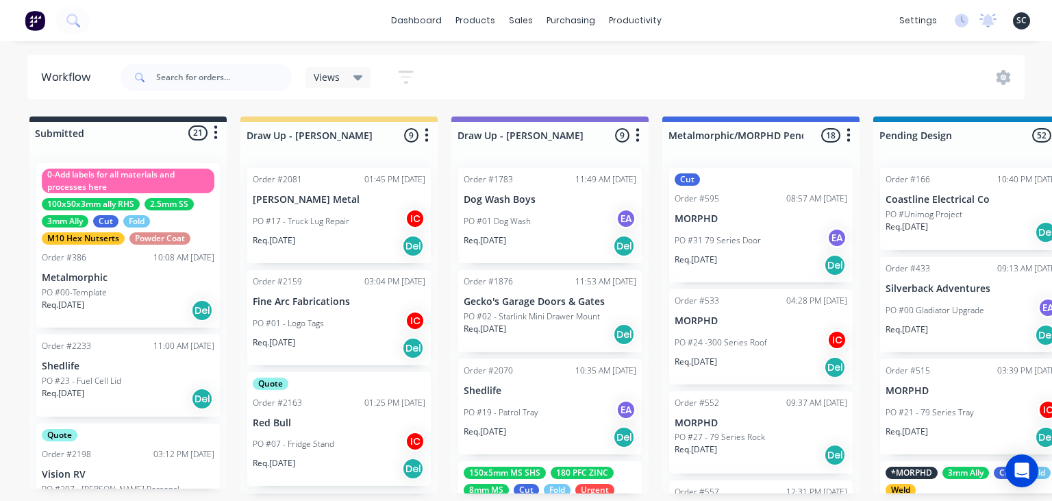
scroll to position [158, 0]
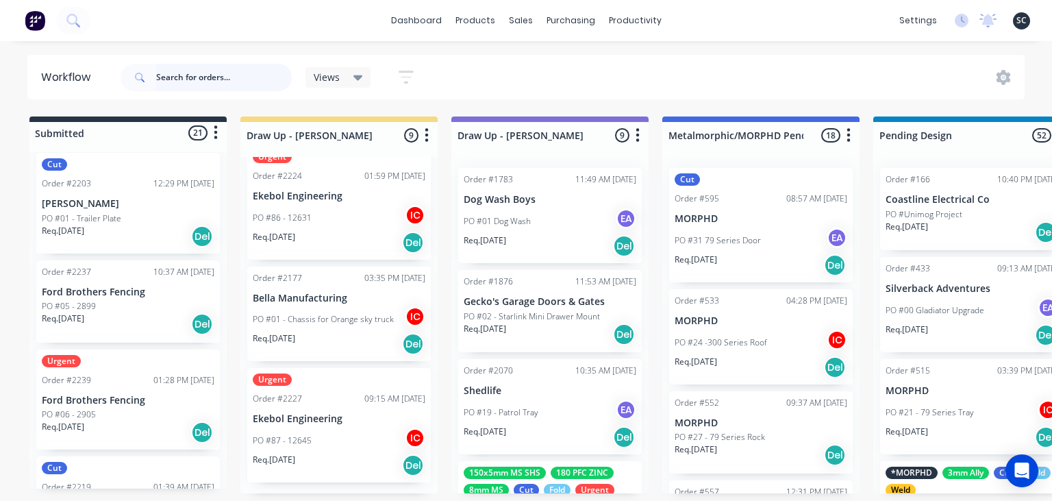
click at [188, 73] on input "text" at bounding box center [224, 77] width 136 height 27
type input "Southeast stainless"
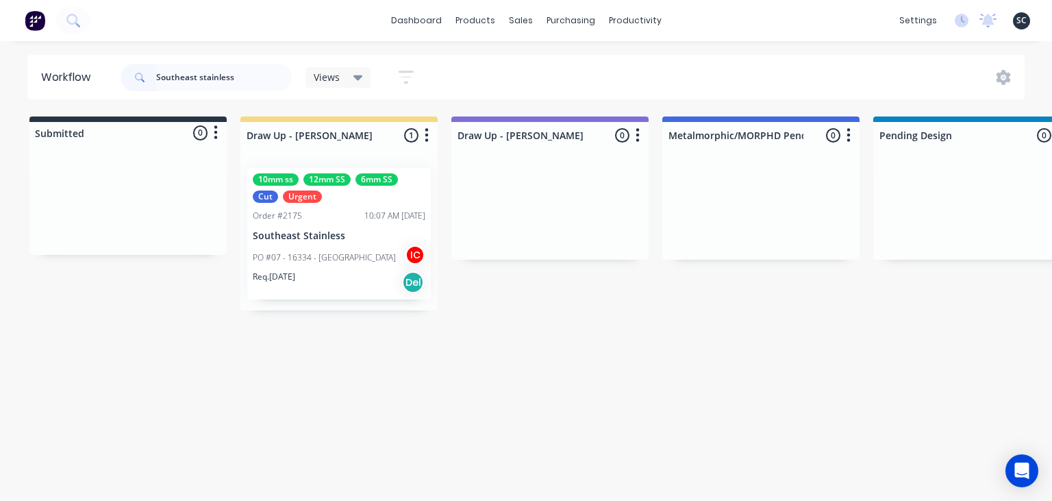
click at [291, 260] on p "PO #07 - 16334 - [GEOGRAPHIC_DATA]" at bounding box center [324, 257] width 143 height 12
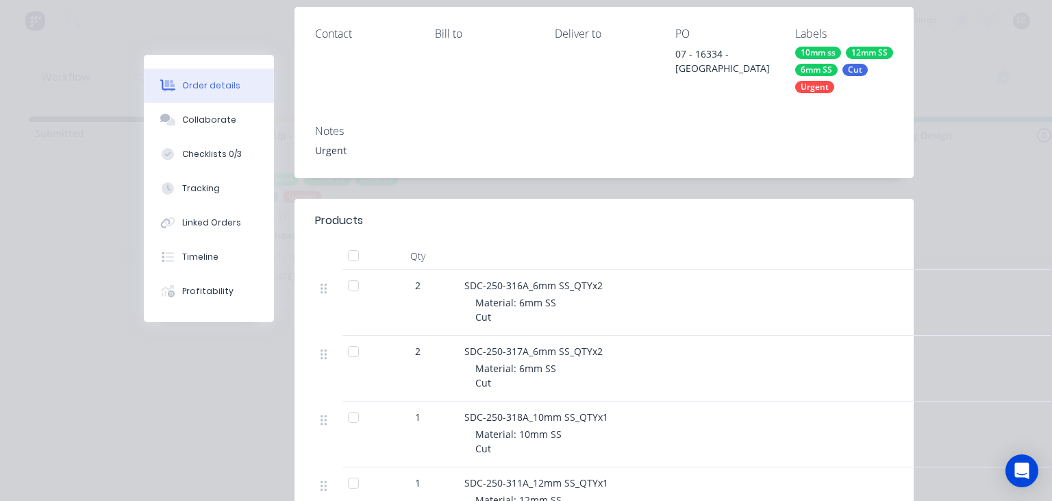
scroll to position [236, 0]
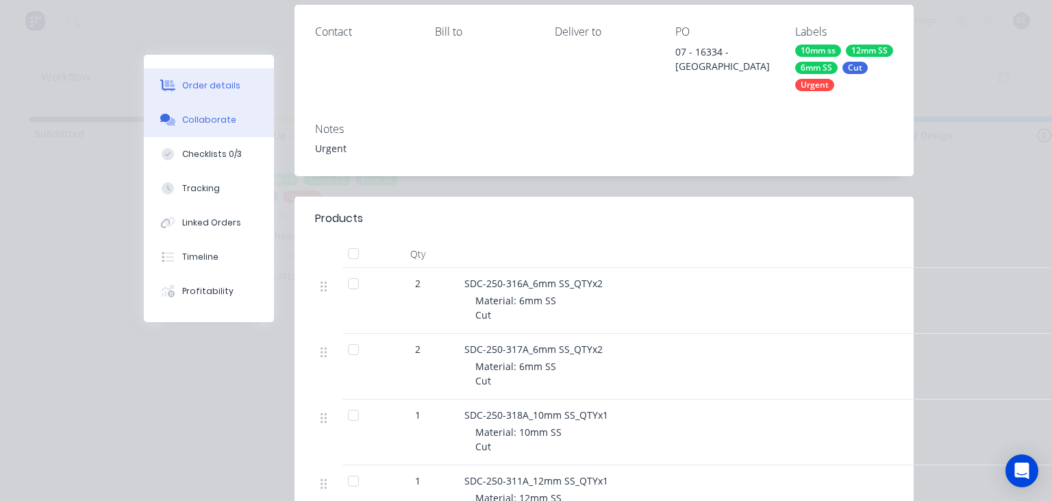
click at [216, 131] on button "Collaborate" at bounding box center [209, 120] width 130 height 34
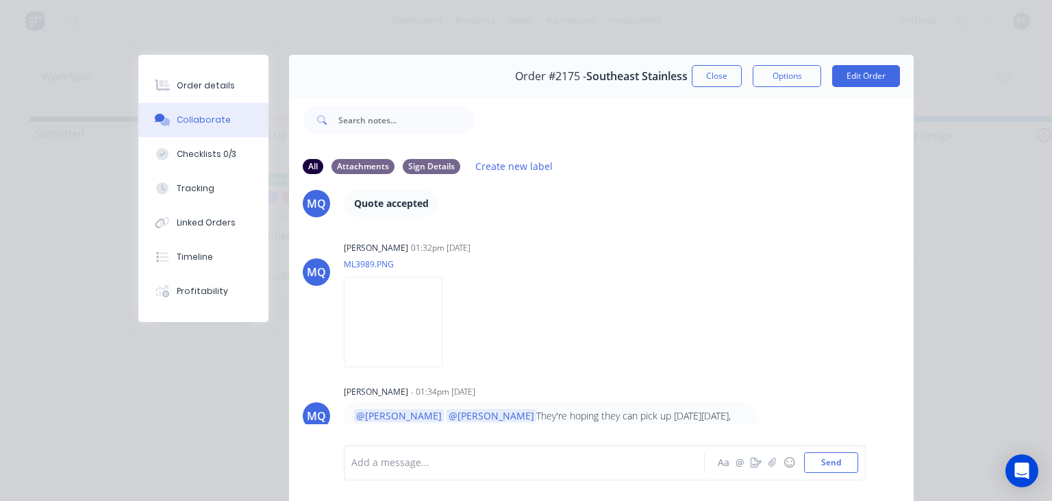
scroll to position [1759, 0]
drag, startPoint x: 699, startPoint y: 81, endPoint x: 683, endPoint y: 194, distance: 114.9
click at [700, 81] on button "Close" at bounding box center [717, 76] width 50 height 22
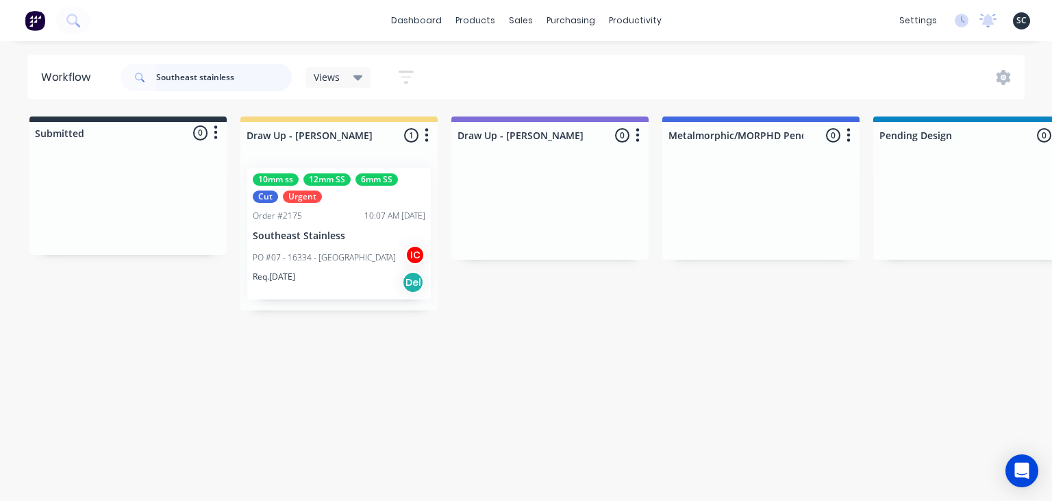
drag, startPoint x: 227, startPoint y: 76, endPoint x: 103, endPoint y: 86, distance: 125.1
click at [156, 86] on input "Southeast stainless" at bounding box center [224, 77] width 136 height 27
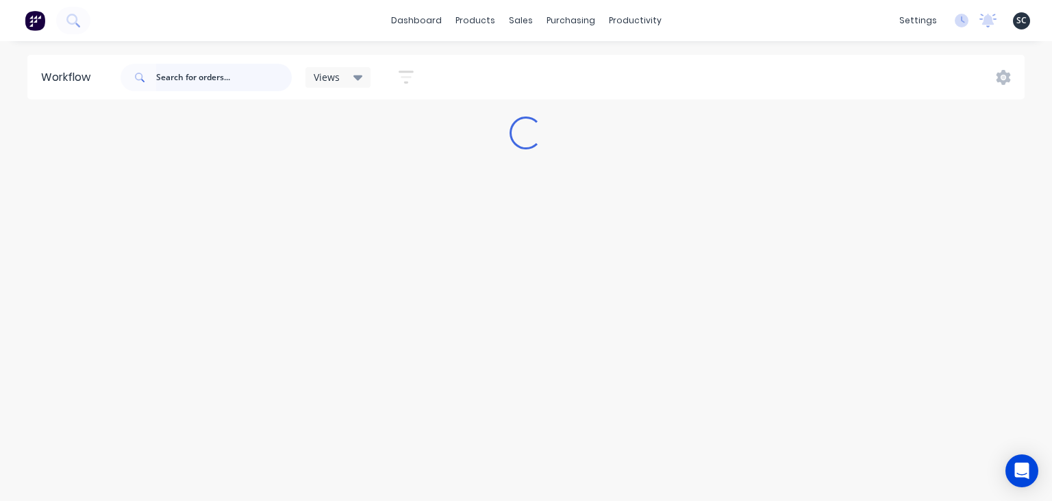
click at [229, 83] on input "text" at bounding box center [224, 77] width 136 height 27
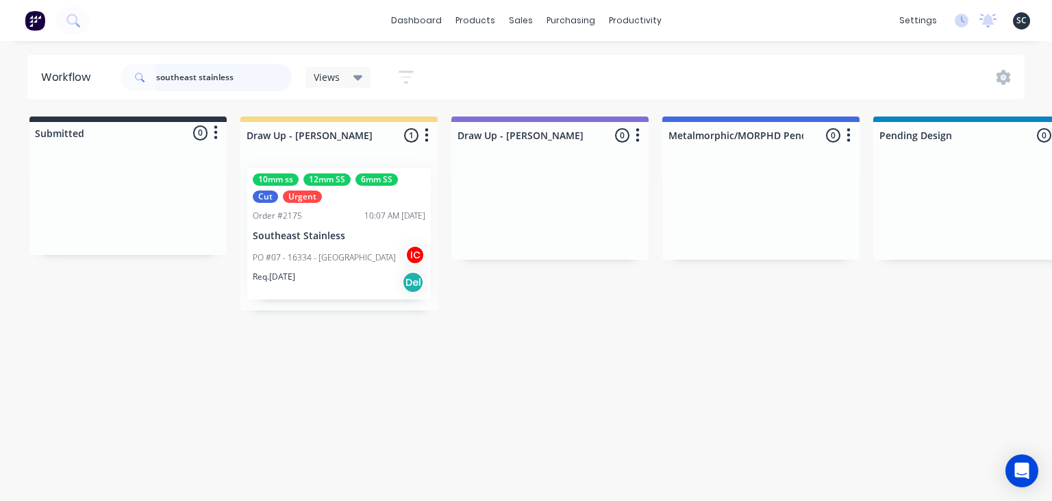
type input "southeast stainless"
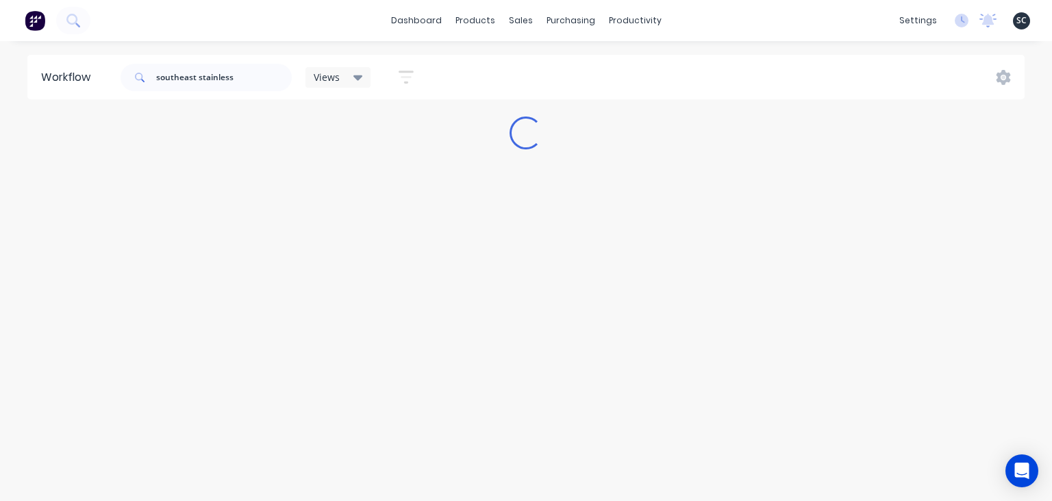
drag, startPoint x: 119, startPoint y: 495, endPoint x: 403, endPoint y: 498, distance: 283.5
click at [403, 418] on html "dashboard products sales purchasing productivity dashboard products Product Cat…" at bounding box center [526, 209] width 1052 height 418
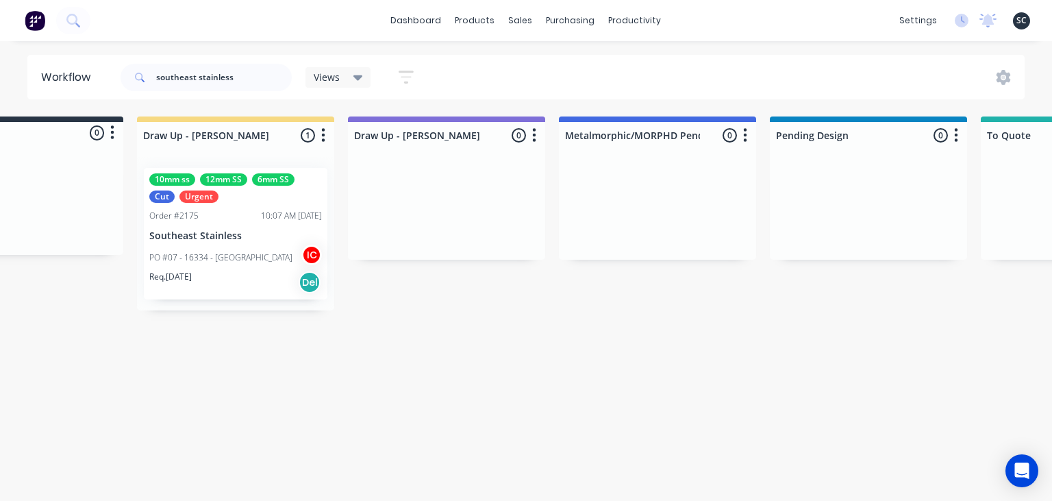
scroll to position [0, 0]
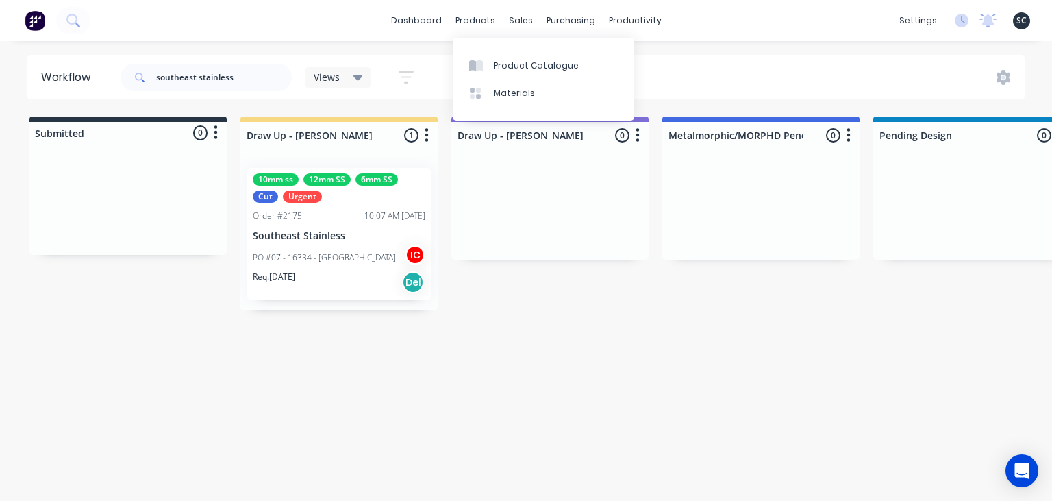
click at [371, 266] on div "PO #07 - 16334 - [GEOGRAPHIC_DATA]" at bounding box center [339, 257] width 173 height 26
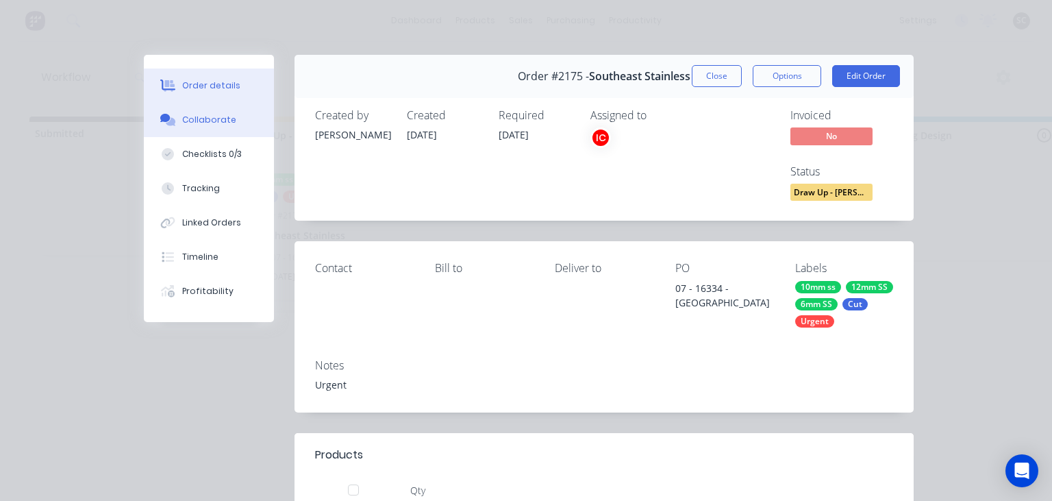
click at [213, 122] on div "Collaborate" at bounding box center [209, 120] width 54 height 12
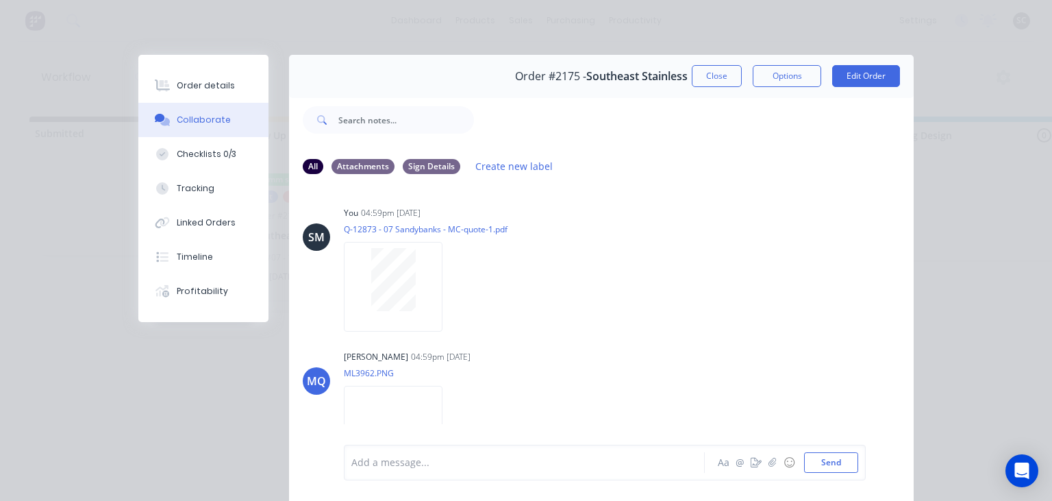
scroll to position [1049, 0]
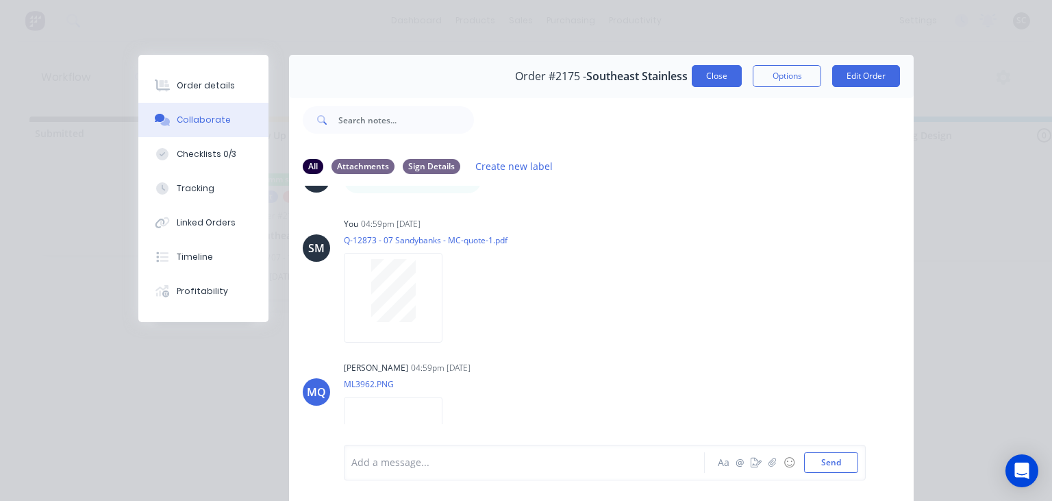
click at [723, 76] on button "Close" at bounding box center [717, 76] width 50 height 22
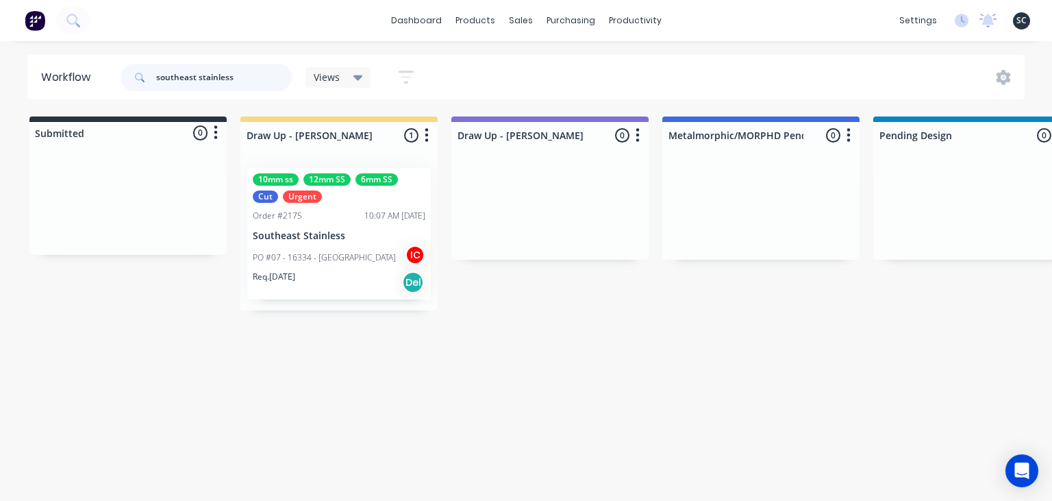
drag, startPoint x: 197, startPoint y: 75, endPoint x: 155, endPoint y: 77, distance: 41.8
click at [156, 77] on input "southeast stainless" at bounding box center [224, 77] width 136 height 27
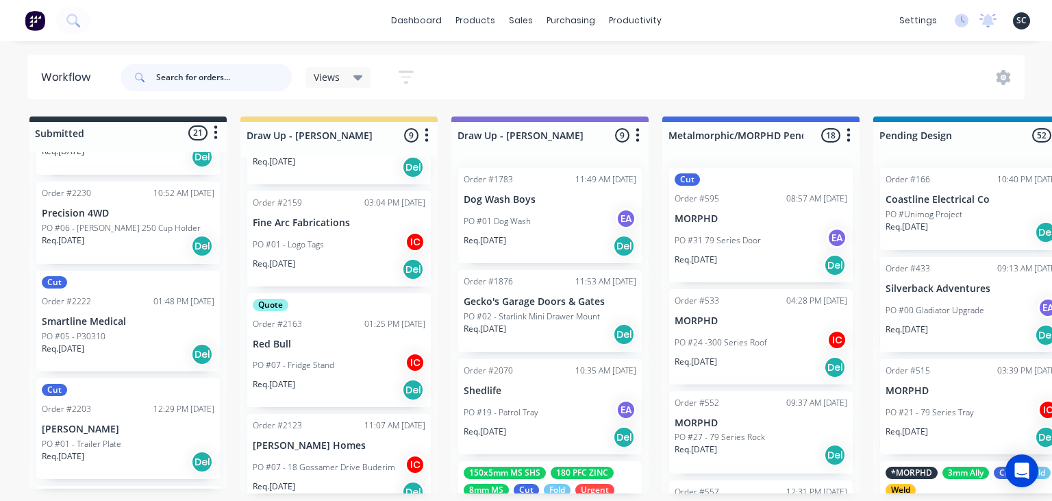
scroll to position [1814, 0]
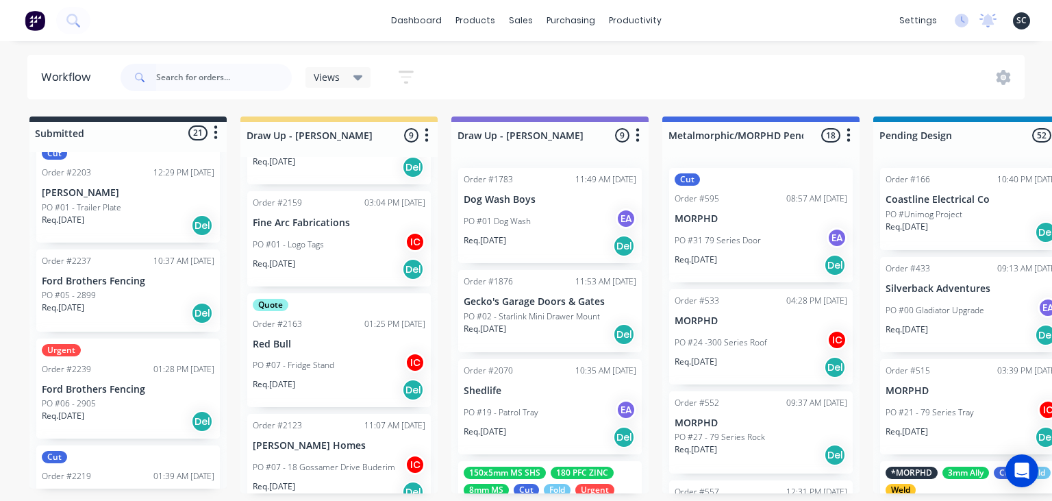
click at [111, 386] on p "Ford Brothers Fencing" at bounding box center [128, 390] width 173 height 12
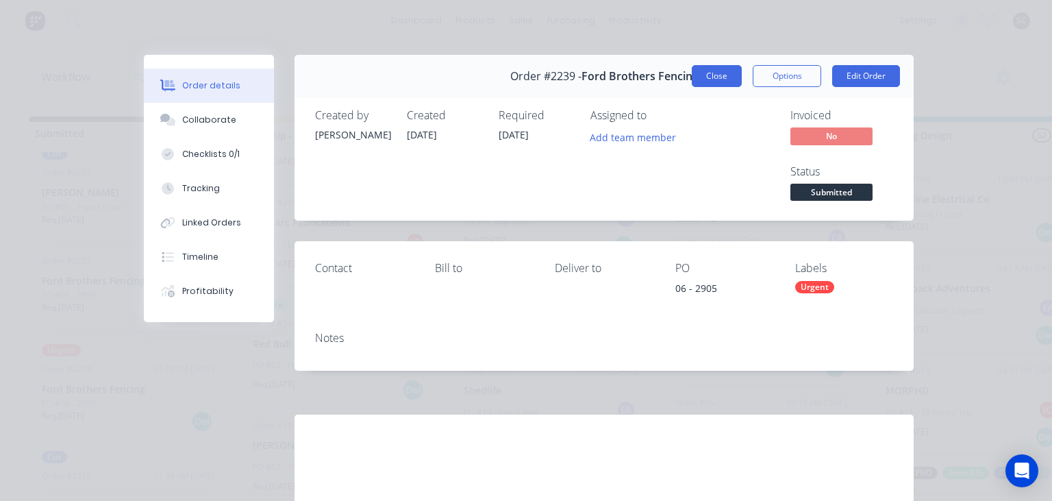
click at [709, 72] on button "Close" at bounding box center [717, 76] width 50 height 22
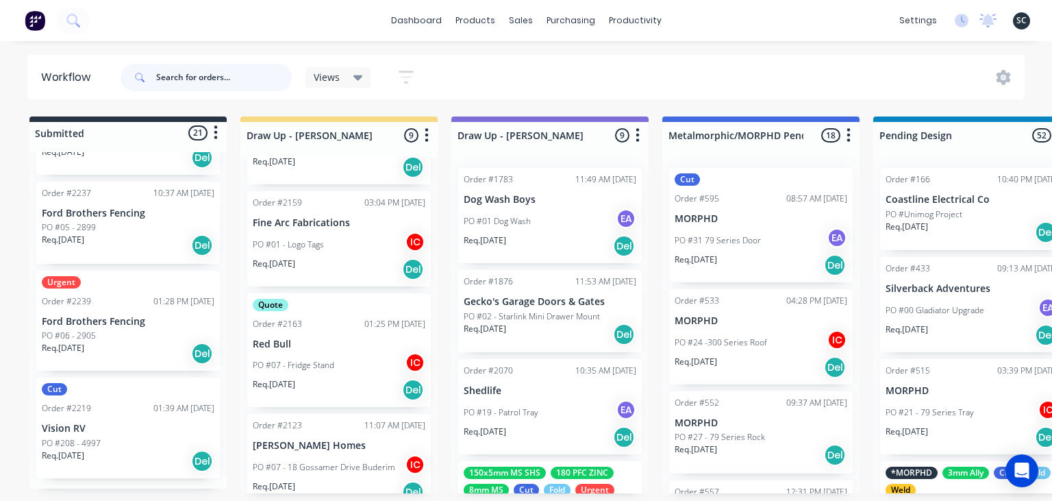
scroll to position [1882, 0]
click at [116, 323] on p "Ford Brothers Fencing" at bounding box center [128, 322] width 173 height 12
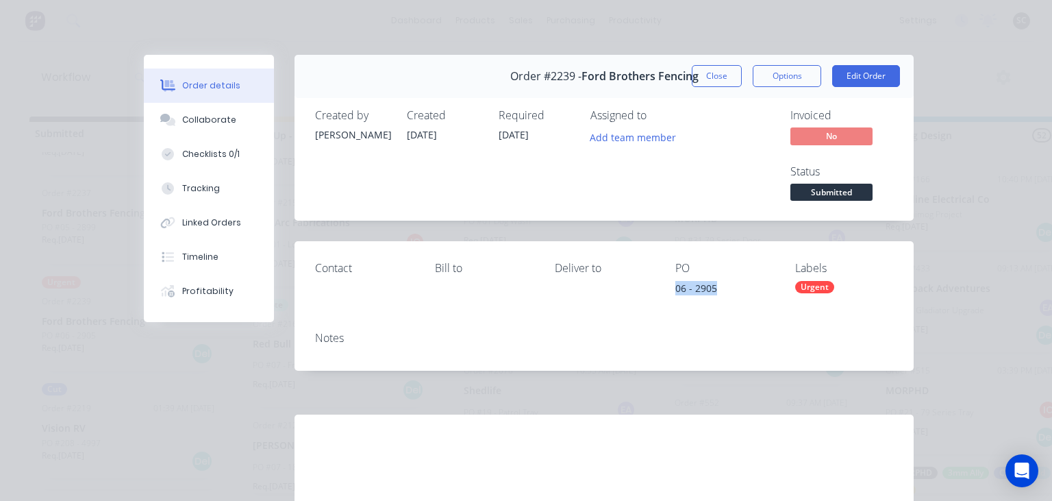
click at [731, 286] on div "Contact Bill to Deliver to PO 06 - 2905 Labels Urgent" at bounding box center [603, 280] width 619 height 79
copy div "06 - 2905"
click at [215, 123] on div "Collaborate" at bounding box center [209, 120] width 54 height 12
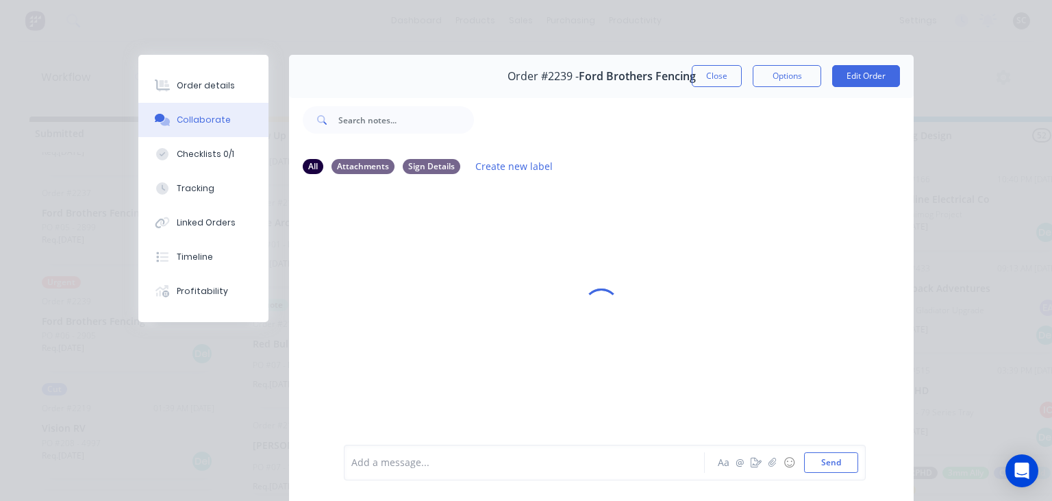
scroll to position [61, 0]
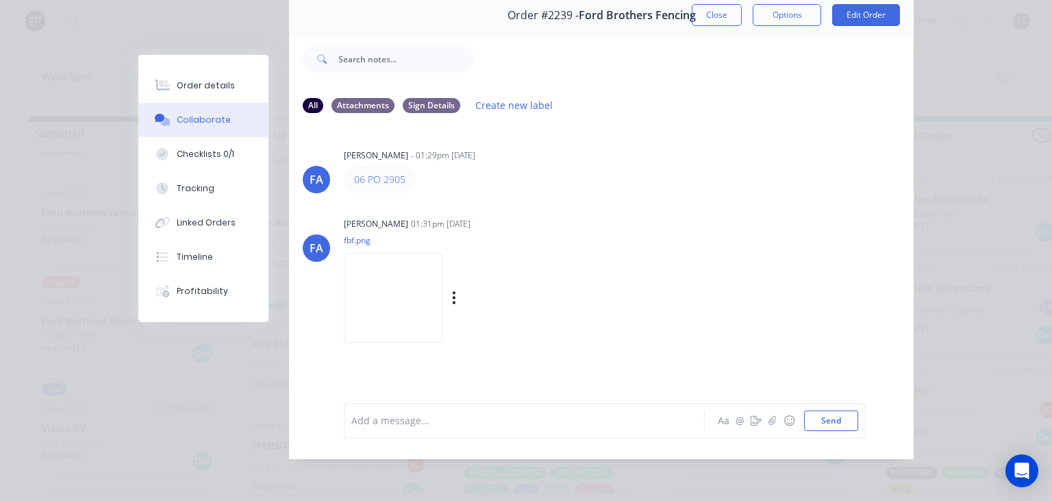
click at [407, 302] on img at bounding box center [393, 298] width 99 height 90
click at [710, 12] on button "Close" at bounding box center [717, 15] width 50 height 22
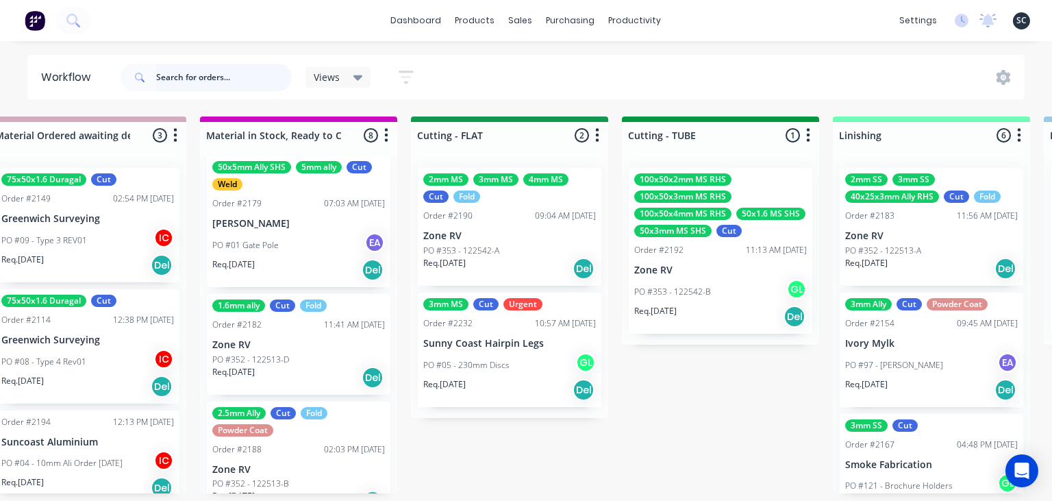
scroll to position [0, 0]
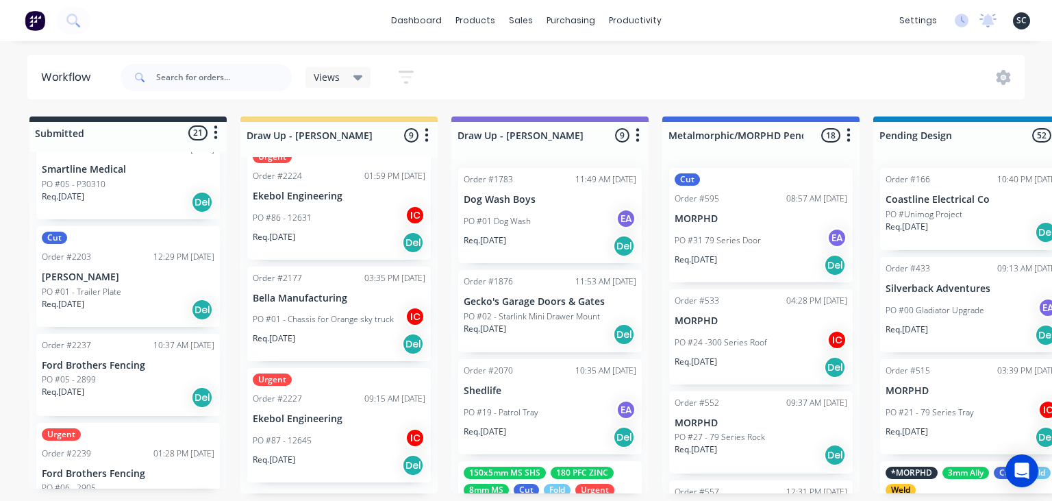
scroll to position [1724, 0]
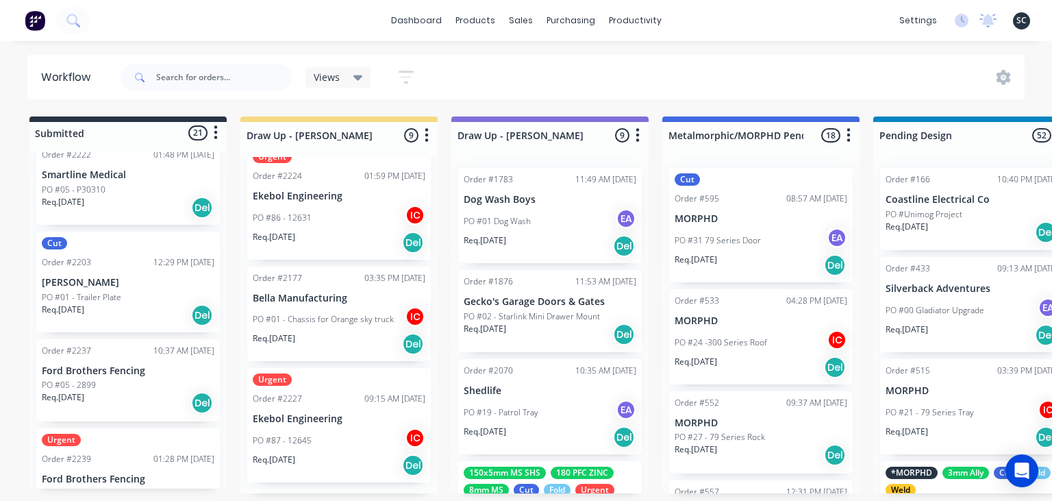
click at [105, 303] on div "Req. [DATE] Del" at bounding box center [128, 314] width 173 height 23
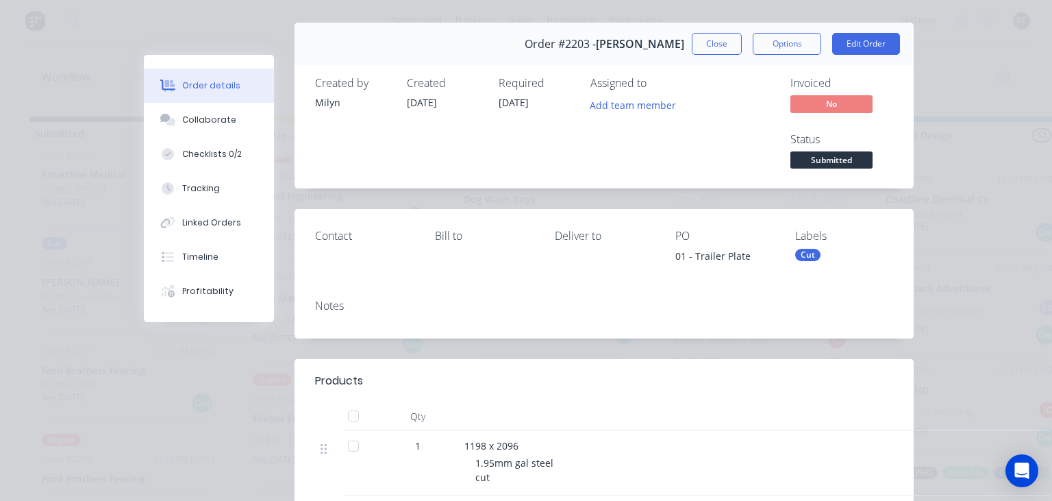
scroll to position [79, 0]
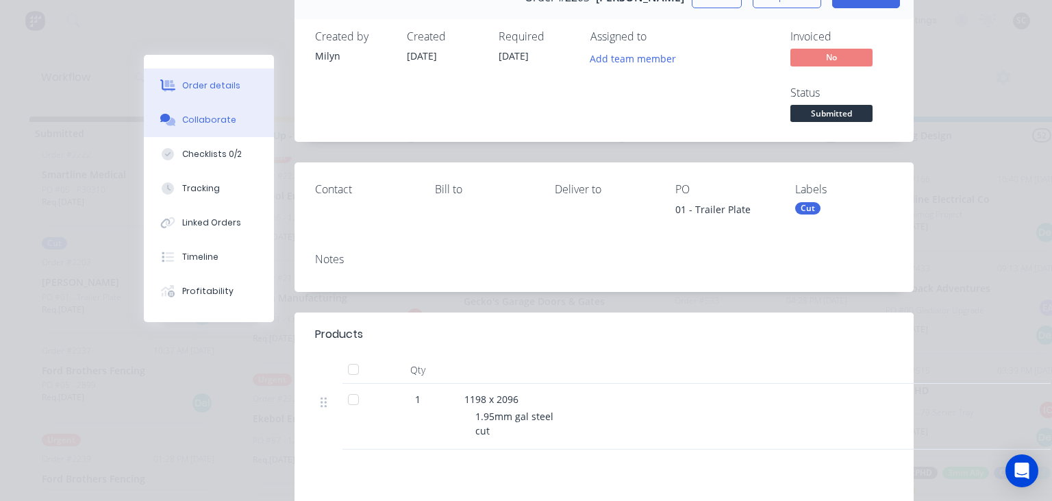
click at [221, 125] on div "Collaborate" at bounding box center [209, 120] width 54 height 12
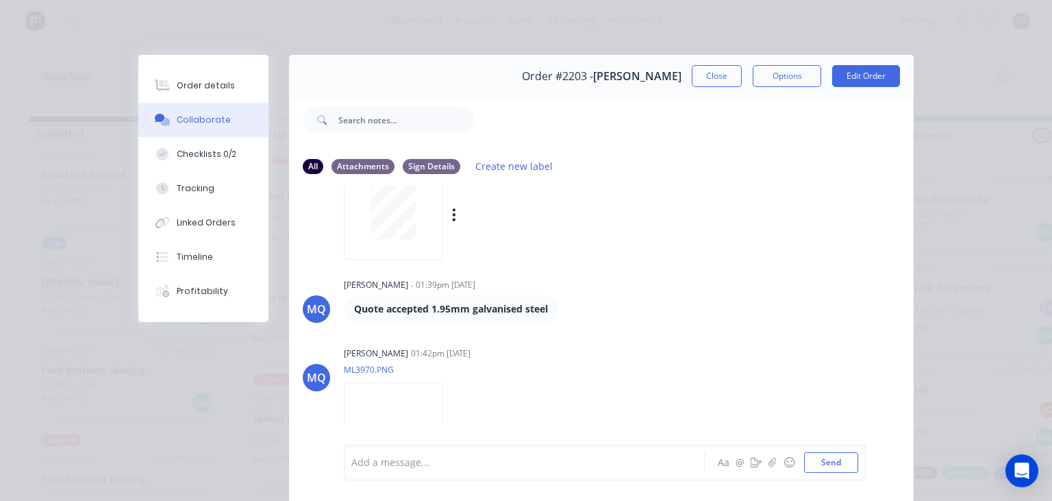
scroll to position [1071, 0]
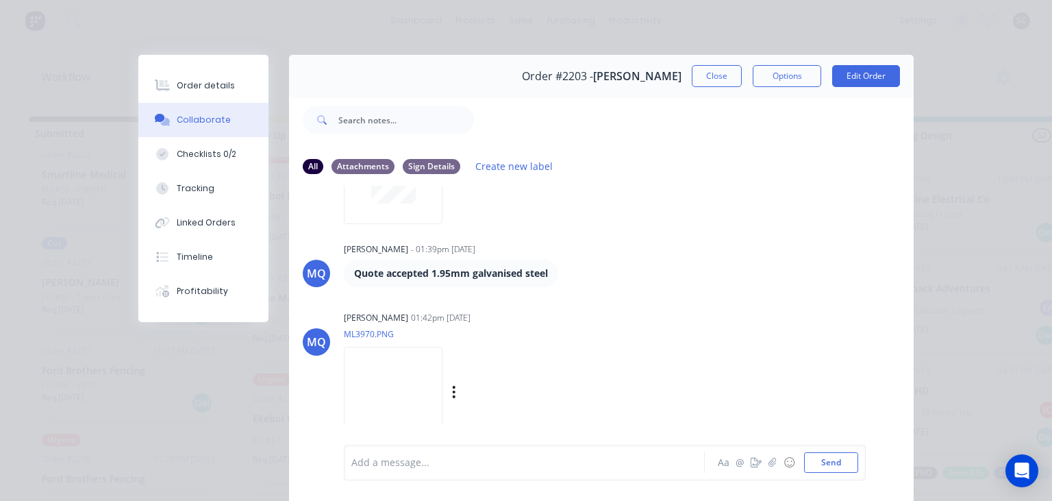
click at [431, 401] on img at bounding box center [393, 392] width 99 height 90
click at [711, 84] on button "Close" at bounding box center [717, 76] width 50 height 22
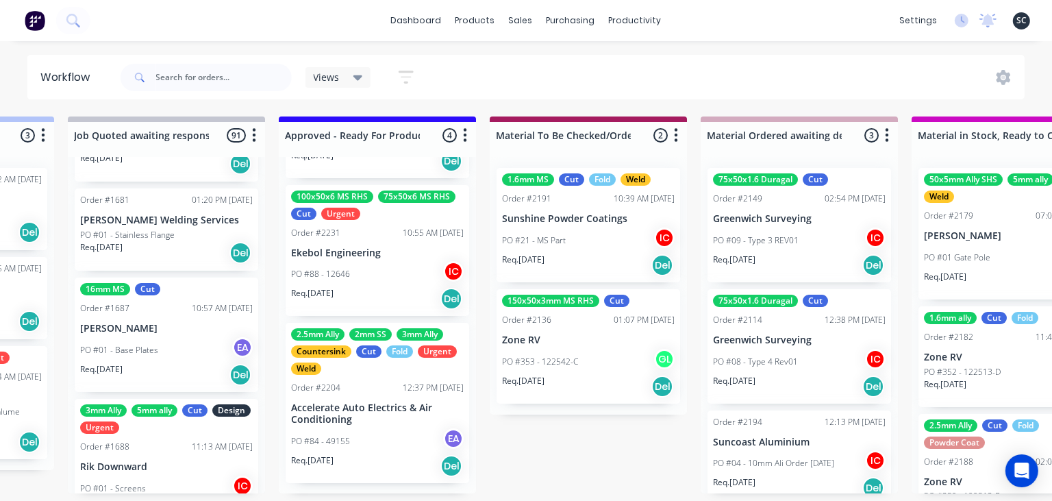
scroll to position [311, 0]
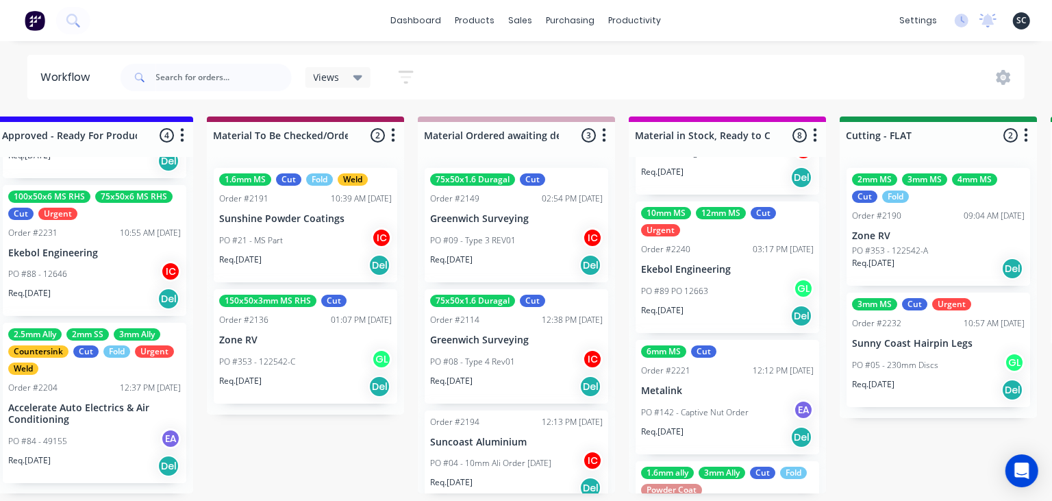
scroll to position [631, 0]
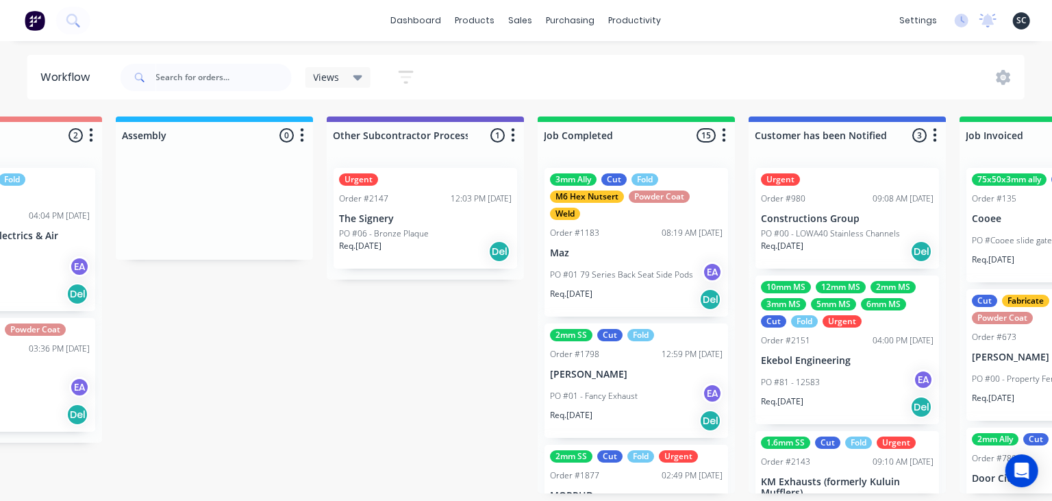
scroll to position [0, 3936]
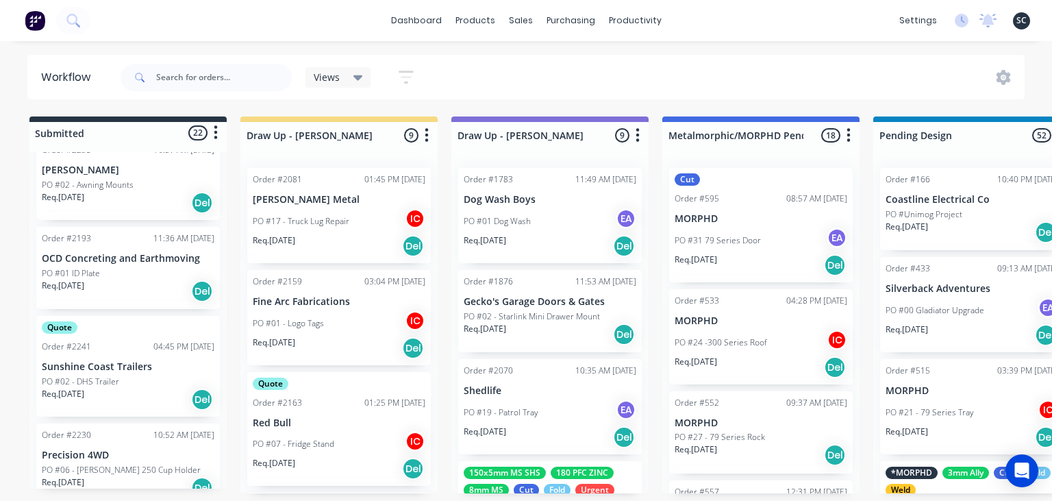
scroll to position [1438, 0]
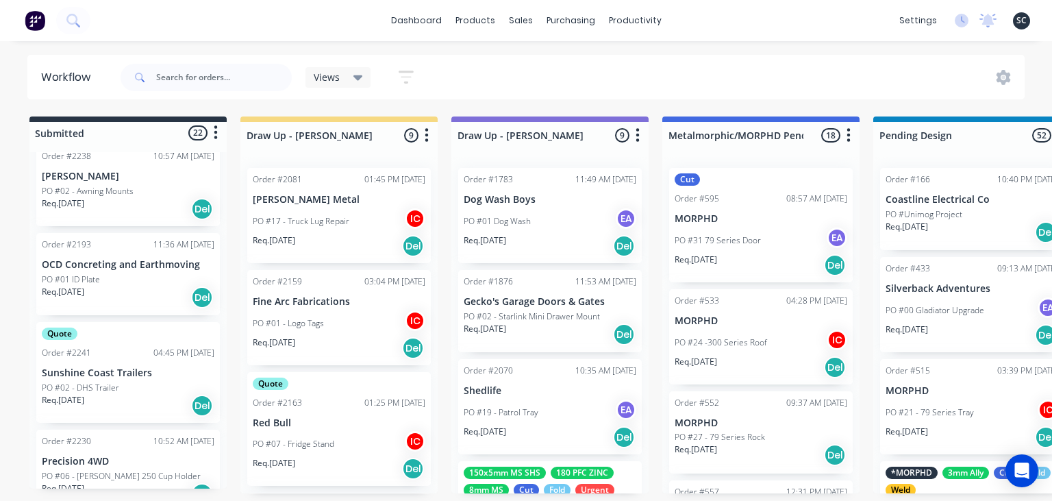
click at [147, 368] on p "Sunshine Coast Trailers" at bounding box center [128, 373] width 173 height 12
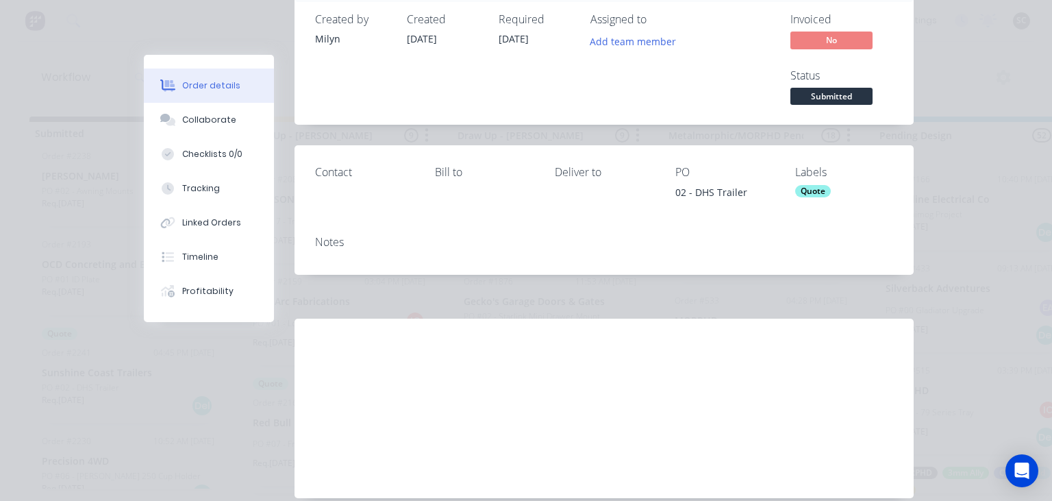
scroll to position [156, 0]
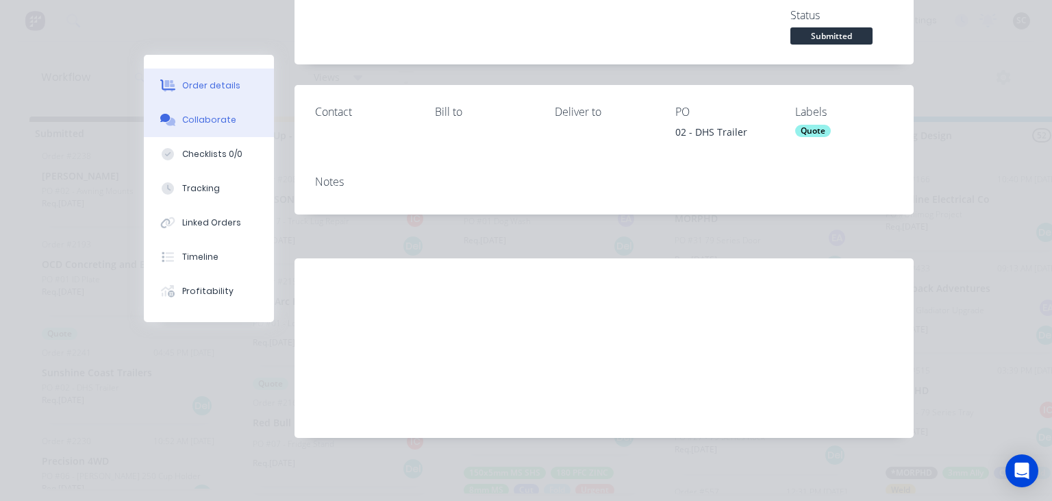
click at [219, 125] on div "Collaborate" at bounding box center [209, 120] width 54 height 12
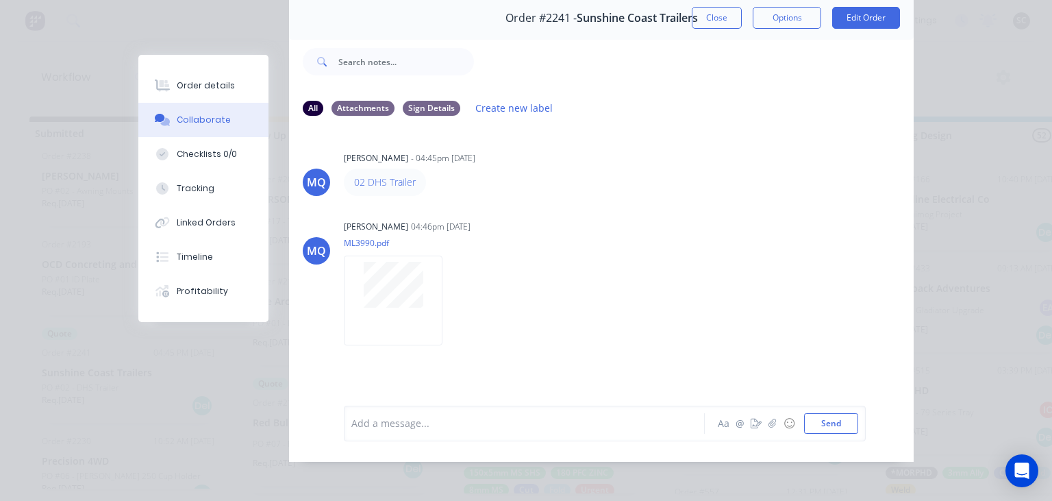
scroll to position [61, 0]
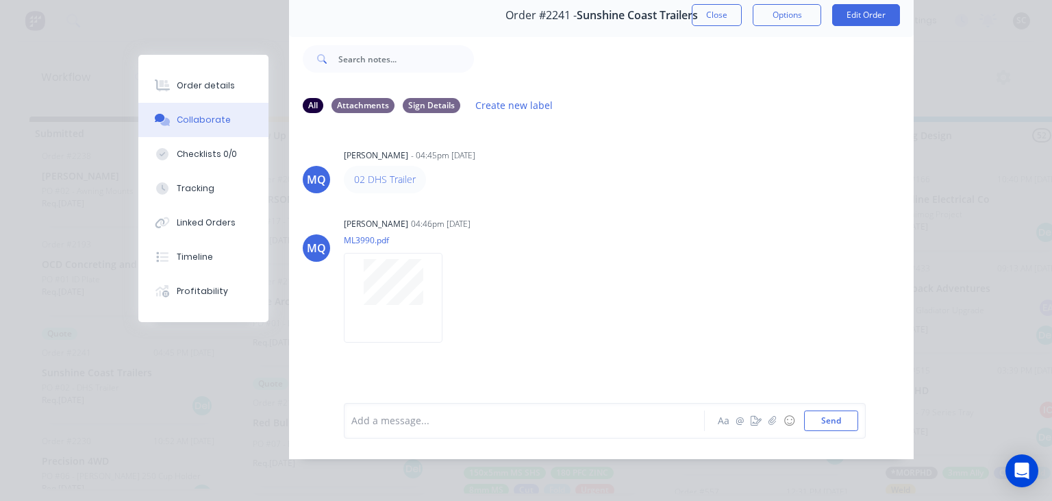
click at [567, 208] on div "MQ Milyn Quinones - 04:45pm 04/09/25 02 DHS Trailer MQ Milyn Quinones 04:46pm 0…" at bounding box center [601, 254] width 625 height 258
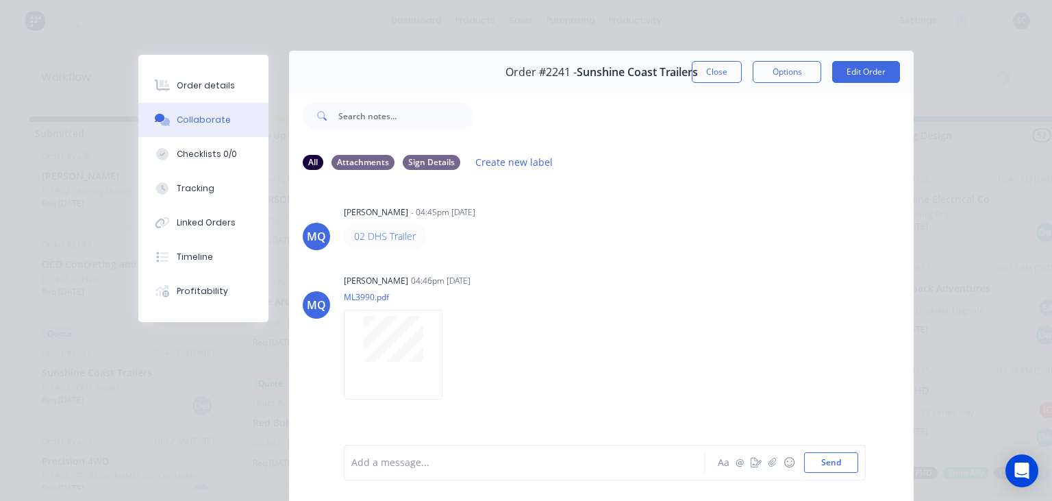
scroll to position [0, 0]
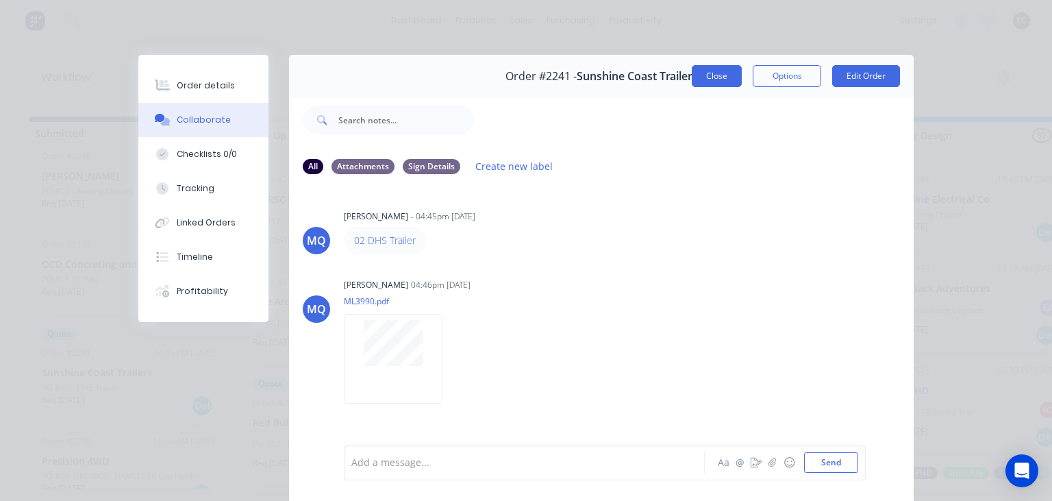
click at [710, 83] on button "Close" at bounding box center [717, 76] width 50 height 22
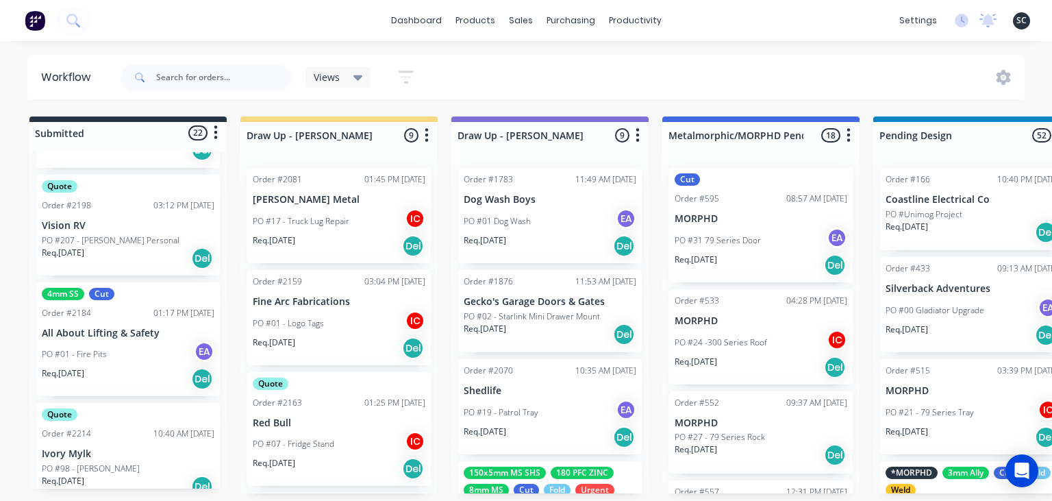
scroll to position [254, 0]
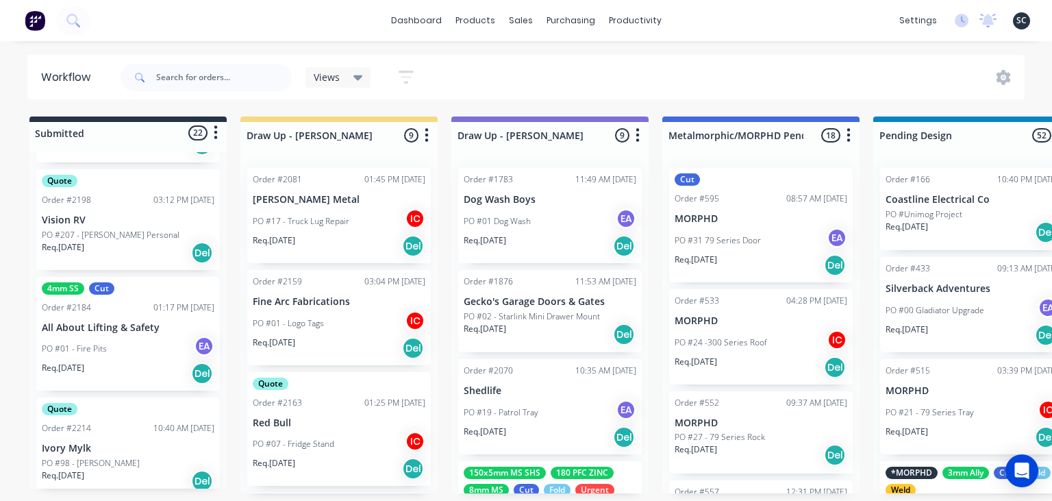
click at [149, 440] on div "Quote Order #2214 10:40 AM 01/09/25 Ivory Mylk PO #98 - Kimberly McPherson Req.…" at bounding box center [128, 447] width 184 height 101
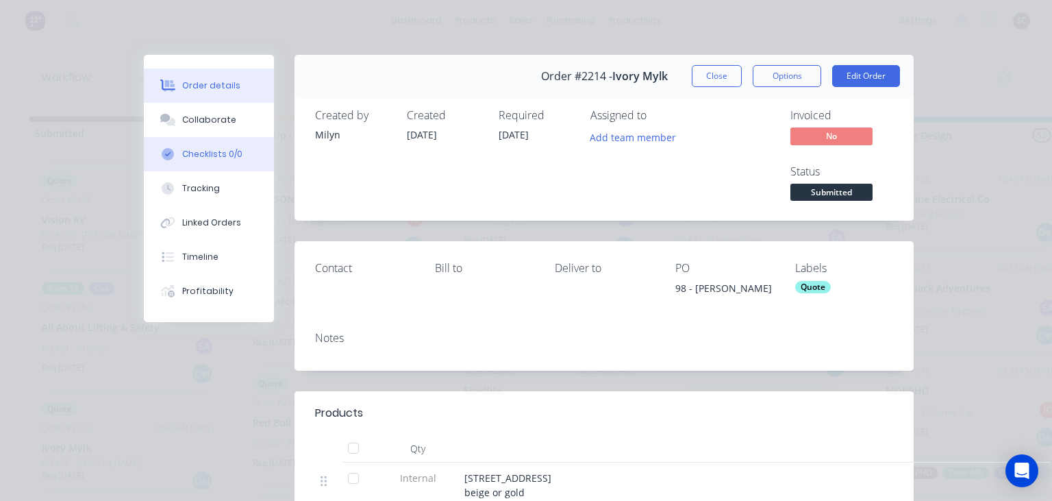
click at [209, 152] on div "Checklists 0/0" at bounding box center [212, 154] width 60 height 12
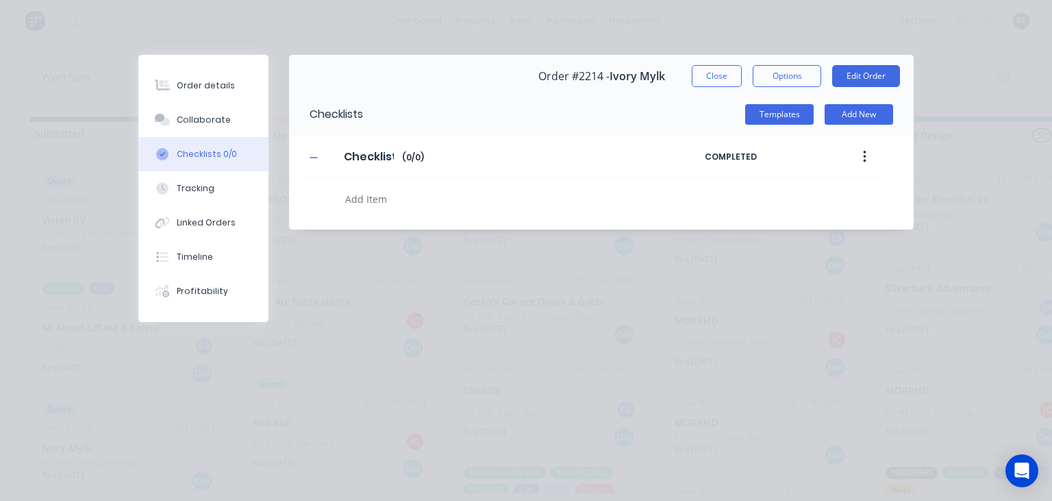
type textarea "x"
click at [731, 75] on button "Close" at bounding box center [717, 76] width 50 height 22
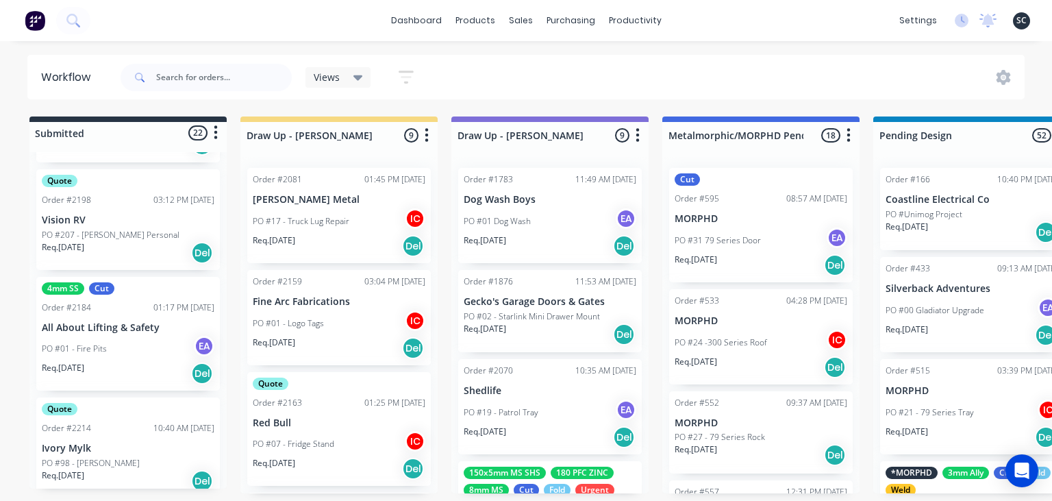
scroll to position [236, 0]
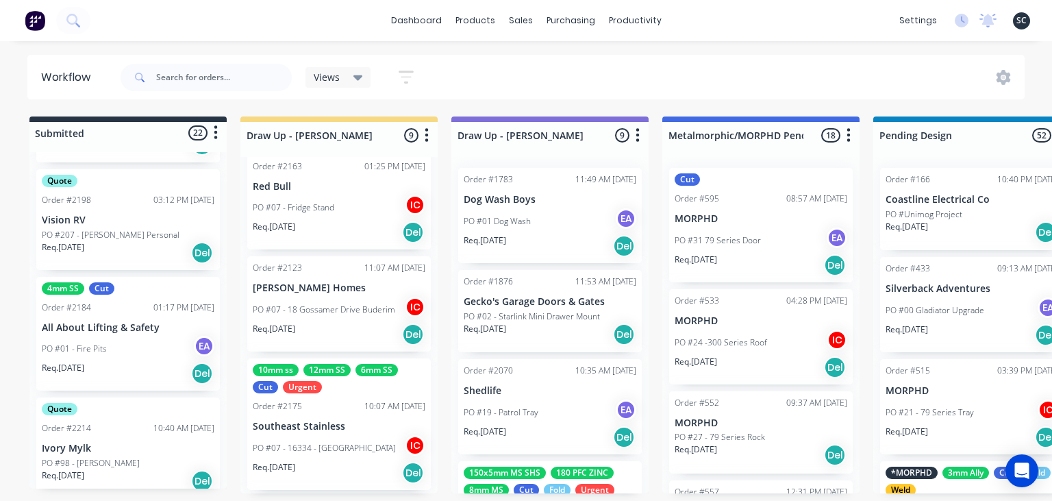
click at [337, 412] on div "10mm ss 12mm SS 6mm SS Cut Urgent Order #2175 10:07 AM 26/08/25 Southeast Stain…" at bounding box center [339, 423] width 184 height 131
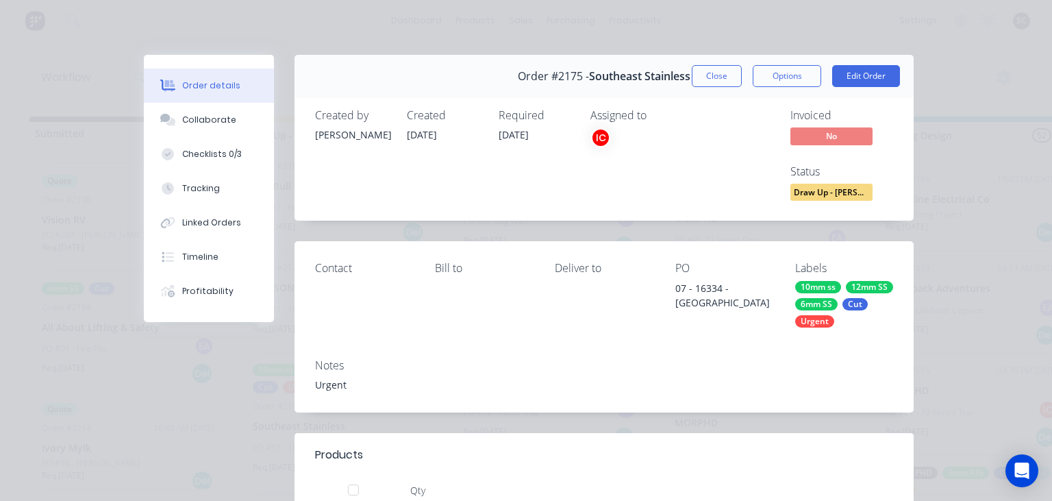
drag, startPoint x: 203, startPoint y: 116, endPoint x: 298, endPoint y: 138, distance: 97.2
click at [204, 116] on div "Collaborate" at bounding box center [209, 120] width 54 height 12
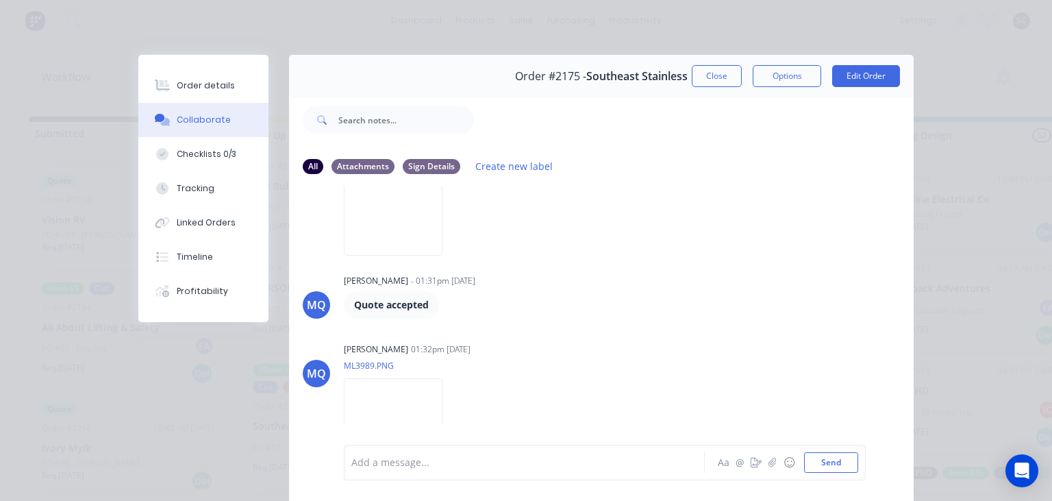
scroll to position [1759, 0]
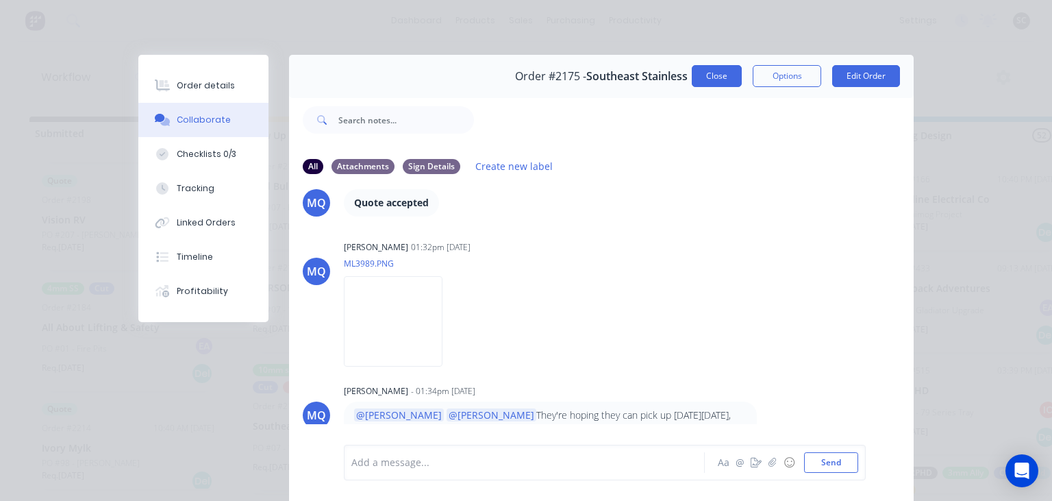
click at [717, 81] on button "Close" at bounding box center [717, 76] width 50 height 22
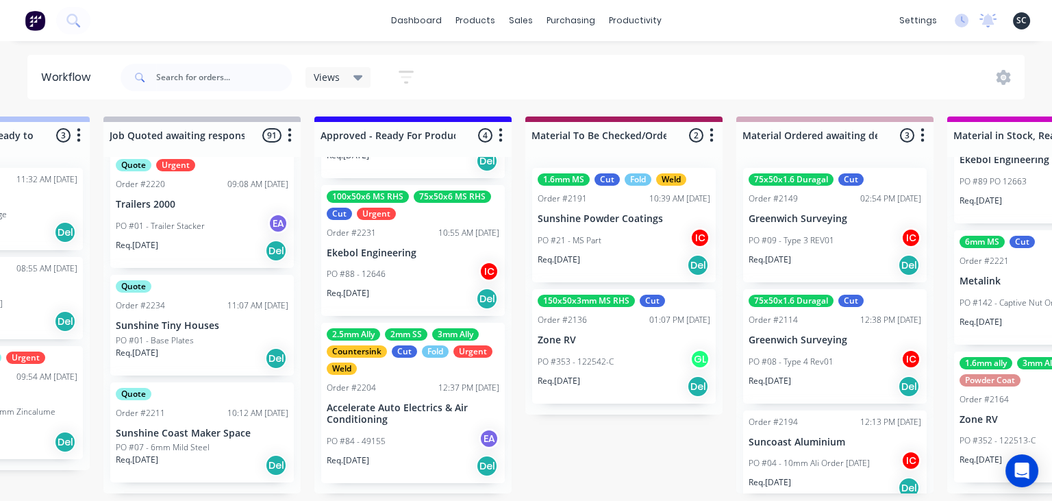
scroll to position [0, 0]
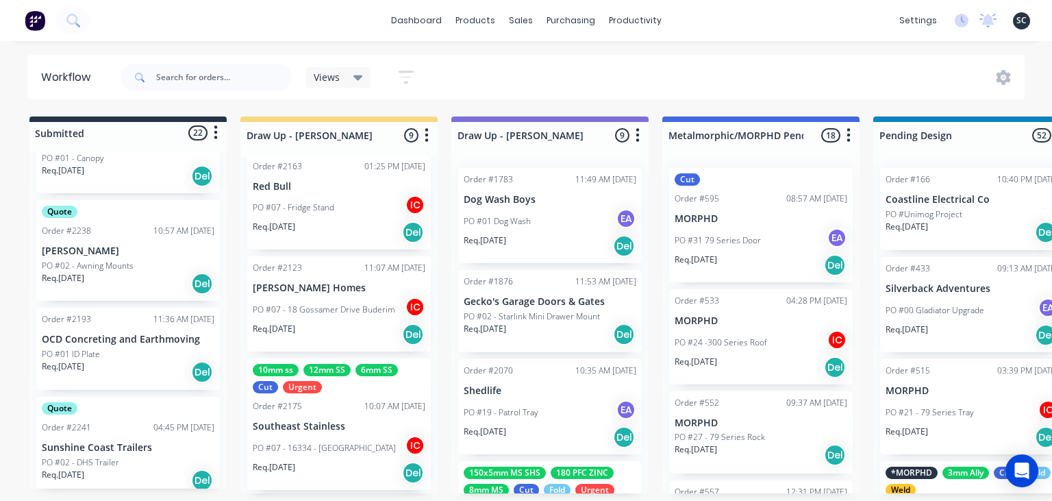
scroll to position [1359, 0]
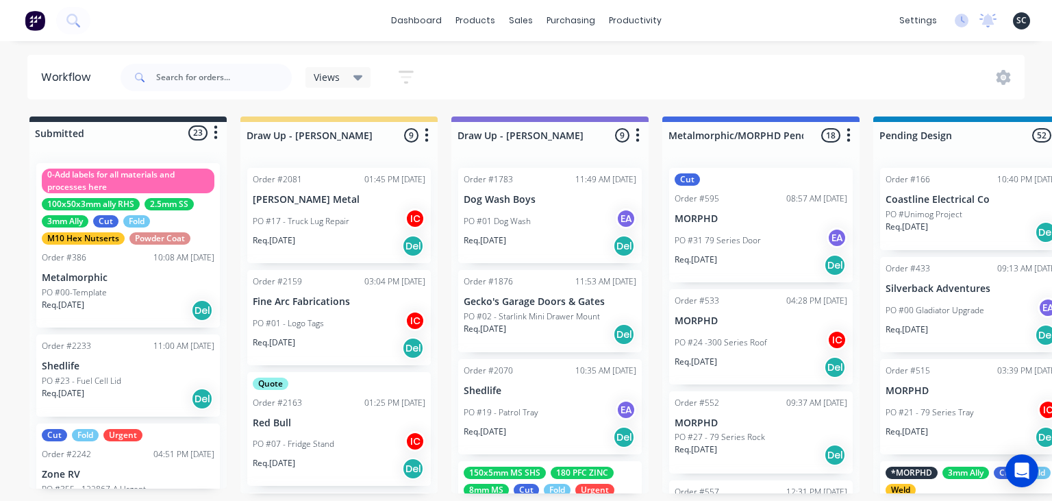
scroll to position [723, 0]
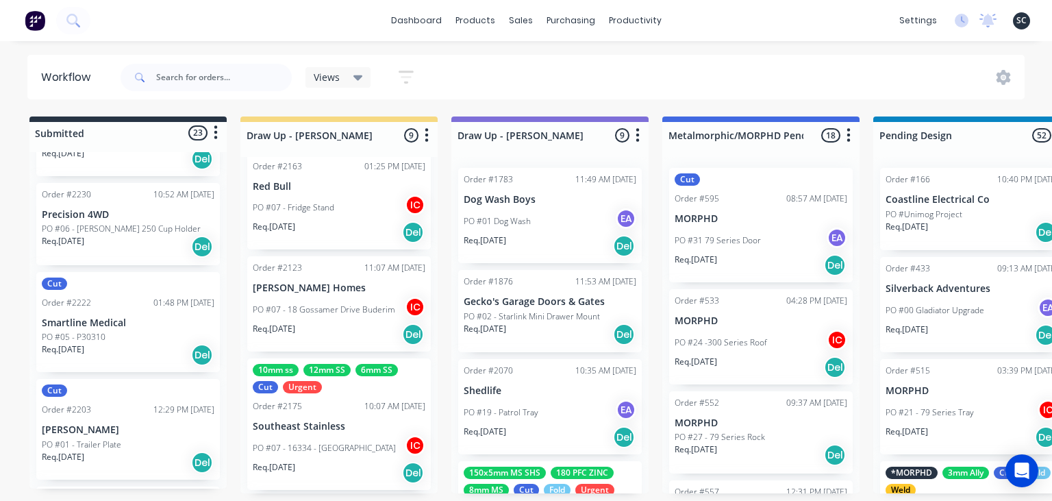
scroll to position [1781, 0]
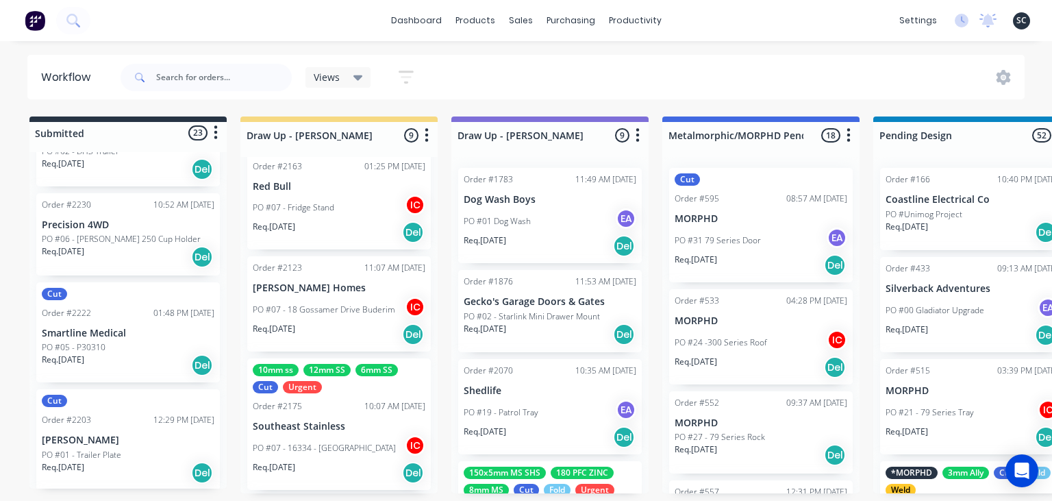
click at [115, 346] on div "PO #05 - P30310" at bounding box center [128, 347] width 173 height 12
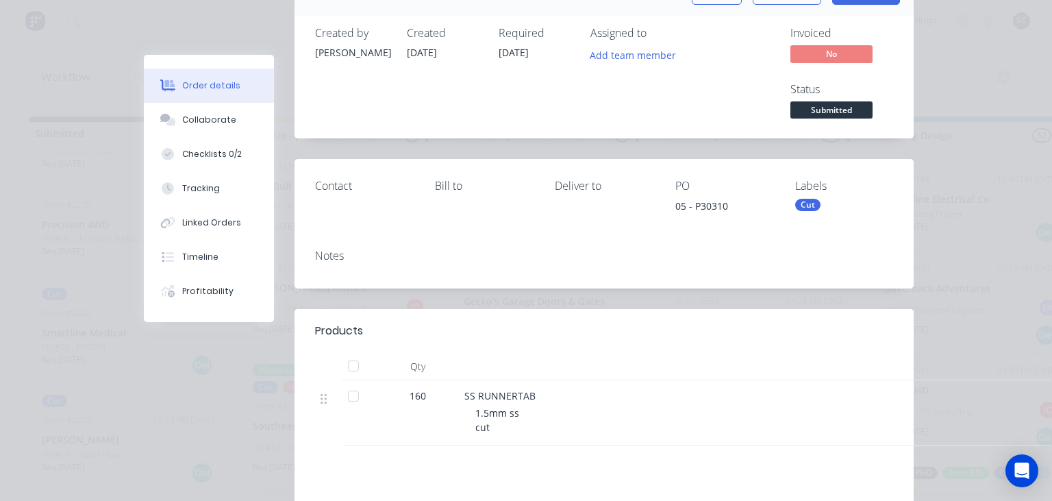
scroll to position [79, 0]
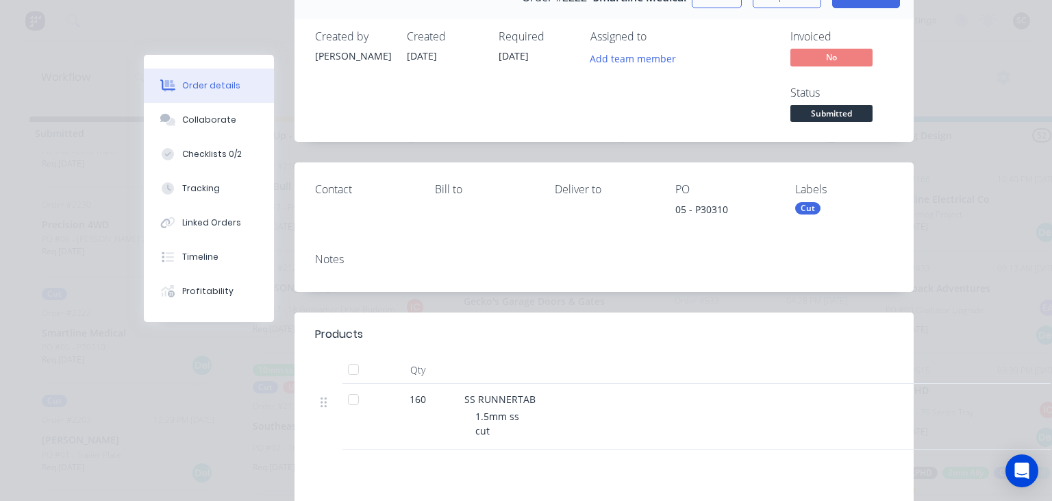
drag, startPoint x: 721, startPoint y: 1, endPoint x: 542, endPoint y: 179, distance: 252.3
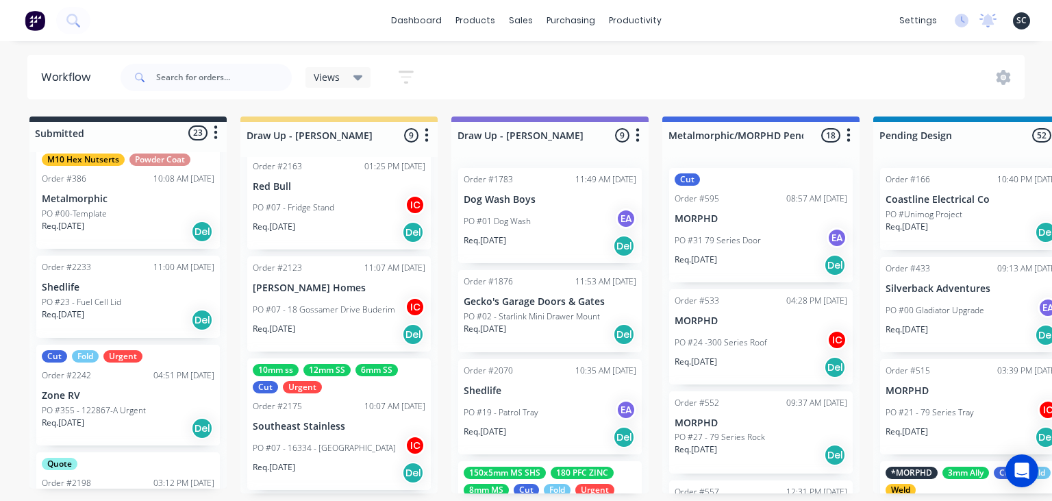
click at [138, 405] on p "PO #355 - 122867-A Urgent" at bounding box center [94, 410] width 104 height 12
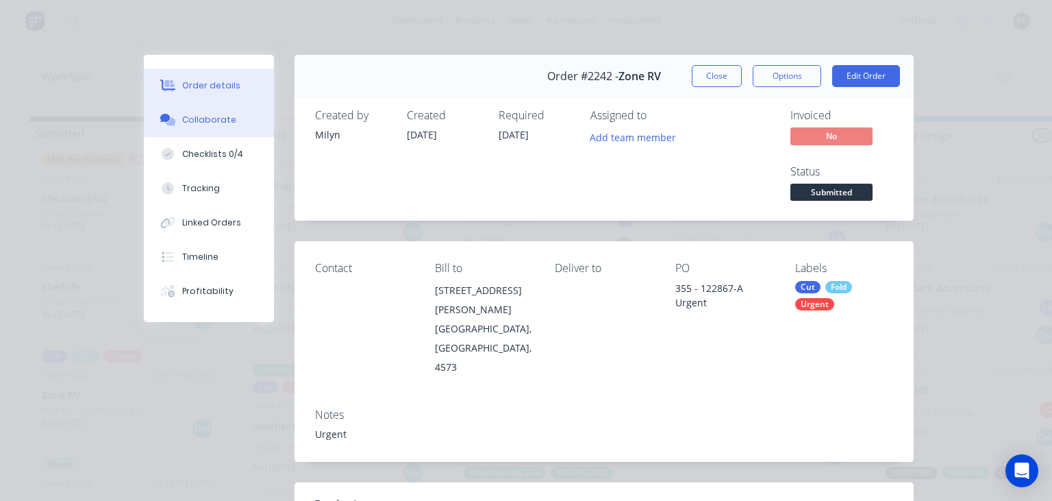
click at [223, 122] on div "Collaborate" at bounding box center [209, 120] width 54 height 12
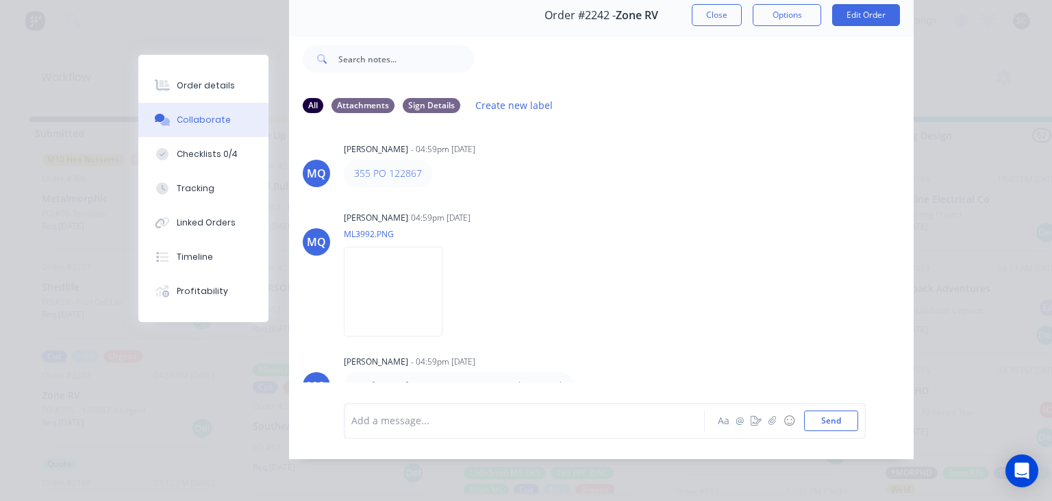
scroll to position [0, 0]
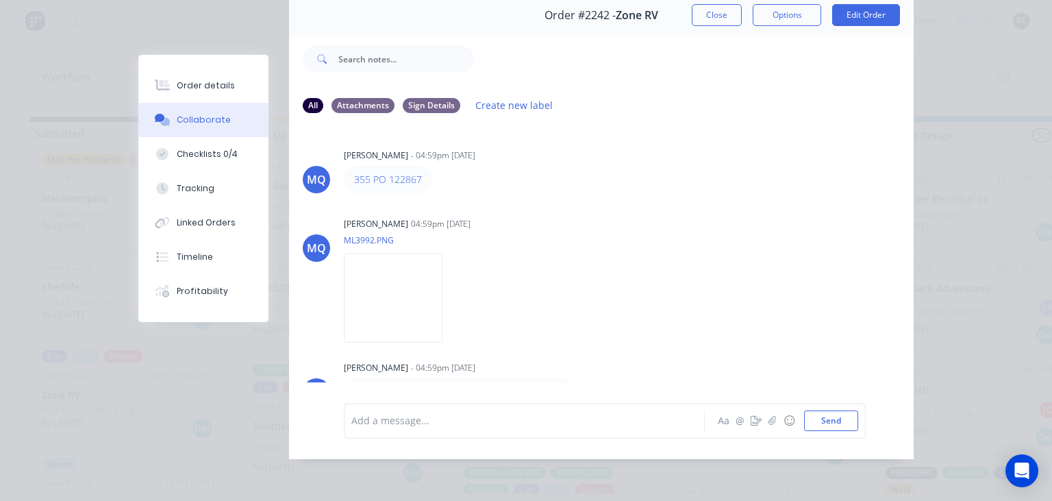
click at [662, 205] on div "MQ [PERSON_NAME] - 04:59pm [DATE] 355 PO 122867 MQ [PERSON_NAME] 04:59pm [DATE]…" at bounding box center [601, 254] width 625 height 258
click at [717, 19] on button "Close" at bounding box center [717, 15] width 50 height 22
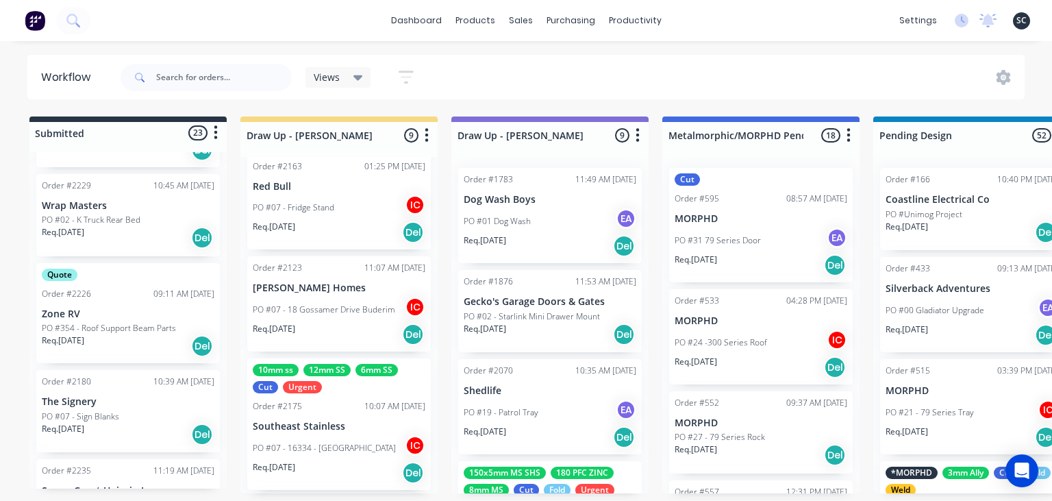
scroll to position [946, 0]
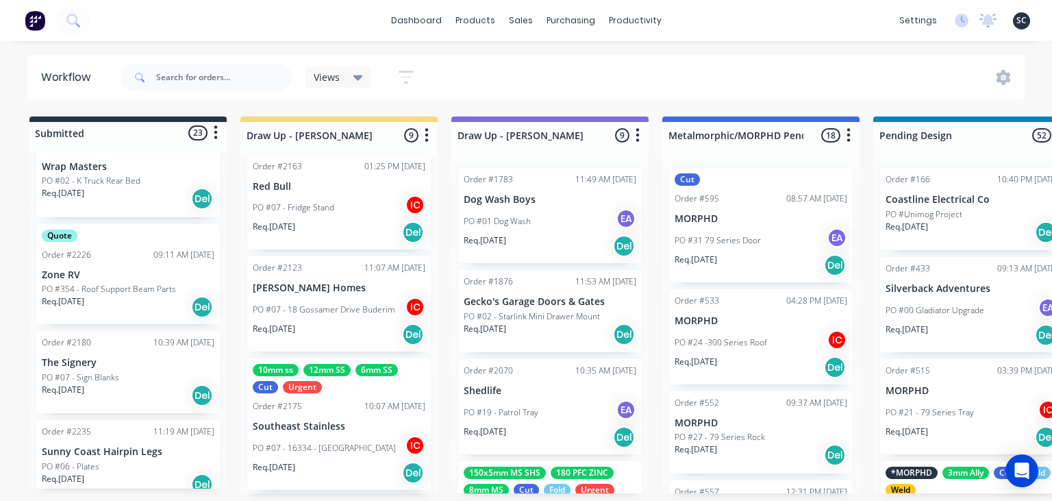
click at [157, 287] on p "PO #354 - Roof Support Beam Parts" at bounding box center [109, 289] width 134 height 12
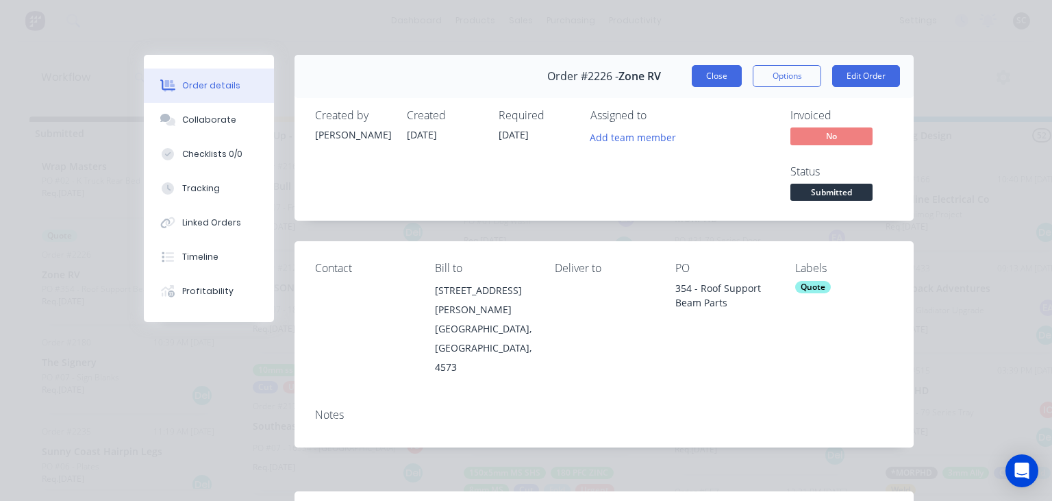
click at [707, 84] on button "Close" at bounding box center [717, 76] width 50 height 22
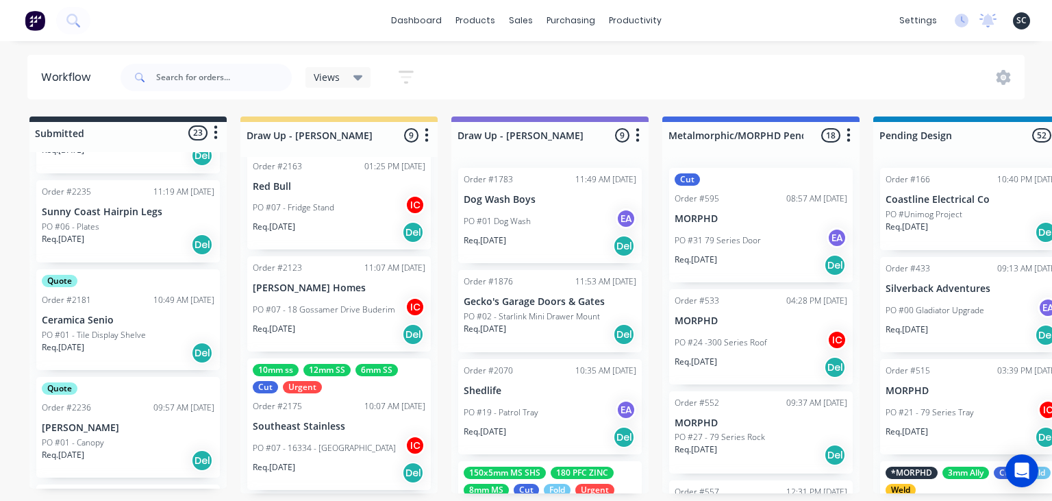
scroll to position [1183, 0]
click at [129, 237] on div "Req. [DATE] Del" at bounding box center [128, 247] width 173 height 23
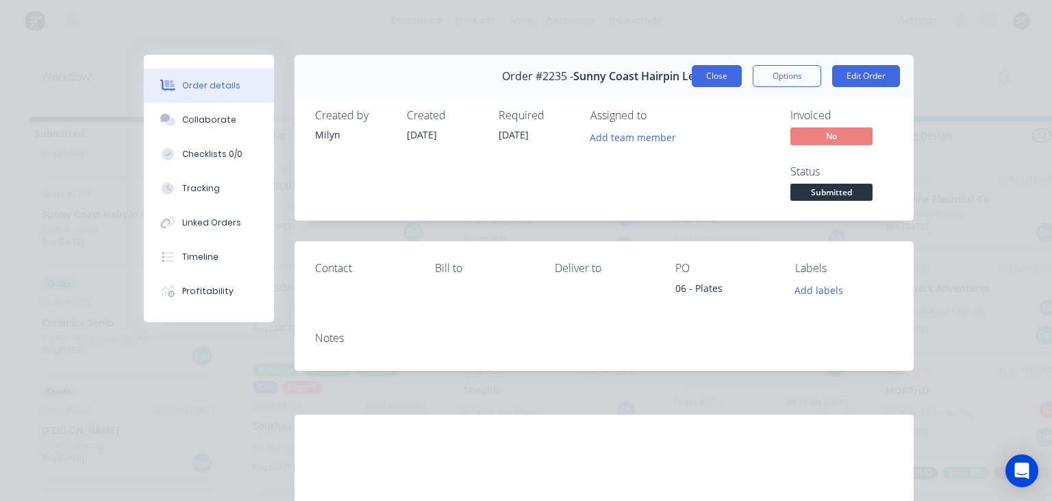
click at [729, 82] on button "Close" at bounding box center [717, 76] width 50 height 22
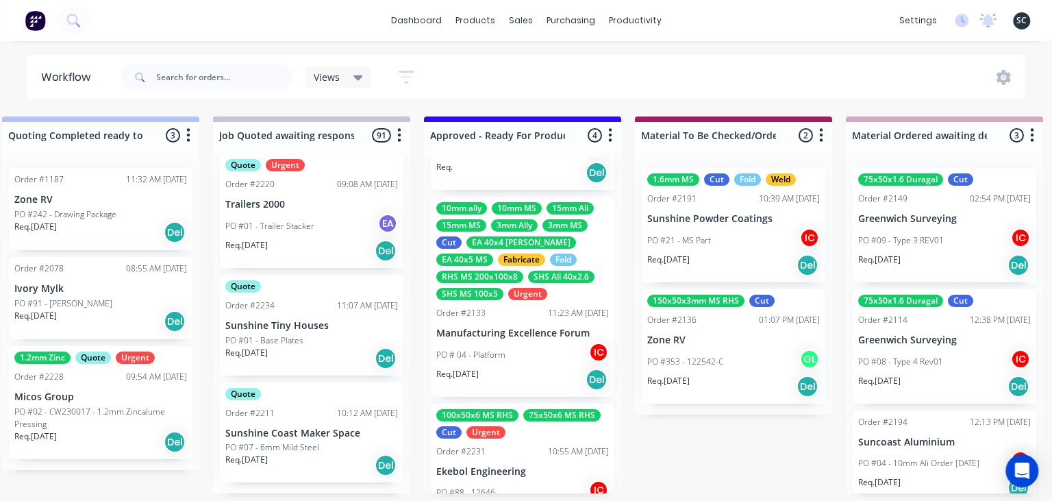
scroll to position [74, 0]
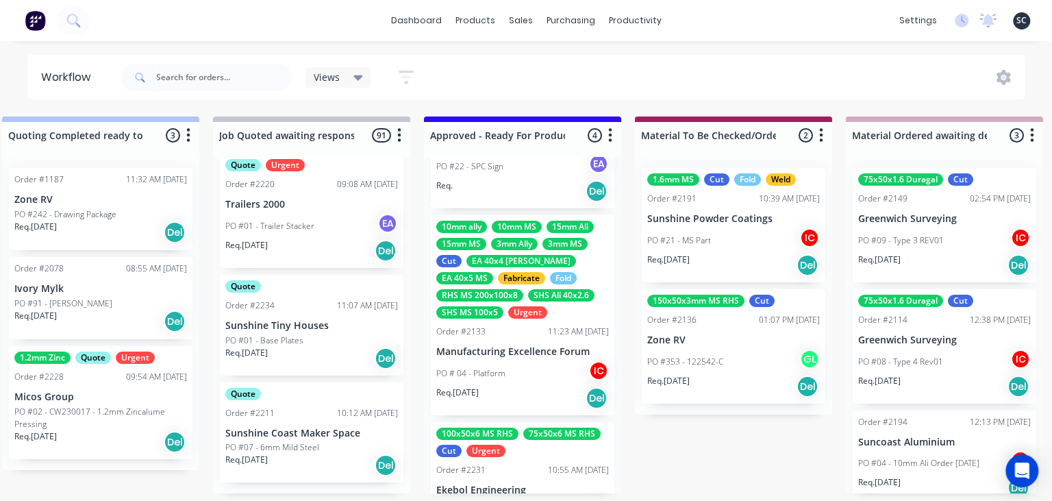
click at [522, 366] on div "PO # 04 - Platform IC" at bounding box center [522, 373] width 173 height 26
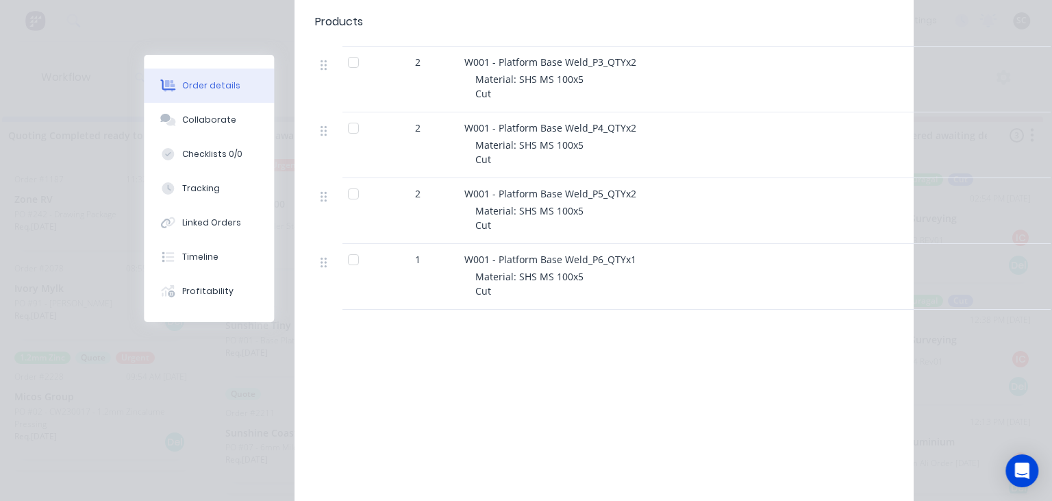
scroll to position [2631, 0]
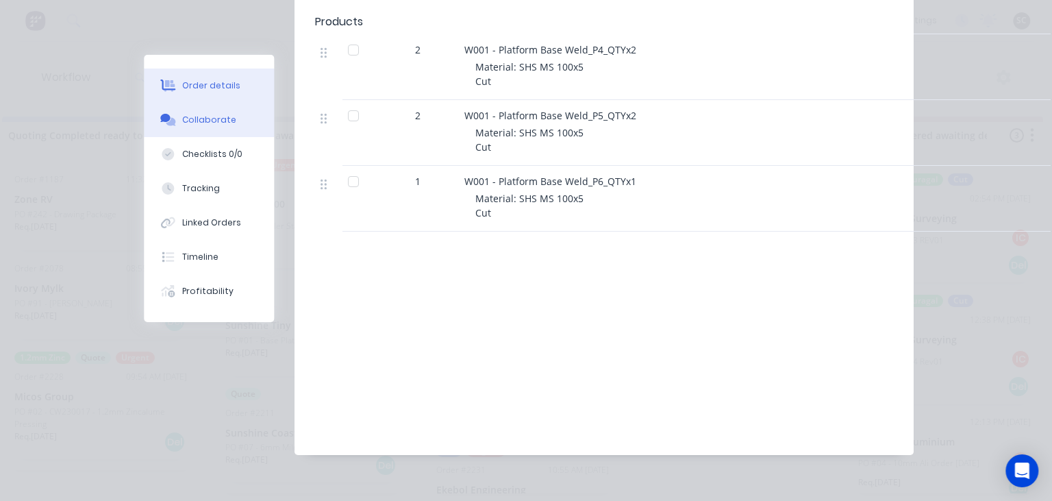
click at [214, 117] on div "Collaborate" at bounding box center [209, 120] width 54 height 12
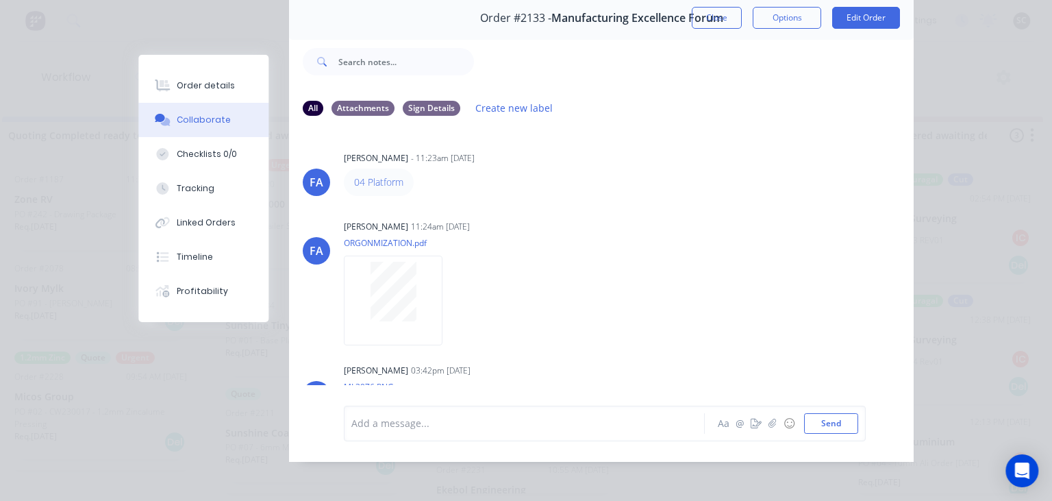
scroll to position [61, 0]
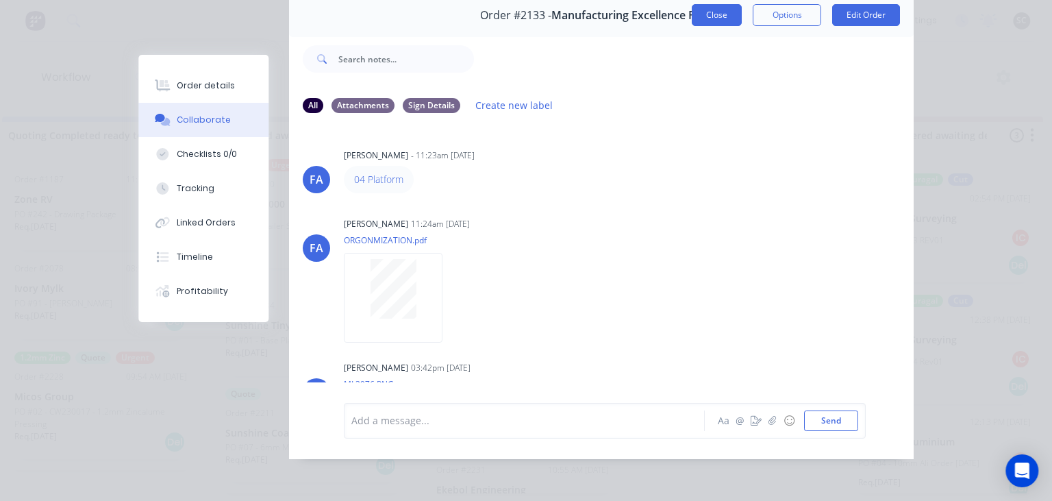
click at [707, 23] on button "Close" at bounding box center [717, 15] width 50 height 22
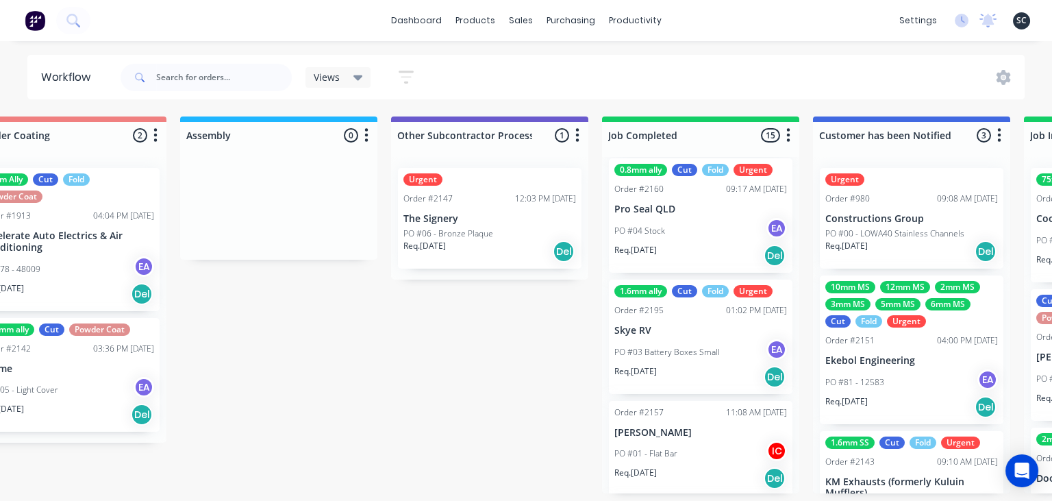
scroll to position [1292, 0]
